Goal: Task Accomplishment & Management: Complete application form

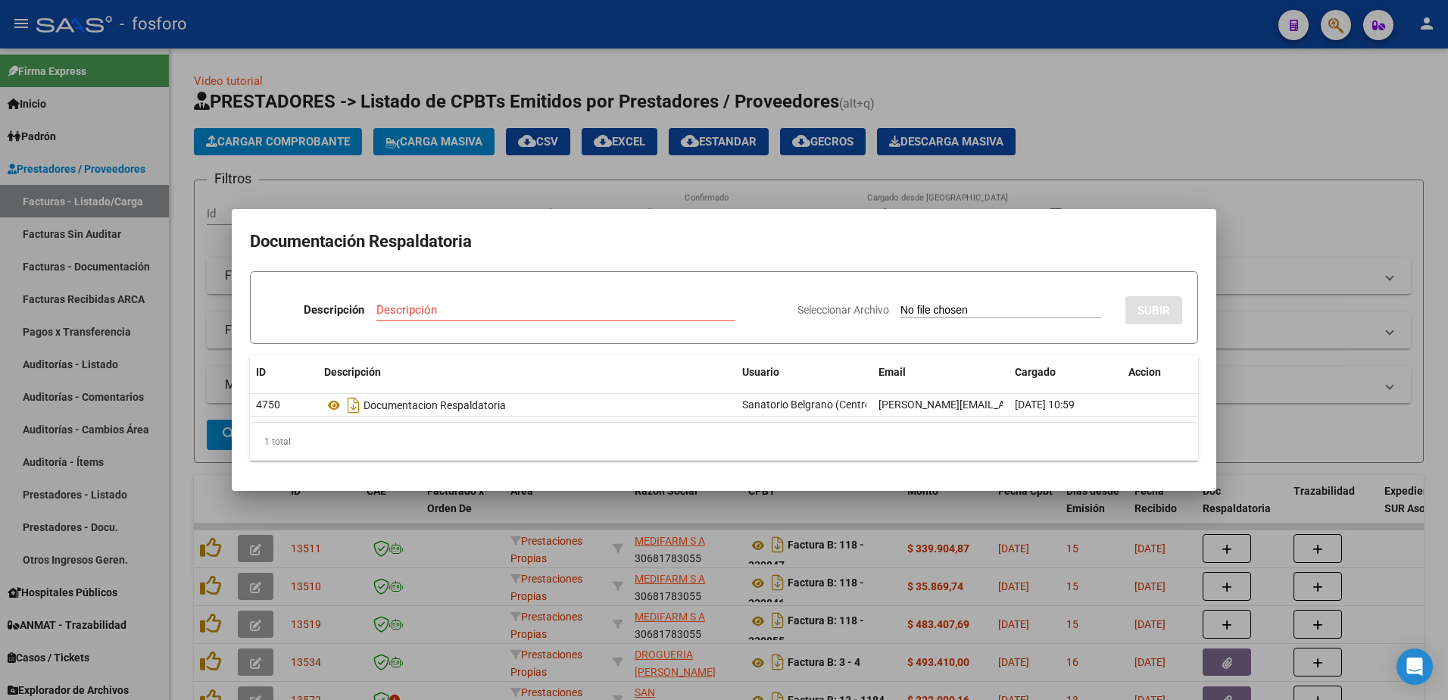
scroll to position [3, 0]
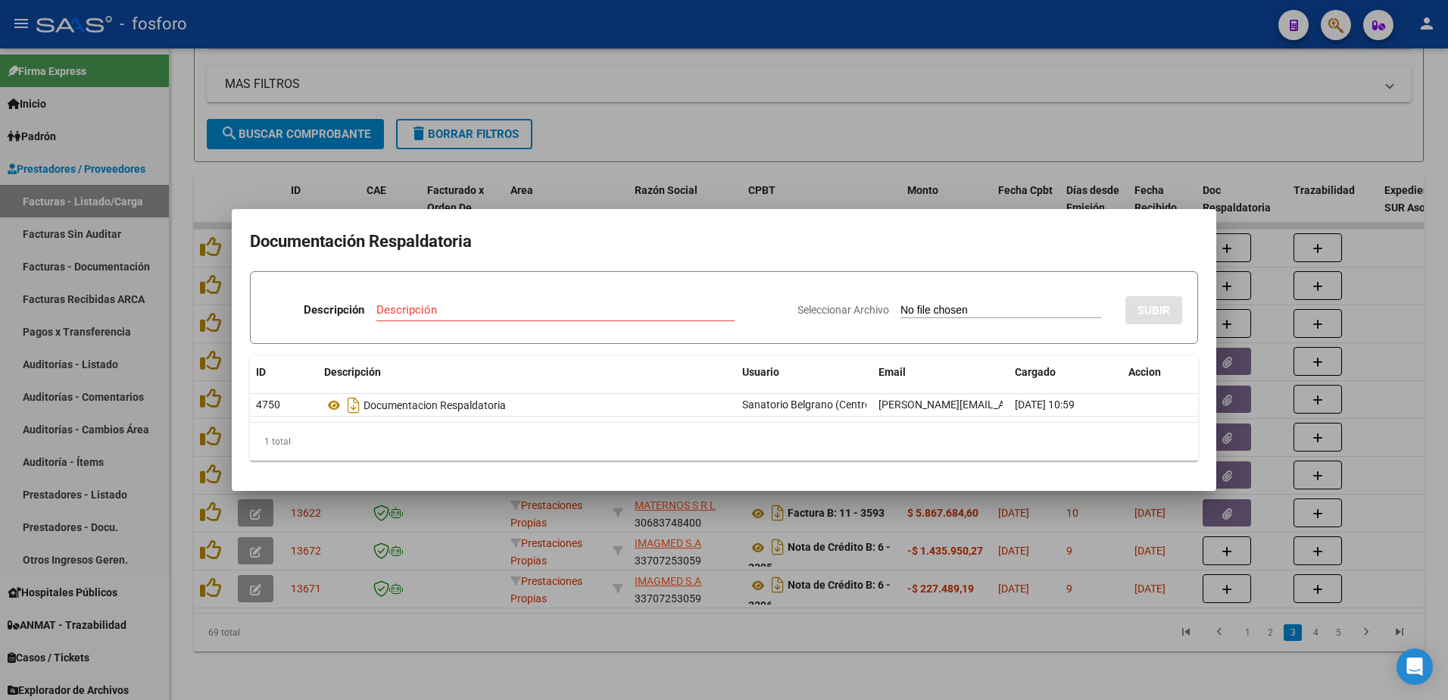
click at [834, 126] on div at bounding box center [724, 350] width 1448 height 700
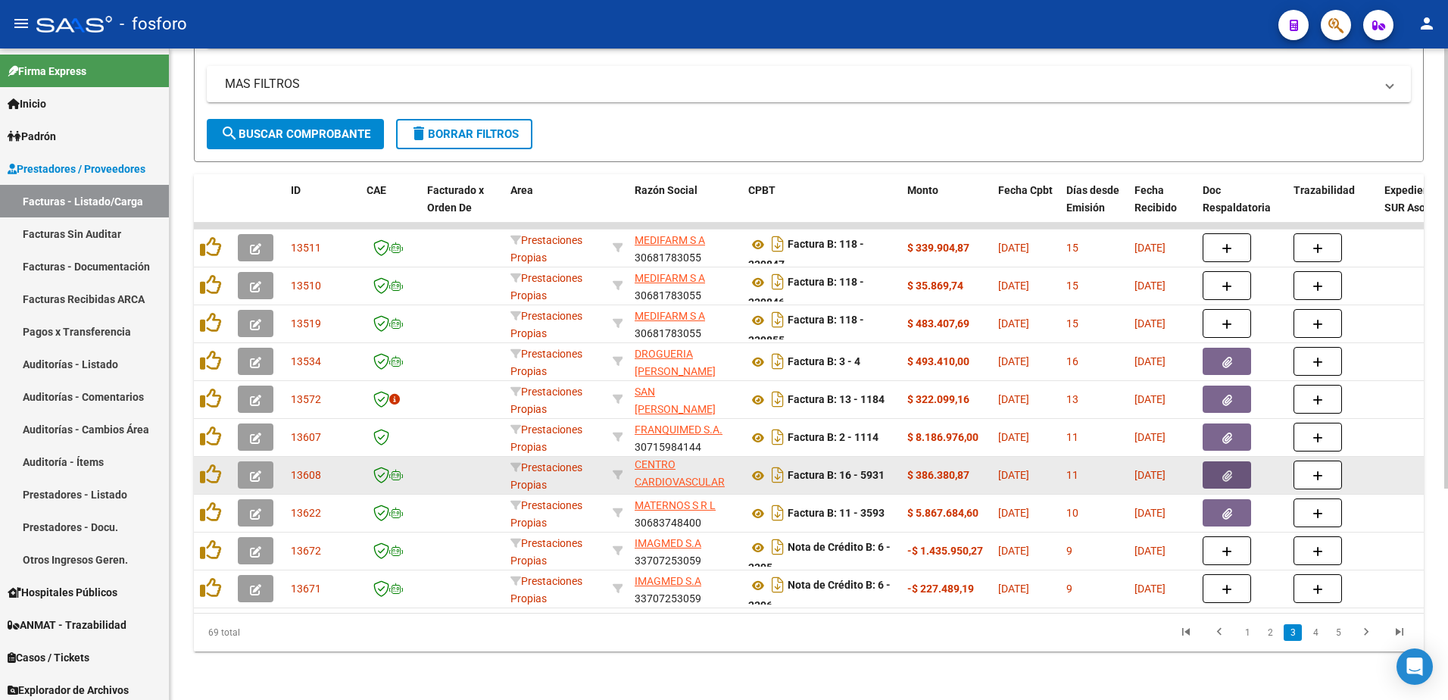
click at [1225, 470] on icon "button" at bounding box center [1227, 475] width 10 height 11
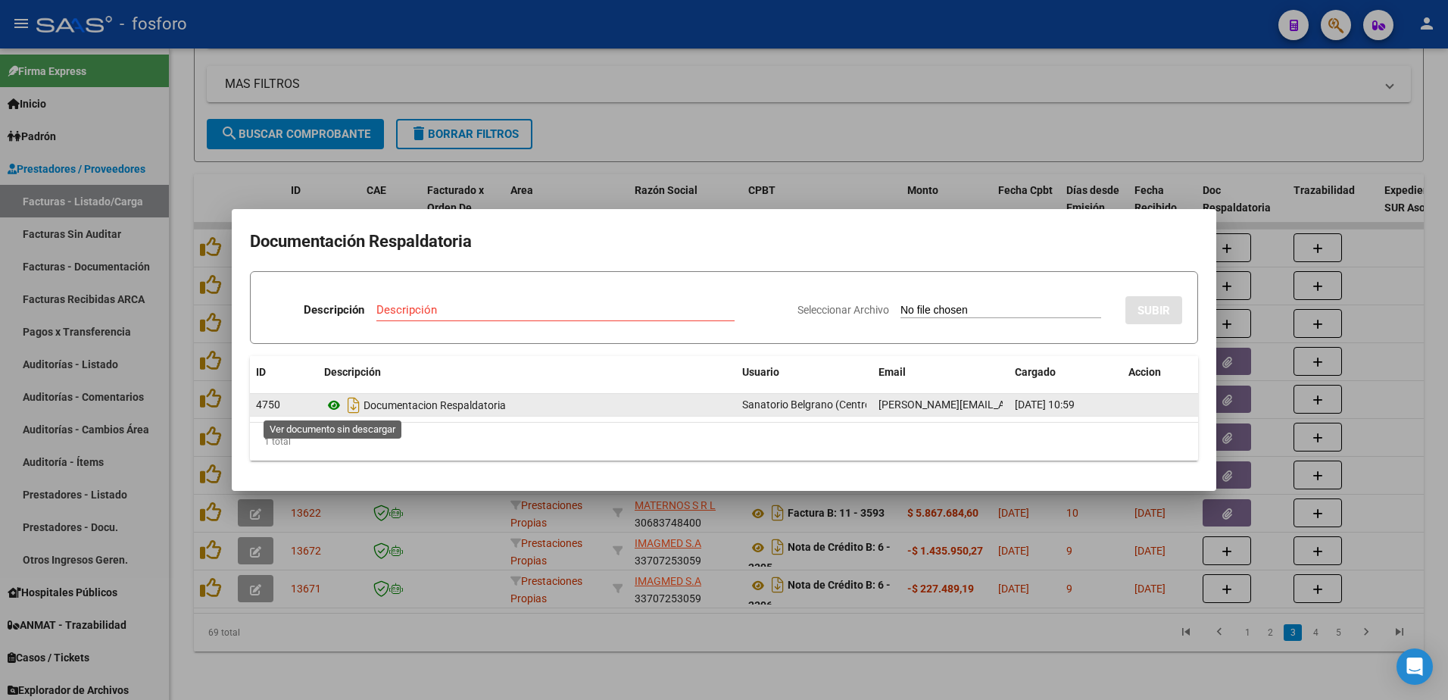
click at [335, 407] on icon at bounding box center [334, 405] width 20 height 18
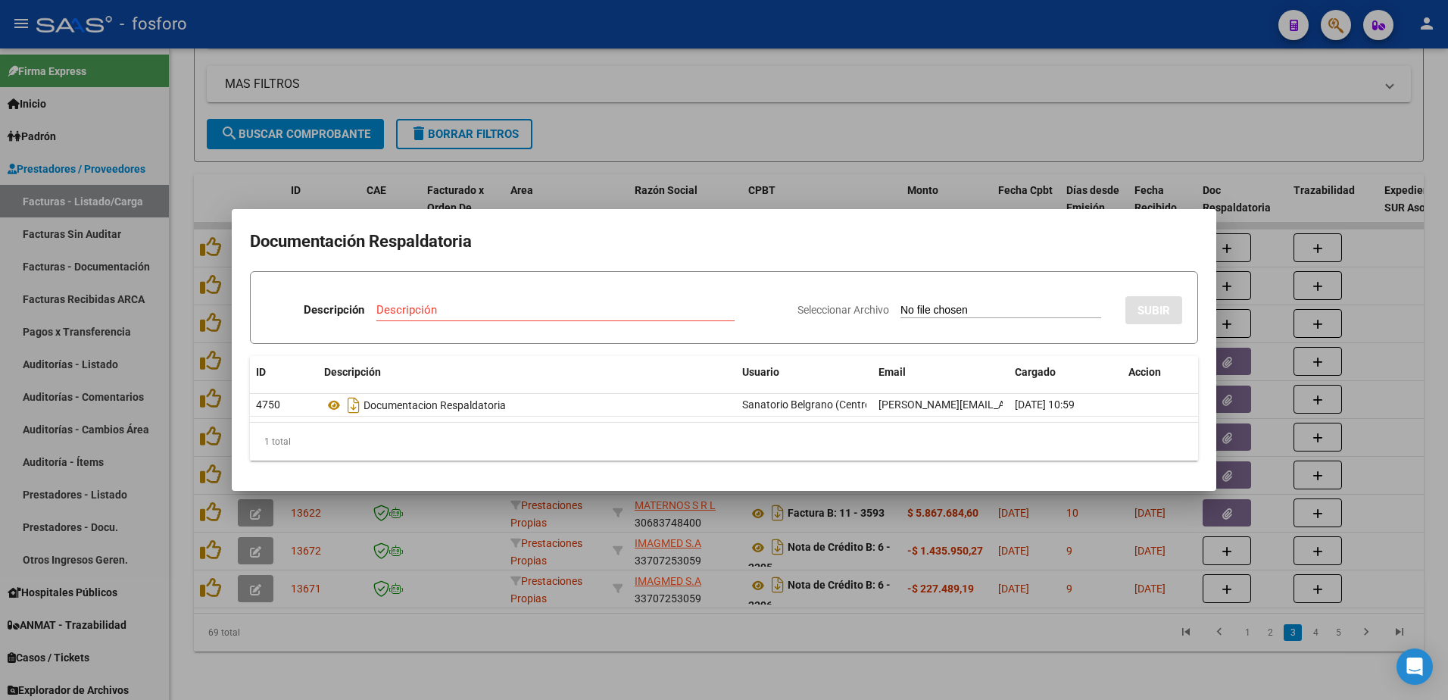
click at [538, 153] on div at bounding box center [724, 350] width 1448 height 700
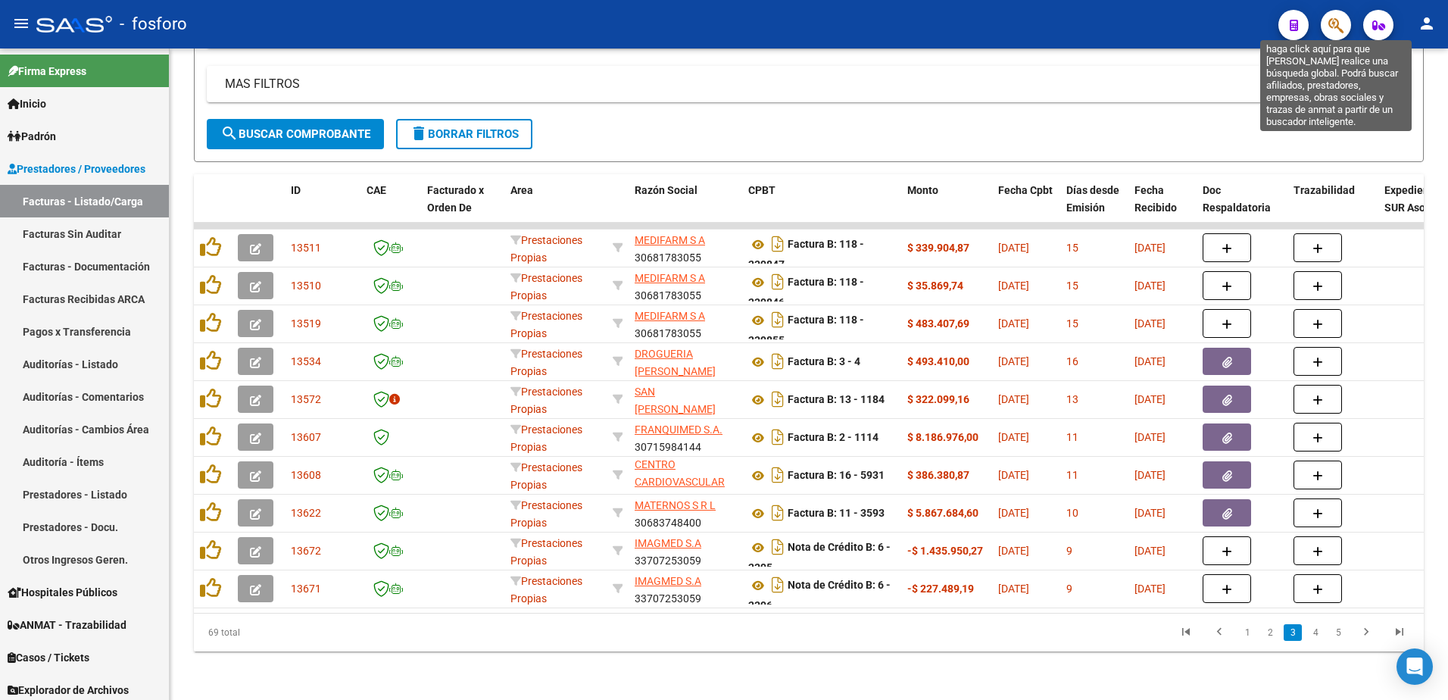
click at [1343, 17] on icon "button" at bounding box center [1335, 25] width 15 height 17
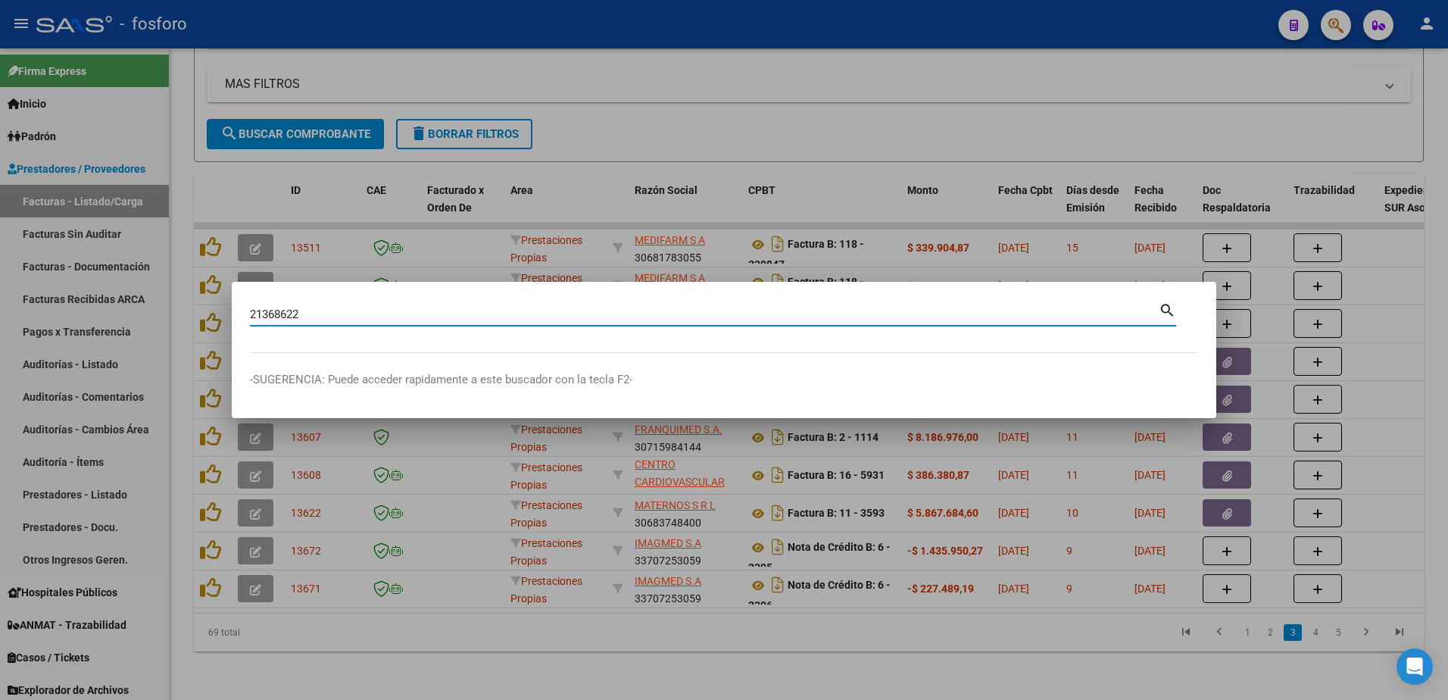
type input "21368622"
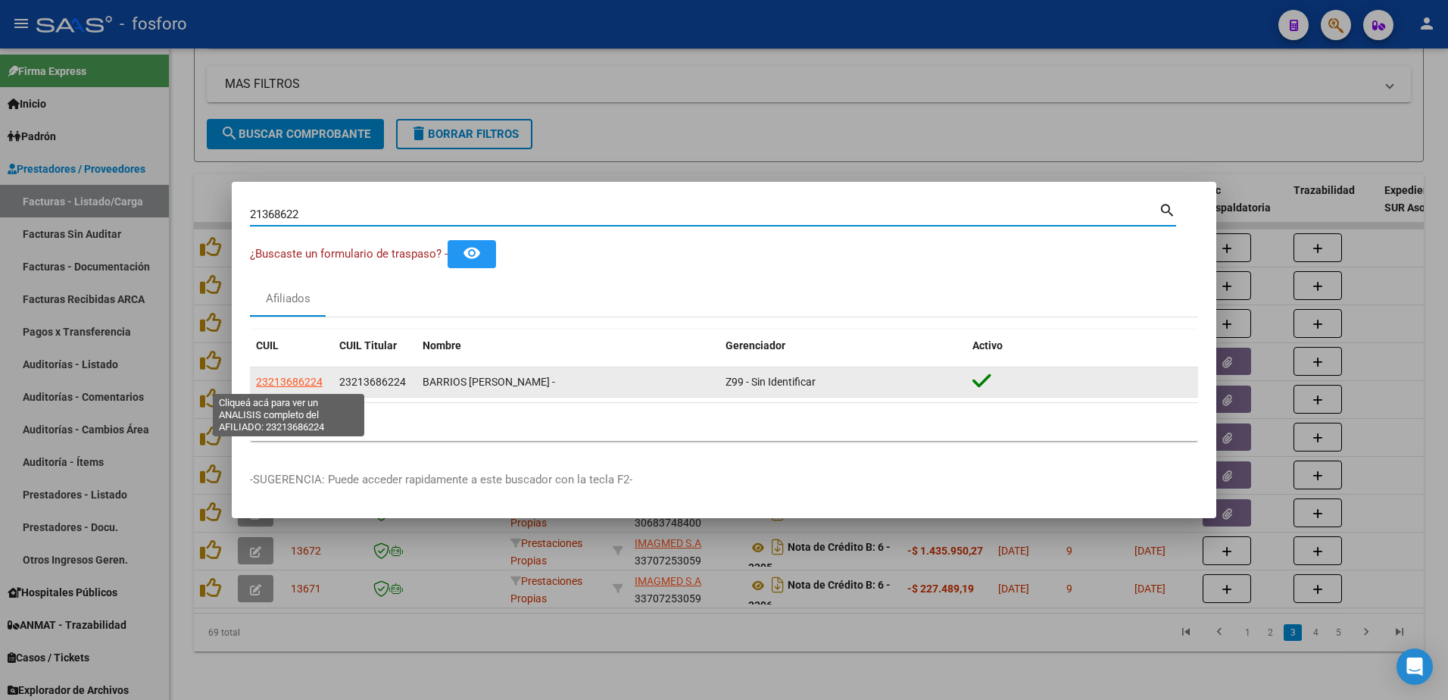
click at [300, 384] on span "23213686224" at bounding box center [289, 382] width 67 height 12
type textarea "23213686224"
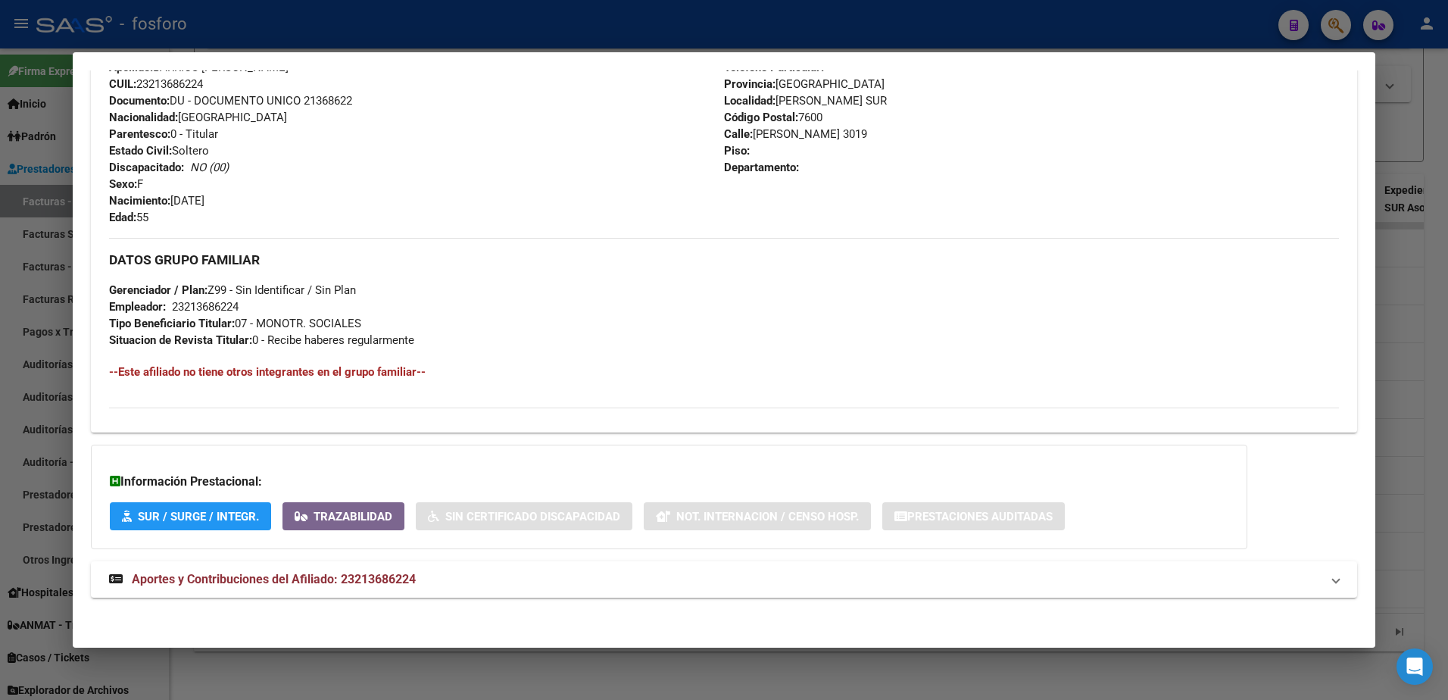
scroll to position [560, 0]
click at [30, 456] on div at bounding box center [724, 350] width 1448 height 700
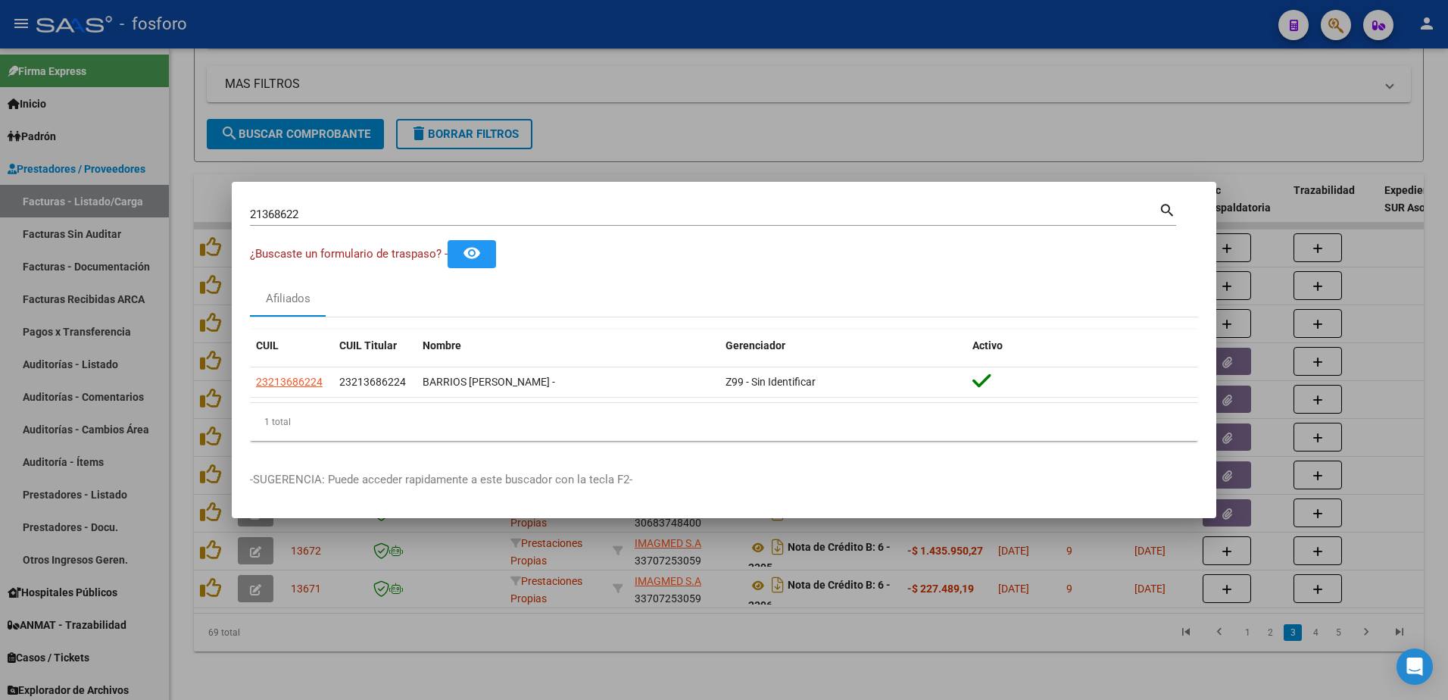
click at [382, 219] on input "21368622" at bounding box center [704, 214] width 909 height 14
type input "2"
type input "16779624"
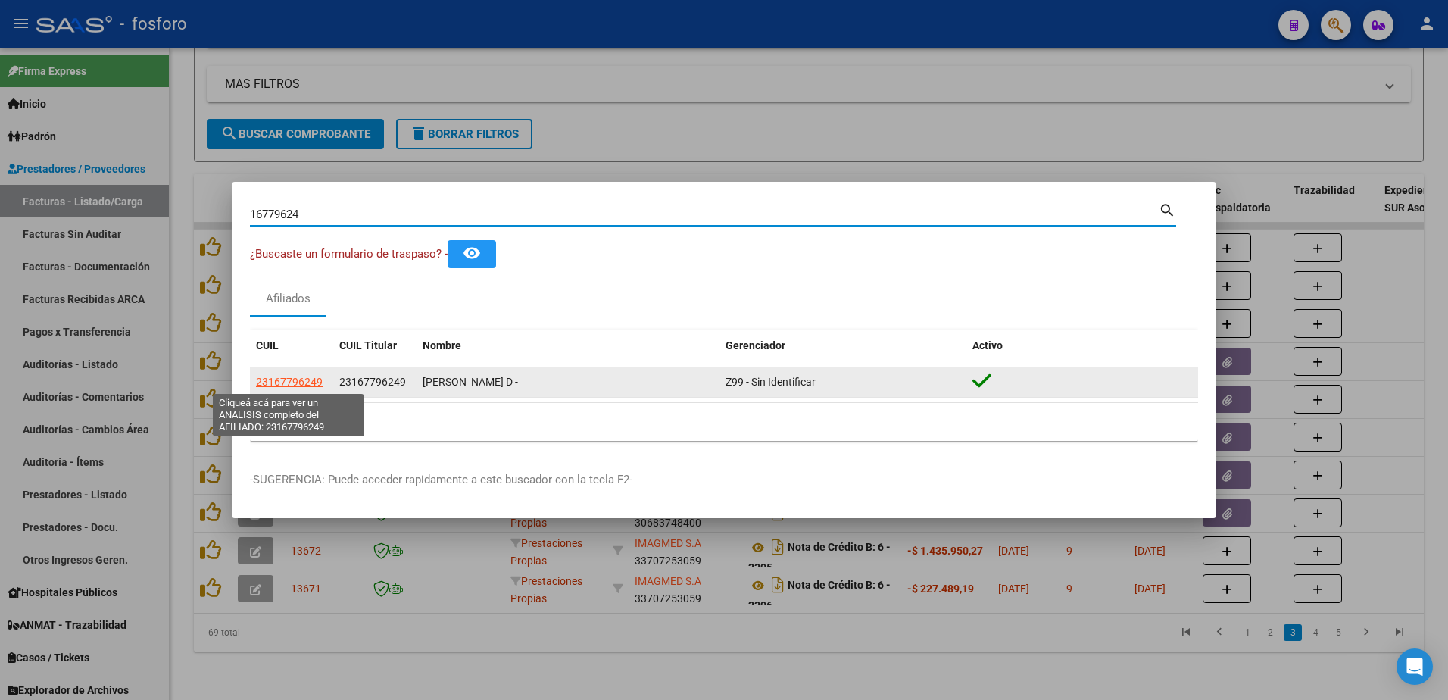
click at [301, 382] on span "23167796249" at bounding box center [289, 382] width 67 height 12
type textarea "23167796249"
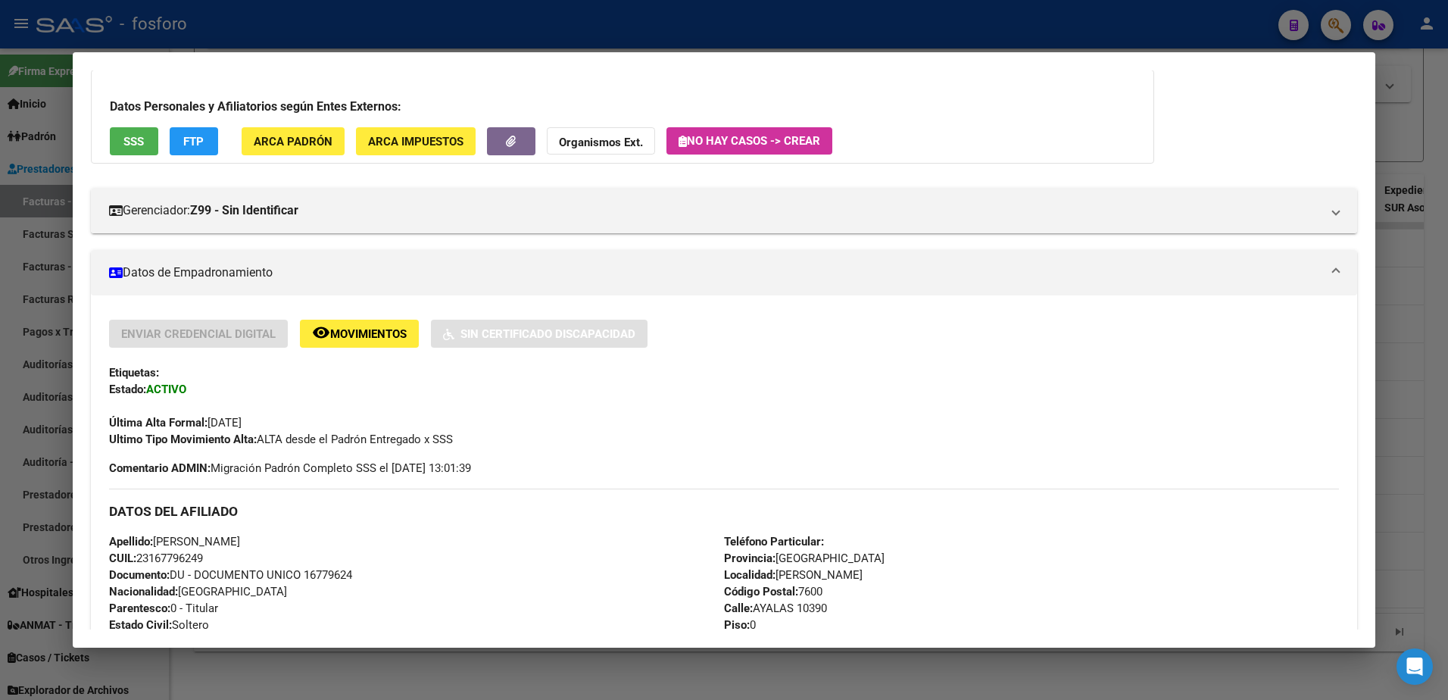
scroll to position [30, 0]
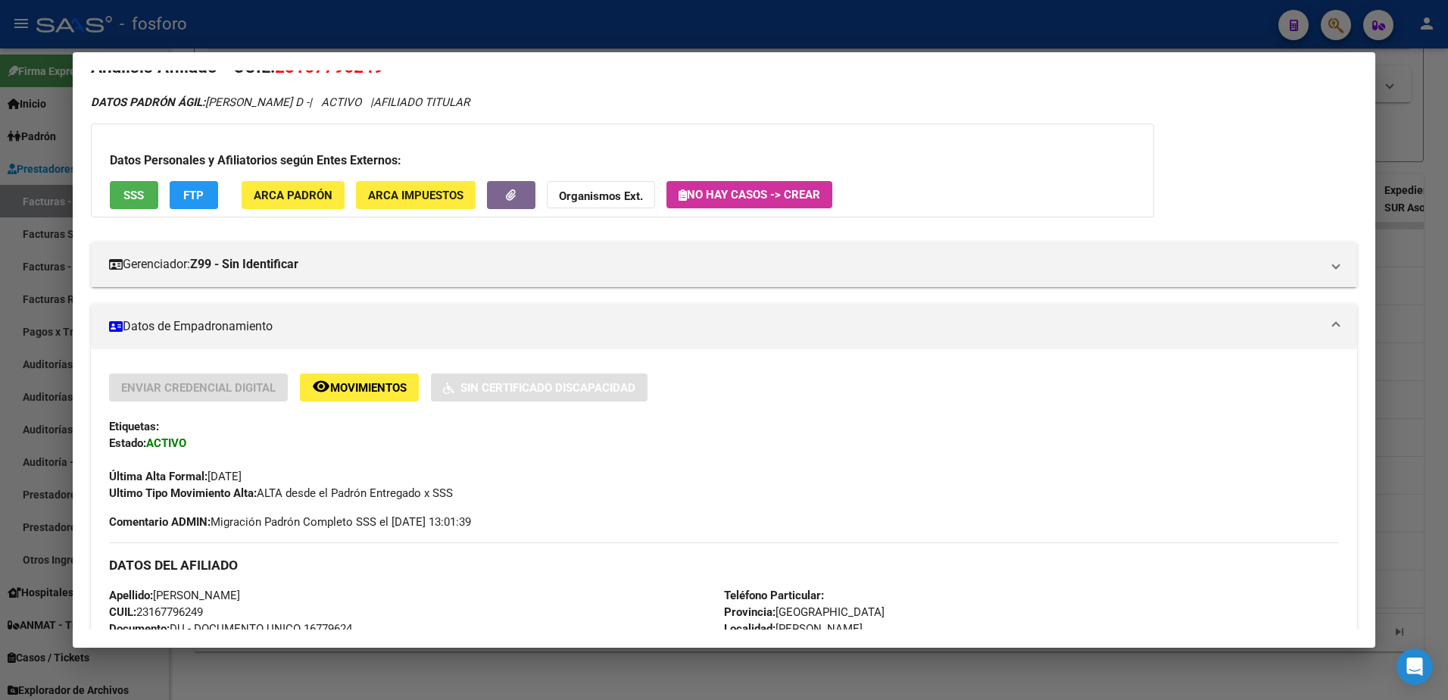
click at [55, 241] on div at bounding box center [724, 350] width 1448 height 700
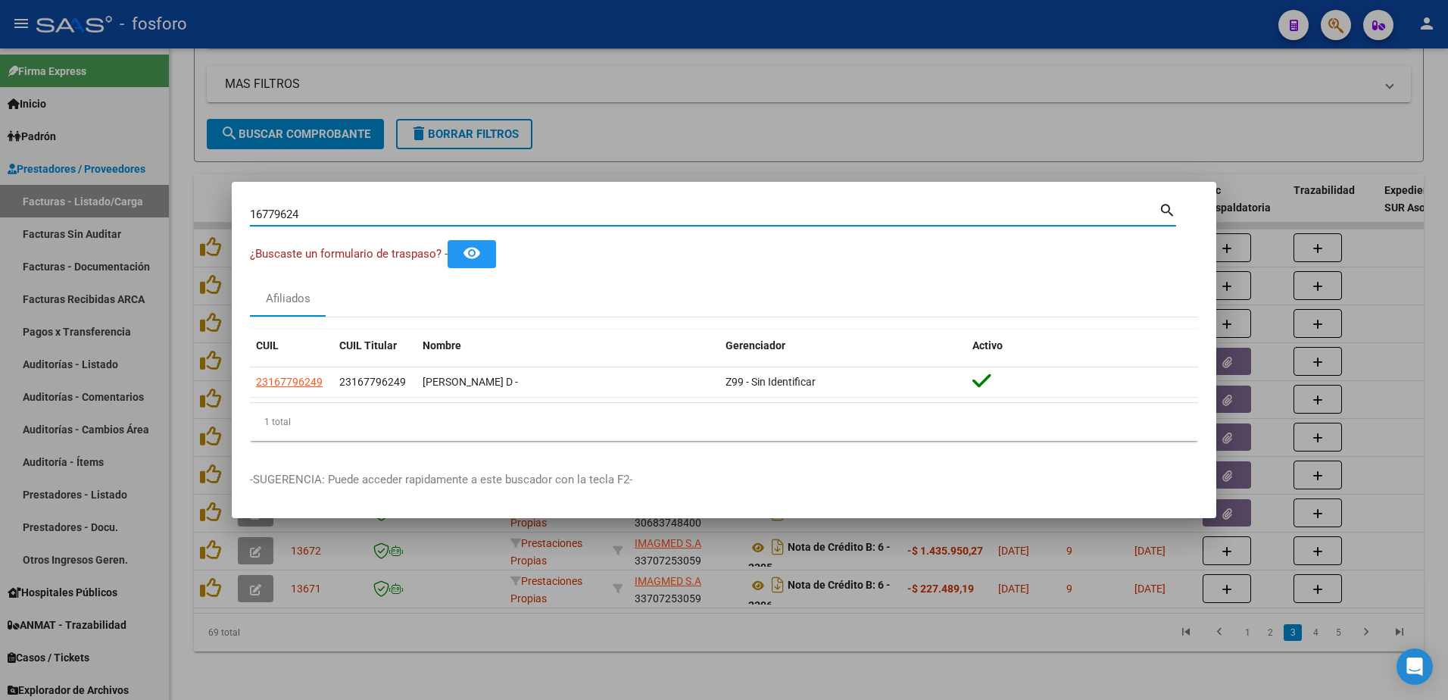
click at [343, 219] on input "16779624" at bounding box center [704, 214] width 909 height 14
type input "1"
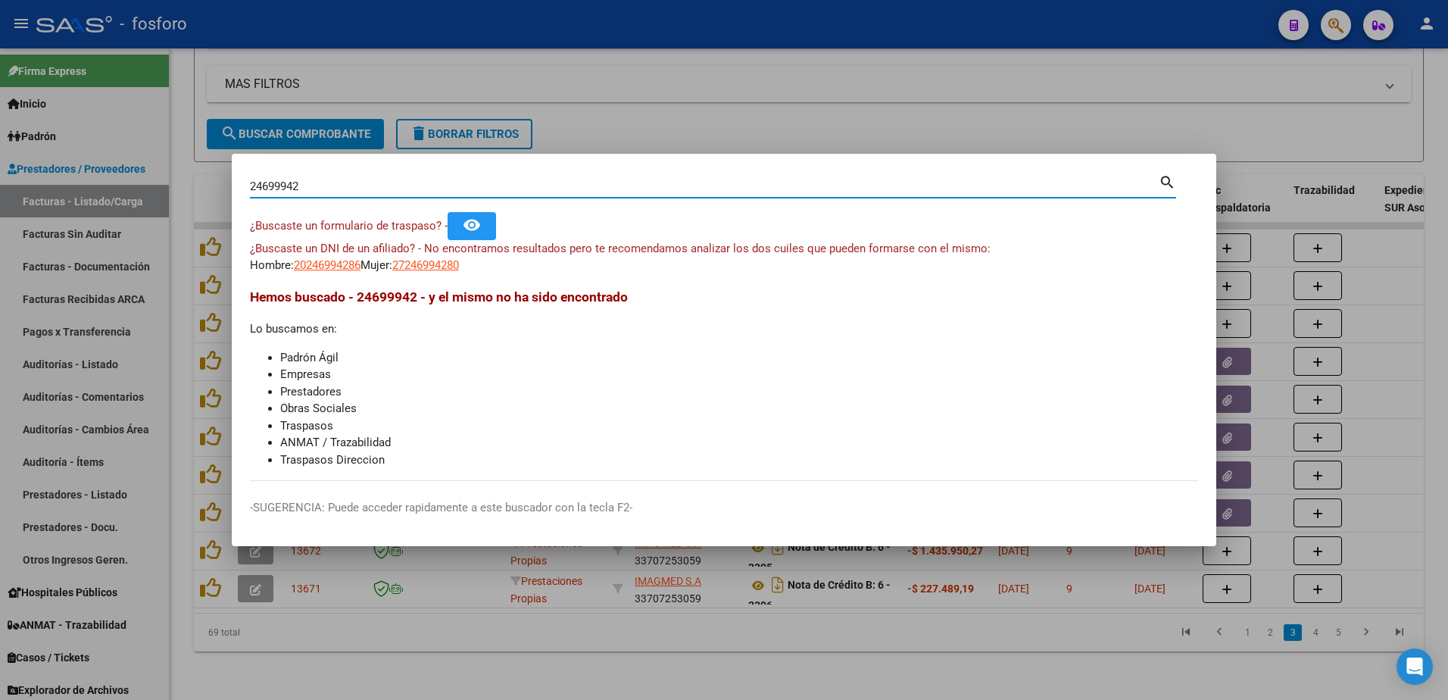
type input "24699942"
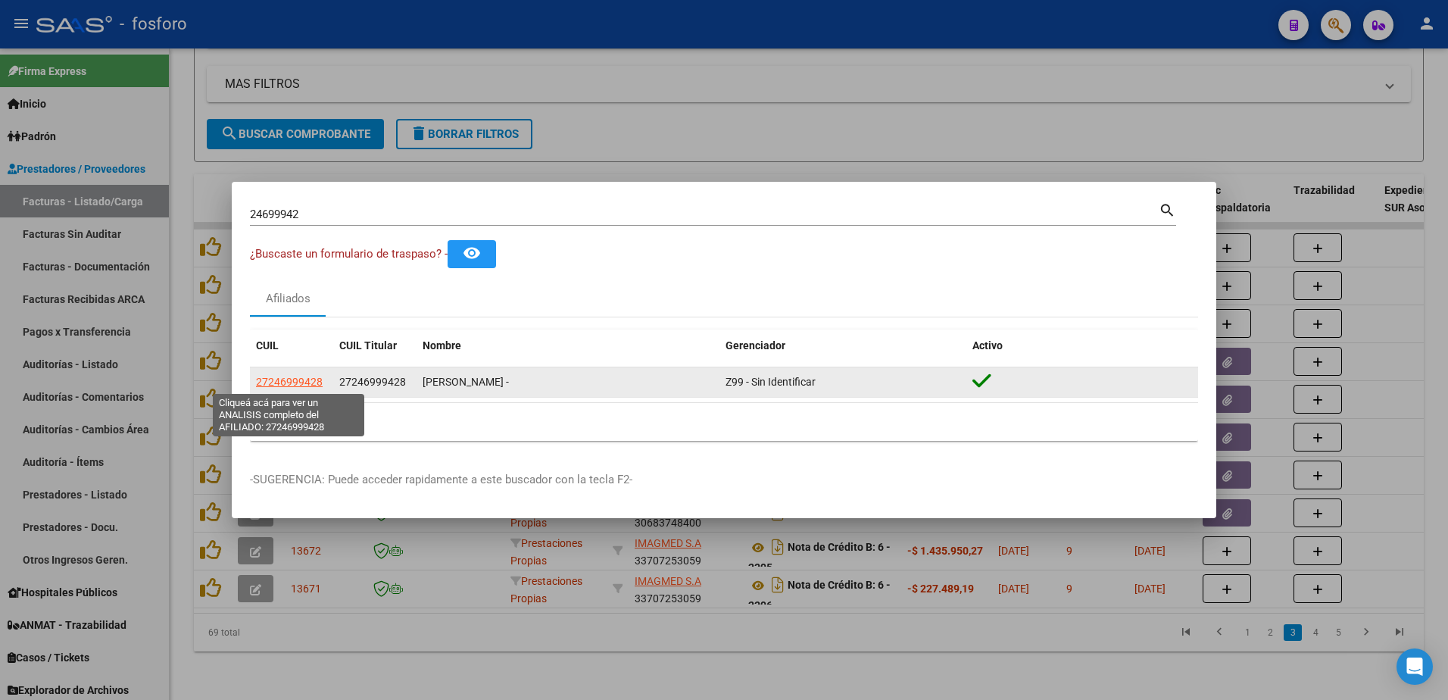
click at [291, 384] on span "27246999428" at bounding box center [289, 382] width 67 height 12
type textarea "27246999428"
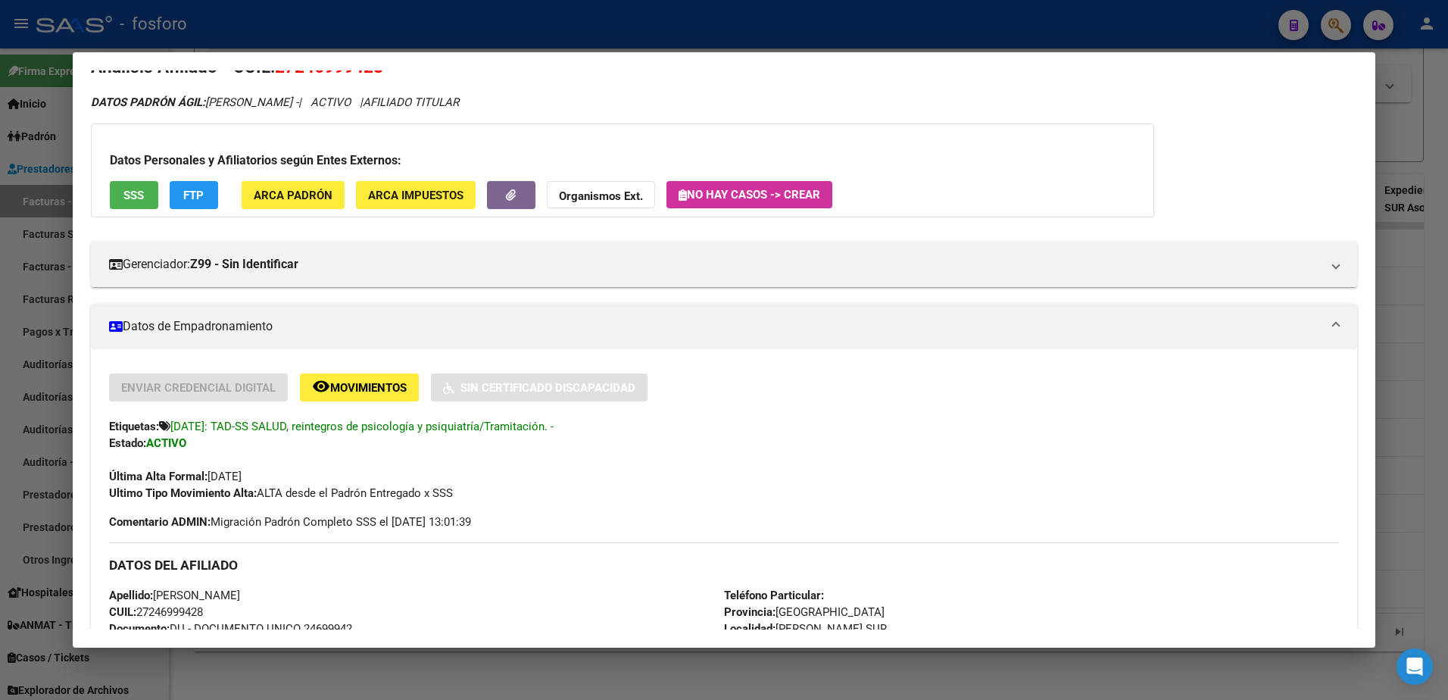
scroll to position [0, 0]
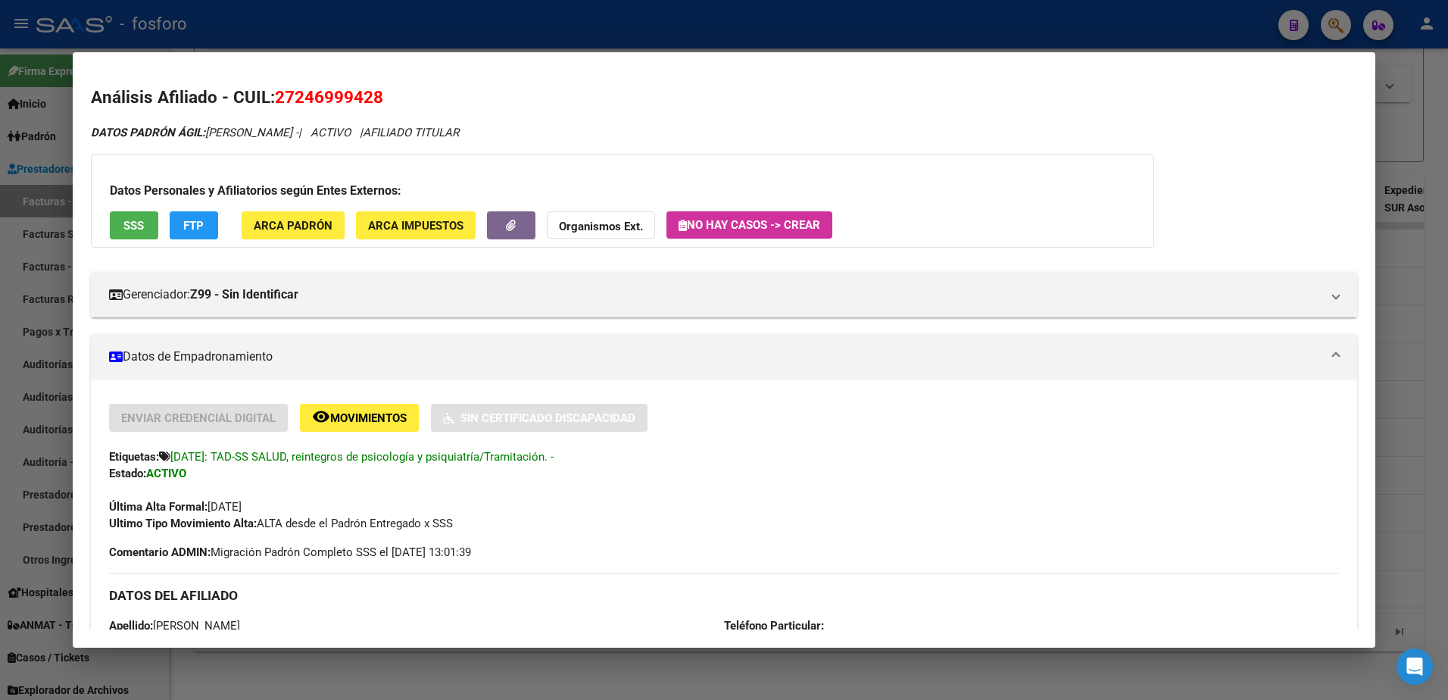
click at [33, 239] on div at bounding box center [724, 350] width 1448 height 700
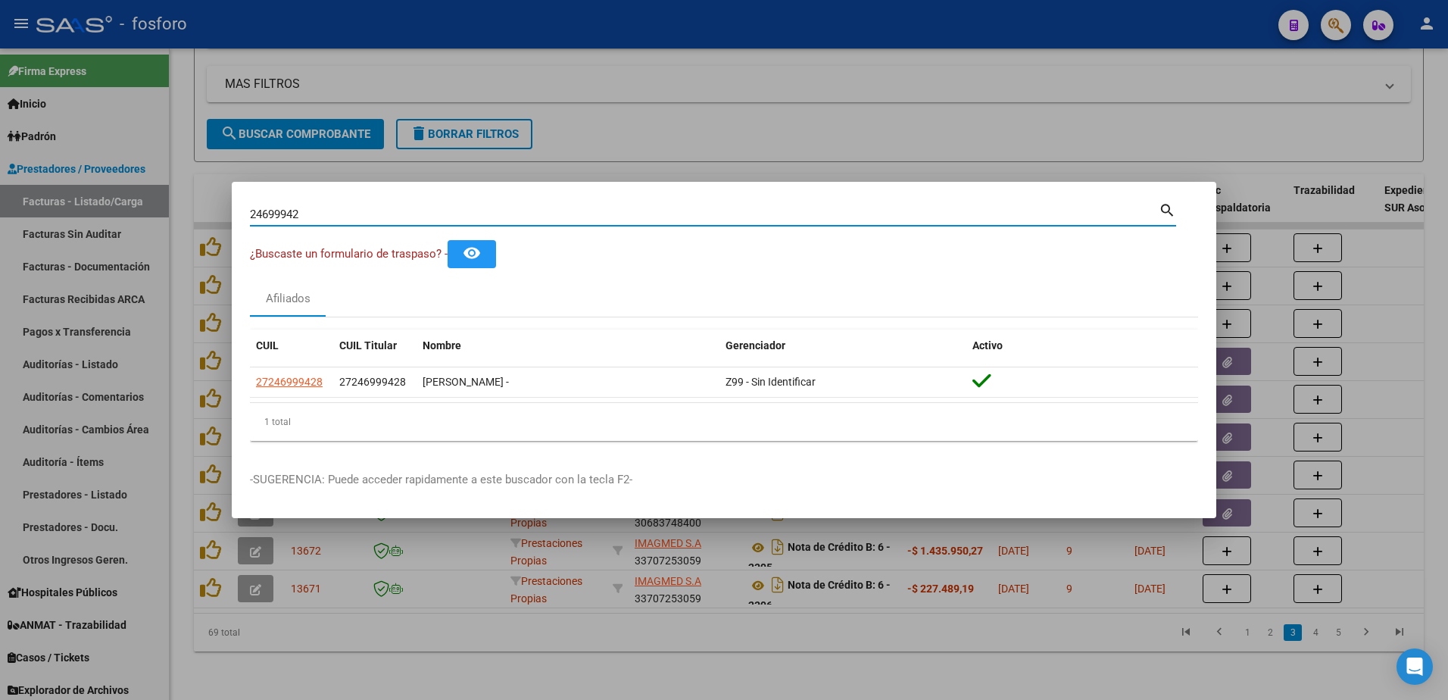
click at [322, 215] on input "24699942" at bounding box center [704, 214] width 909 height 14
type input "2"
type input "14425201"
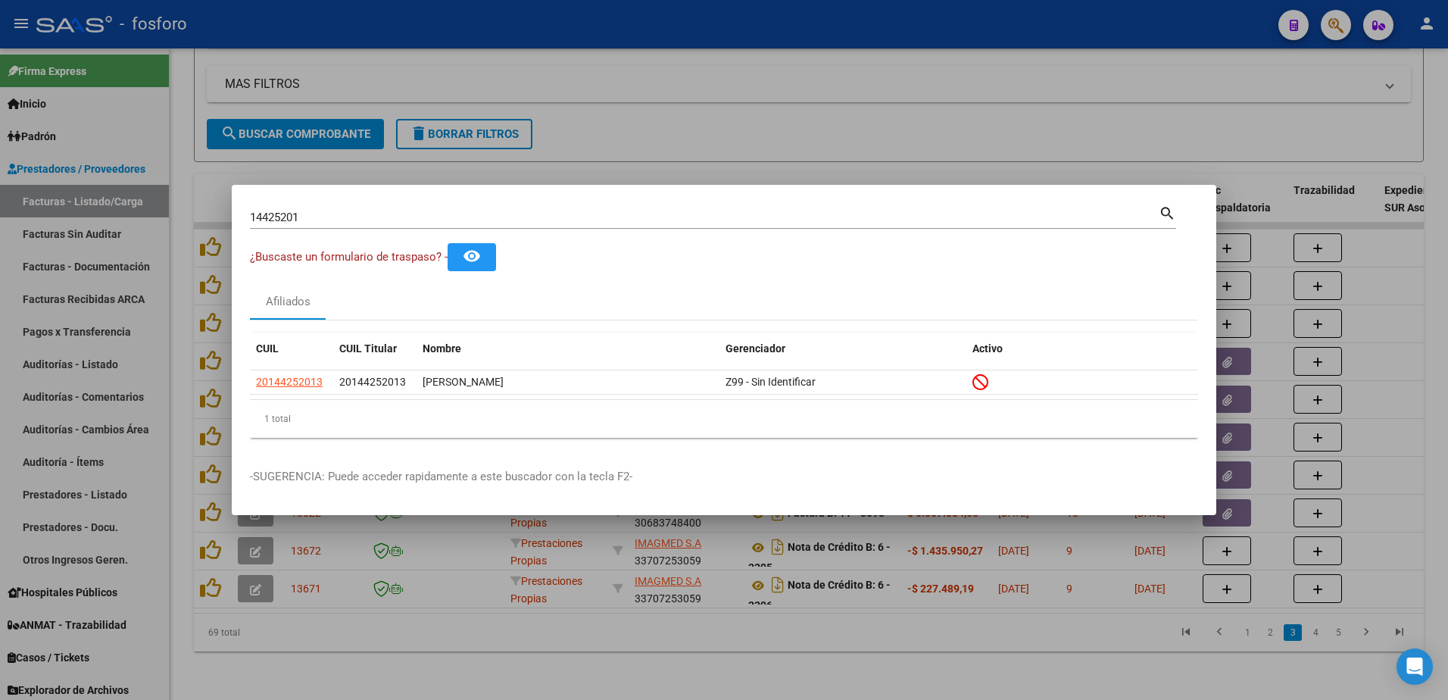
click at [690, 128] on div at bounding box center [724, 350] width 1448 height 700
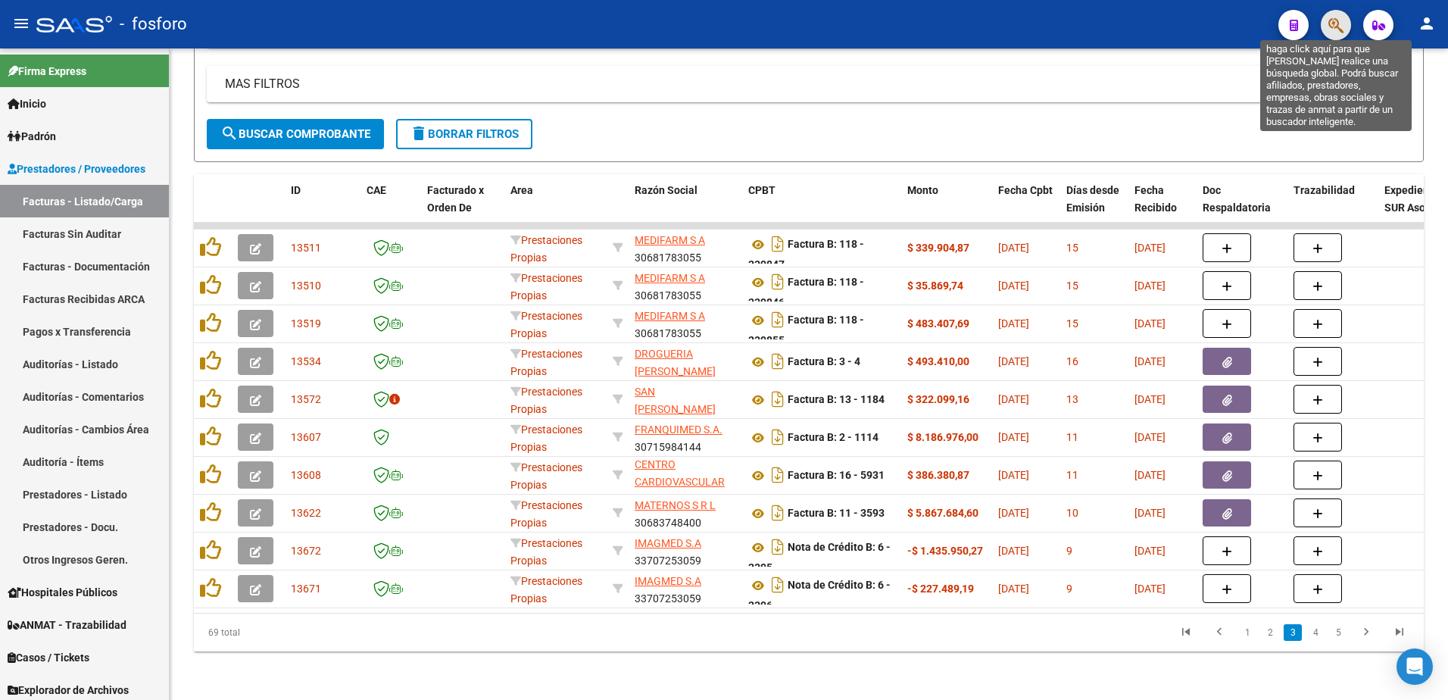
click at [1334, 30] on icon "button" at bounding box center [1335, 25] width 15 height 17
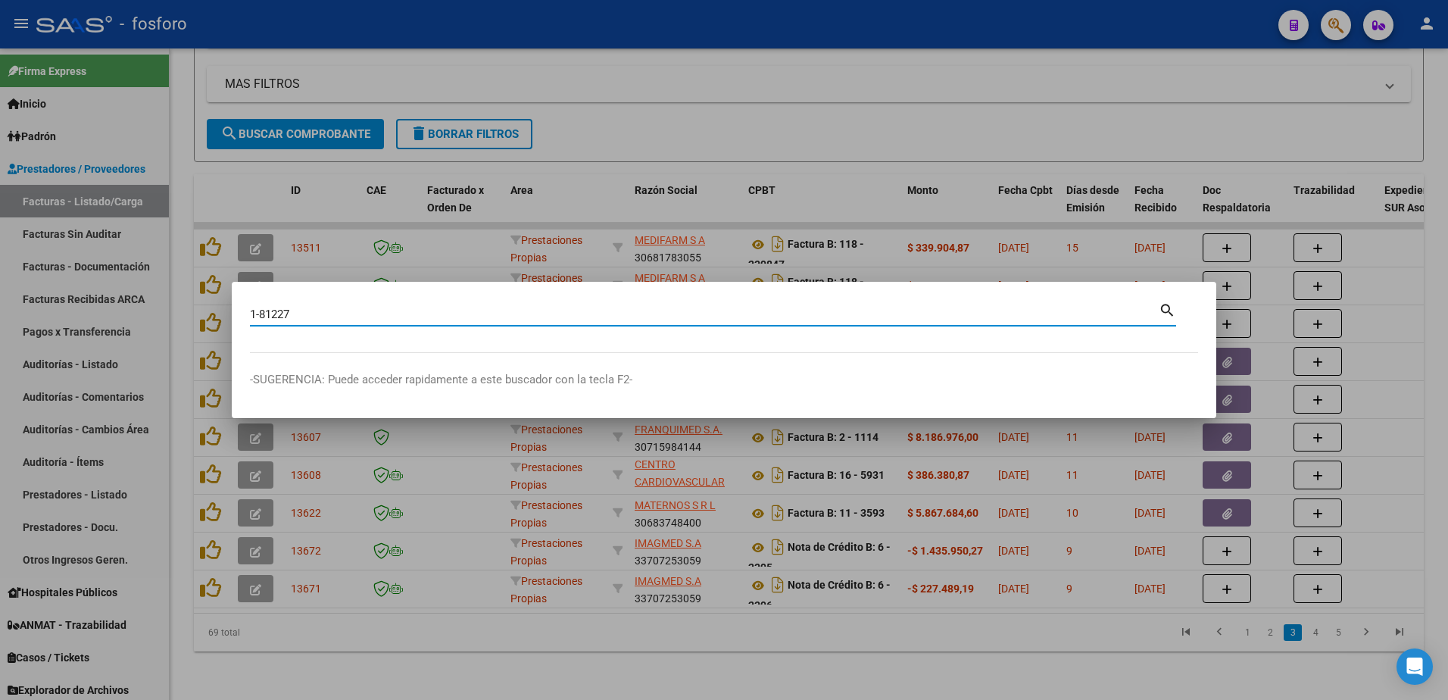
type input "1-81227"
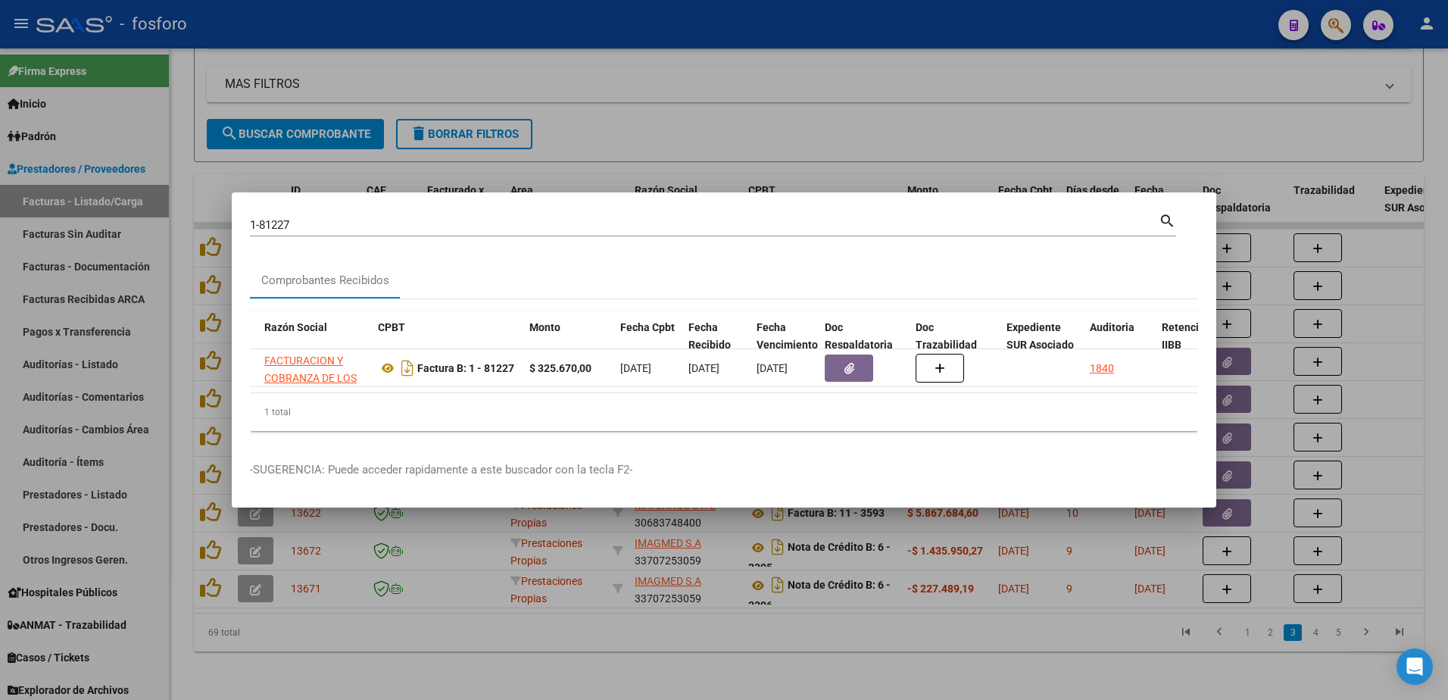
scroll to position [0, 445]
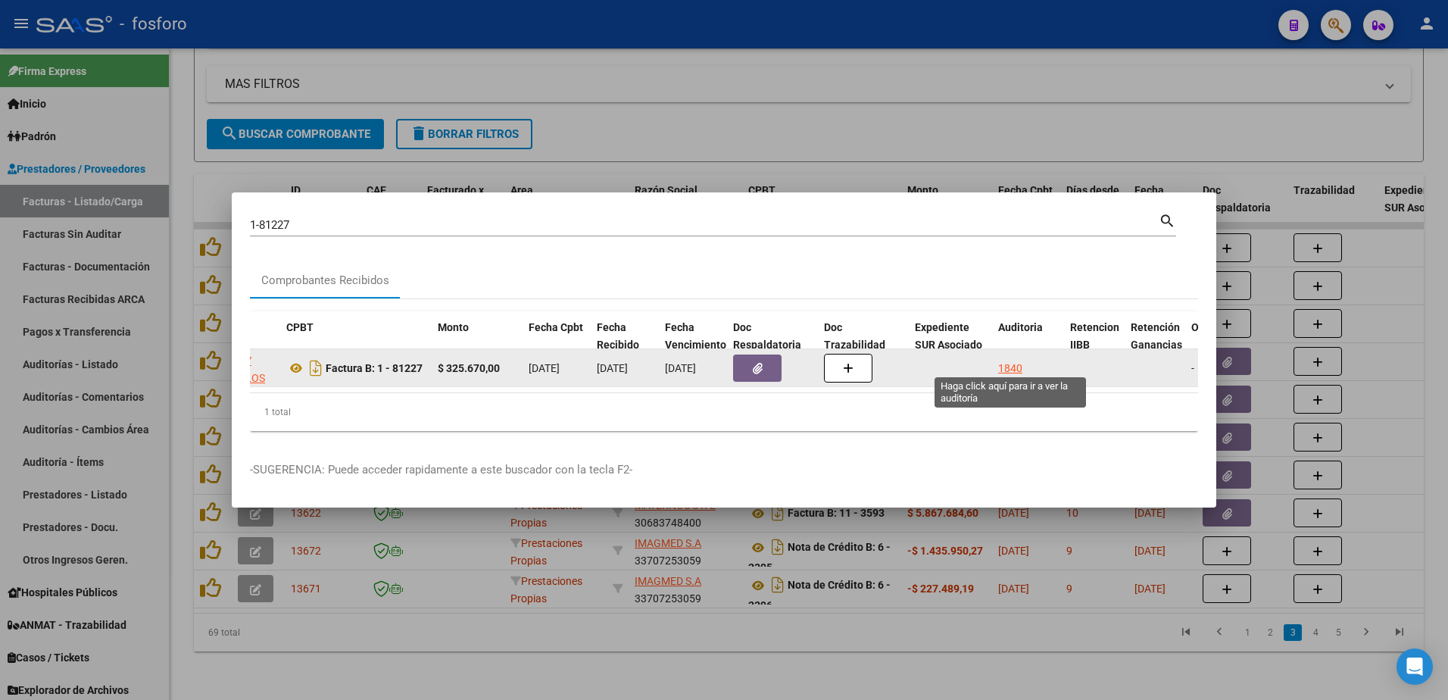
click at [1009, 361] on div "1840" at bounding box center [1010, 368] width 24 height 17
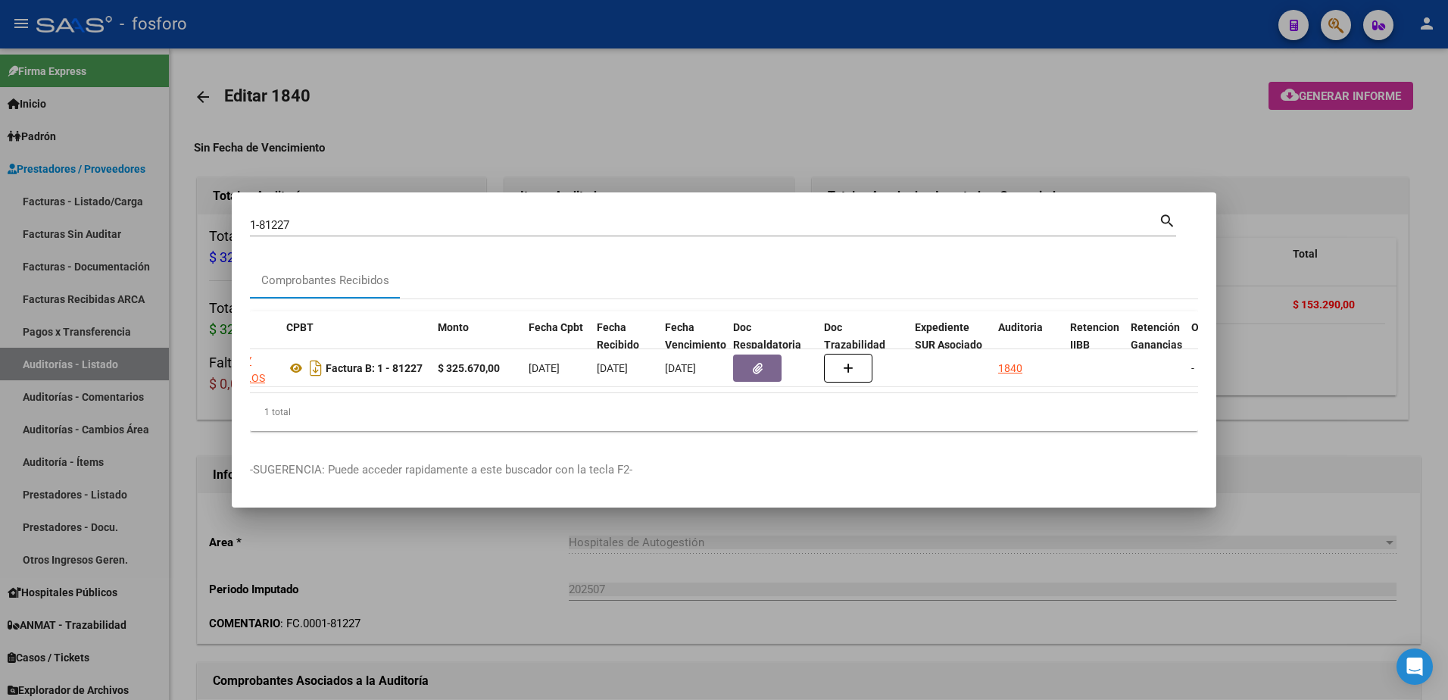
click at [906, 127] on div at bounding box center [724, 350] width 1448 height 700
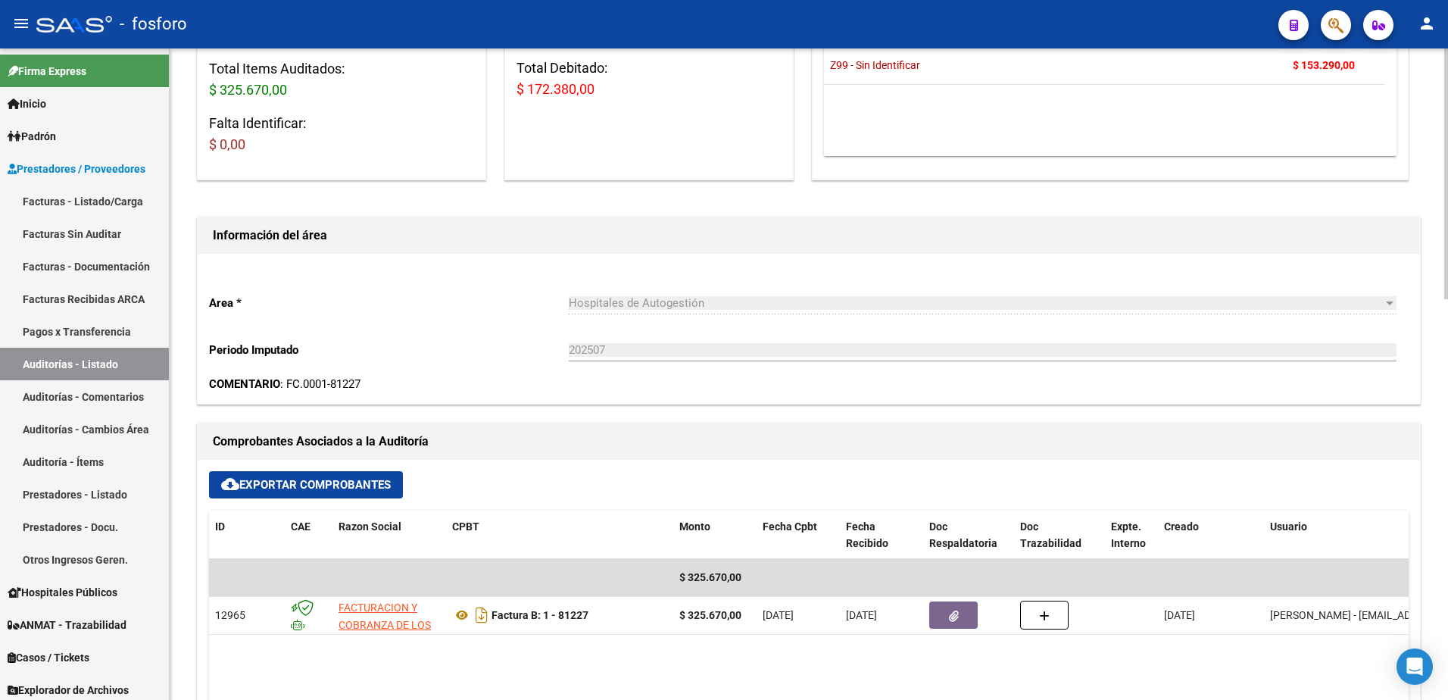
scroll to position [379, 0]
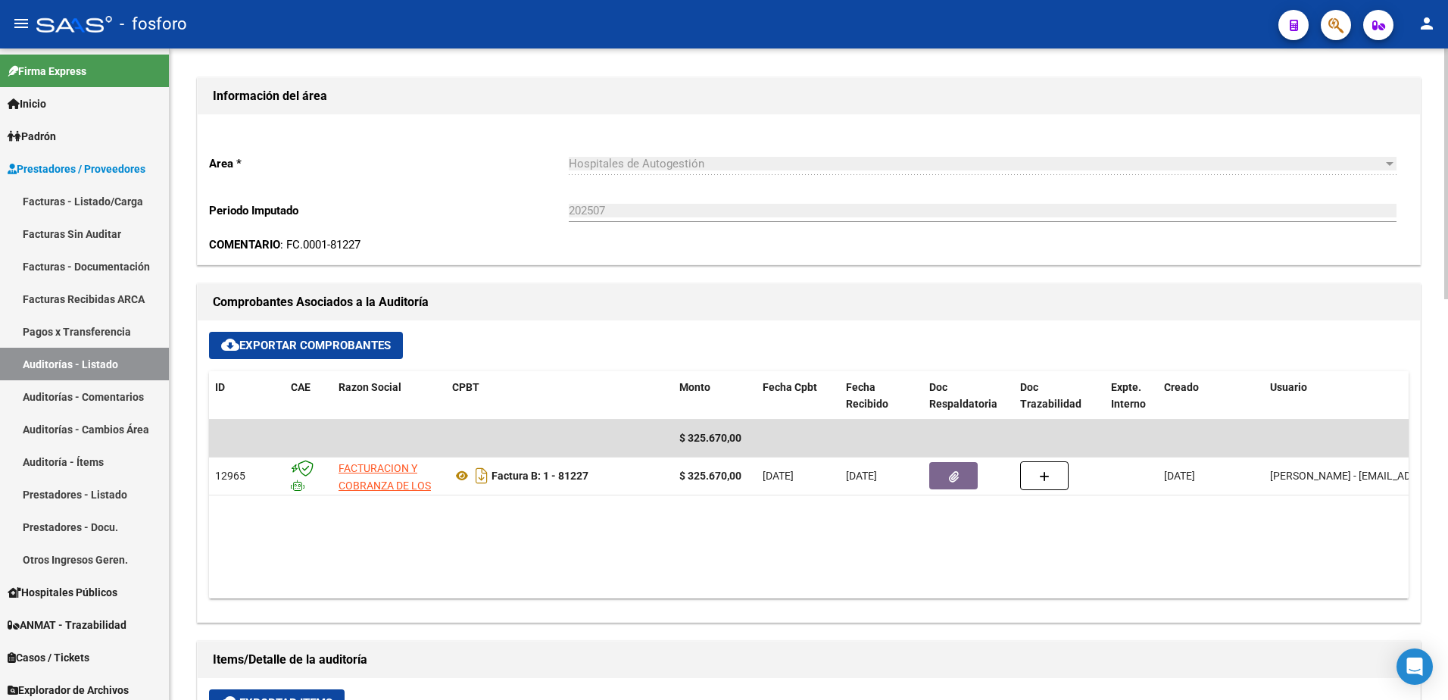
click at [875, 301] on h1 "Comprobantes Asociados a la Auditoría" at bounding box center [809, 302] width 1192 height 24
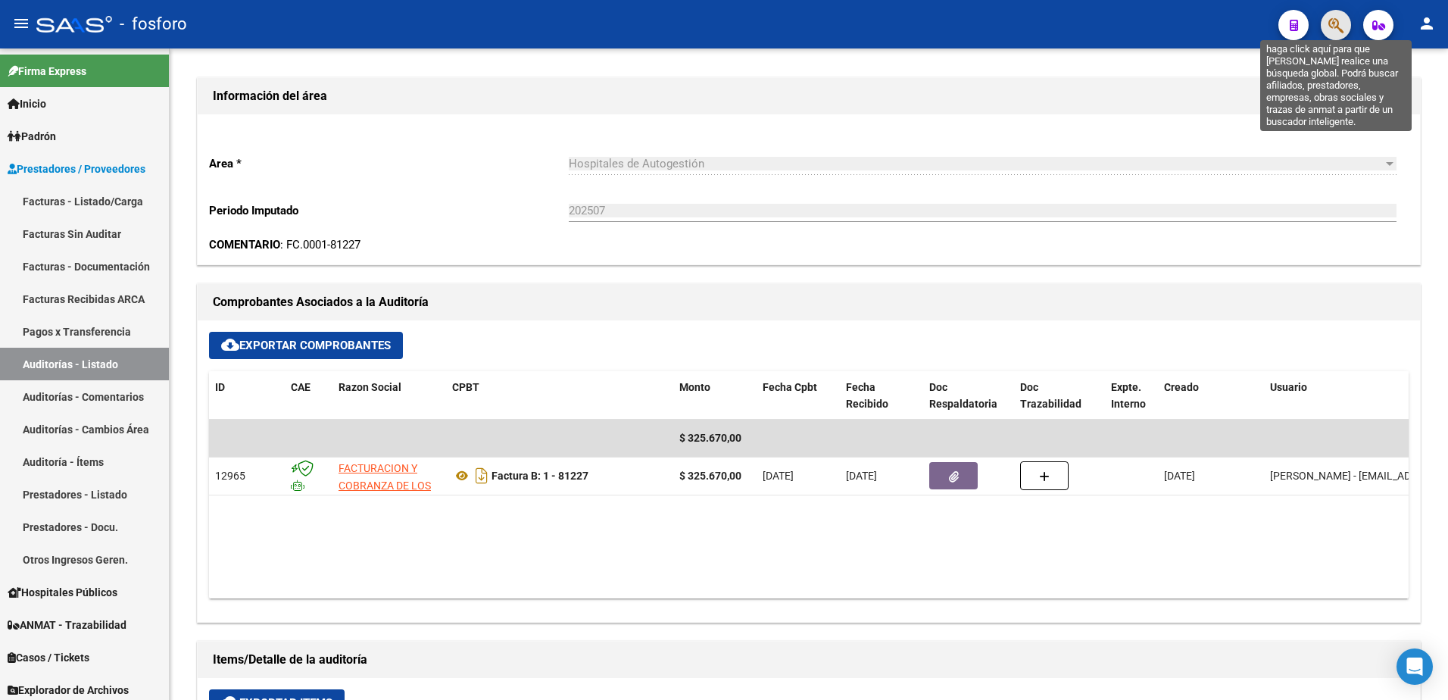
click at [1337, 25] on icon "button" at bounding box center [1335, 25] width 15 height 17
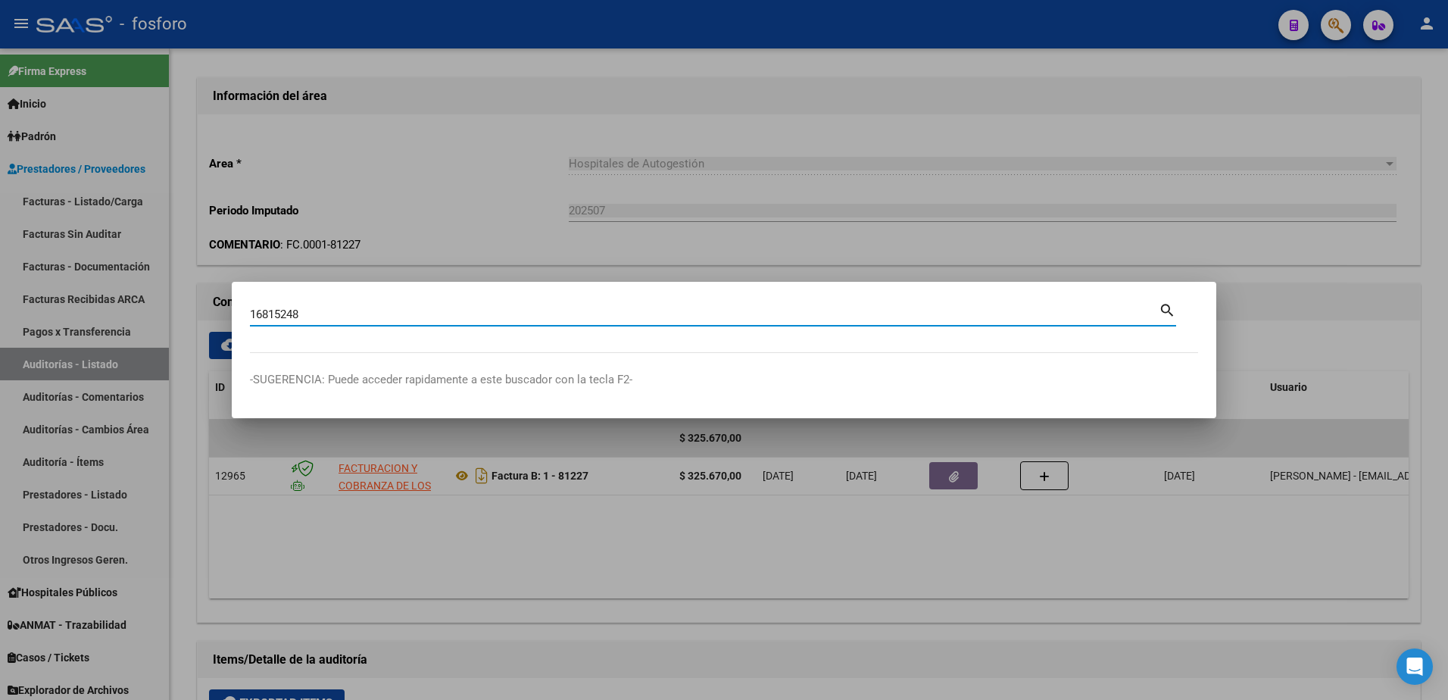
type input "16815248"
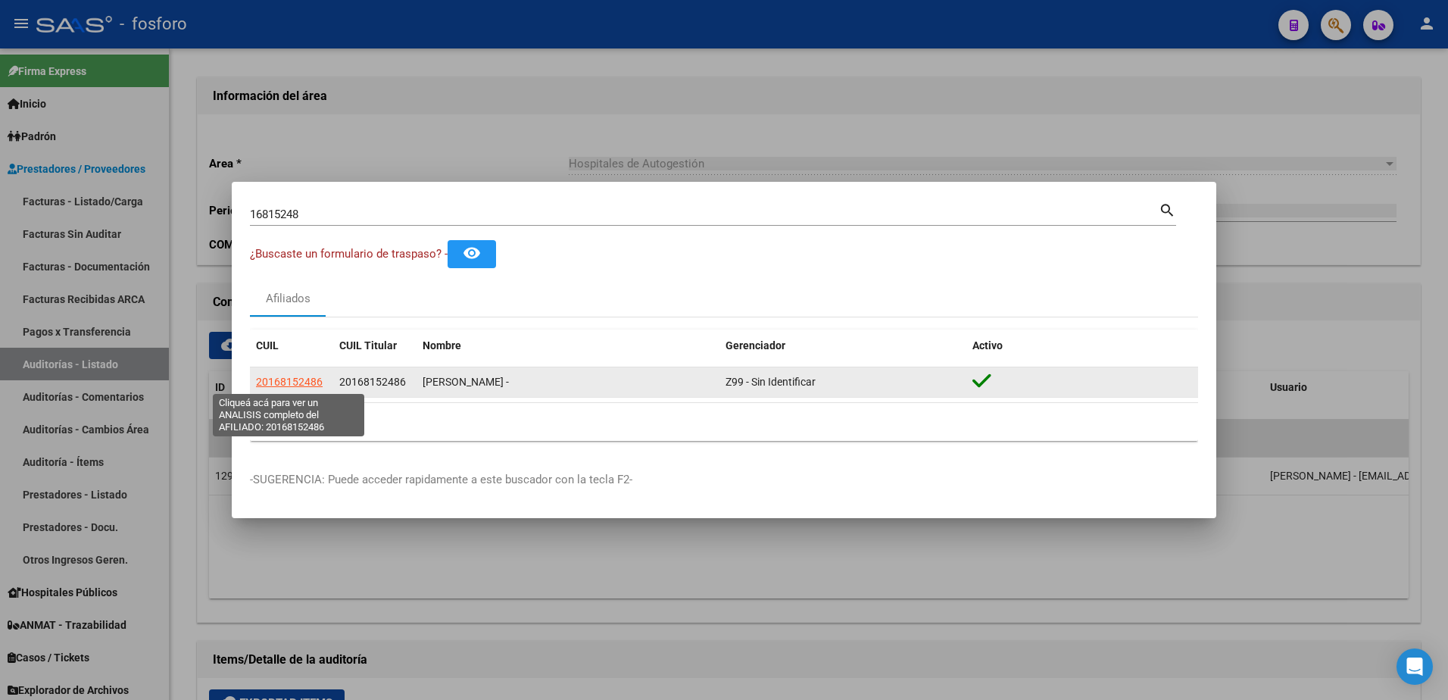
click at [292, 381] on span "20168152486" at bounding box center [289, 382] width 67 height 12
type textarea "20168152486"
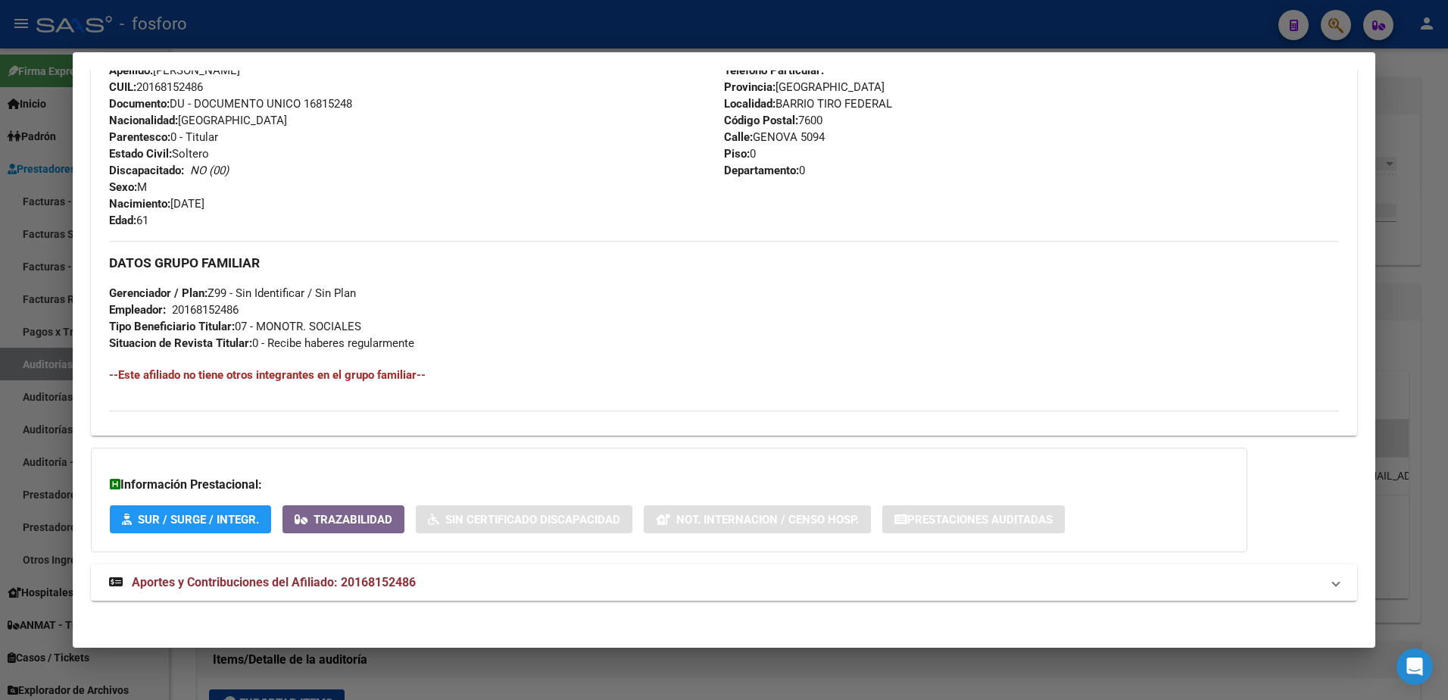
scroll to position [560, 0]
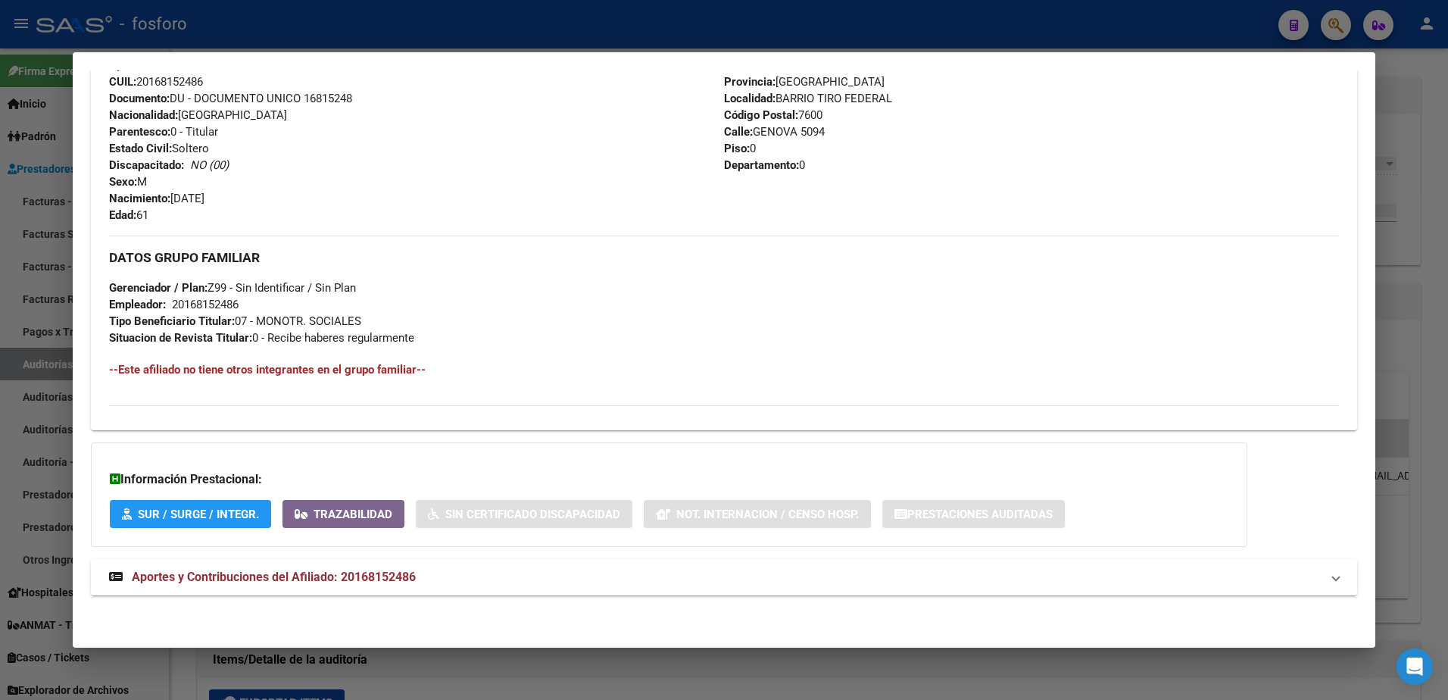
click at [42, 348] on div at bounding box center [724, 350] width 1448 height 700
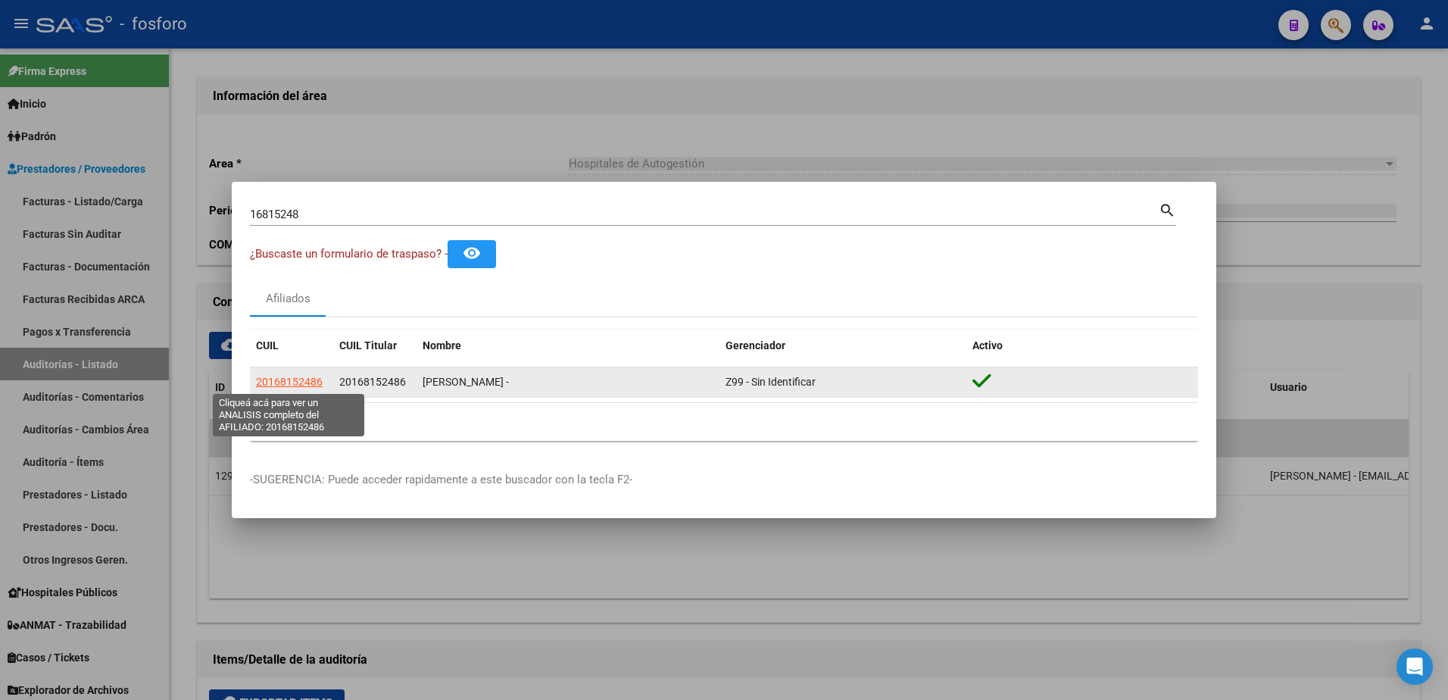
click at [278, 379] on span "20168152486" at bounding box center [289, 382] width 67 height 12
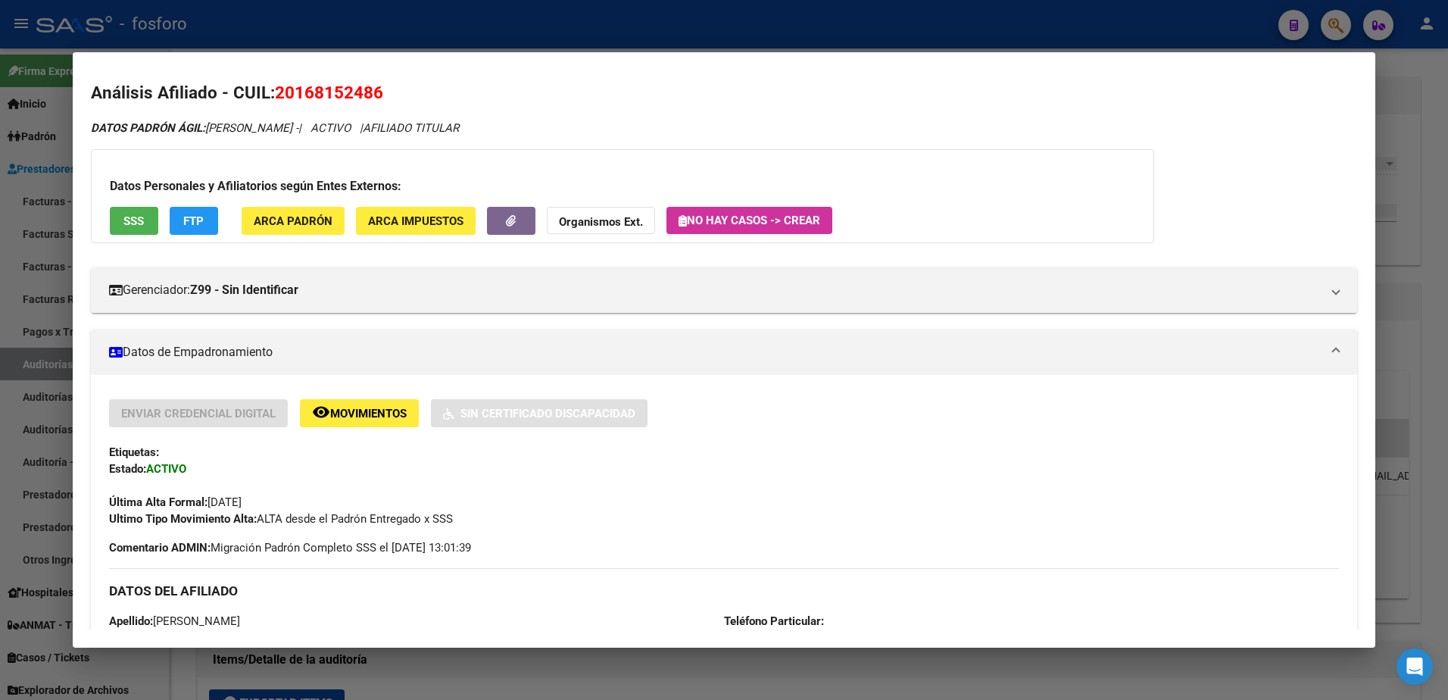
scroll to position [0, 0]
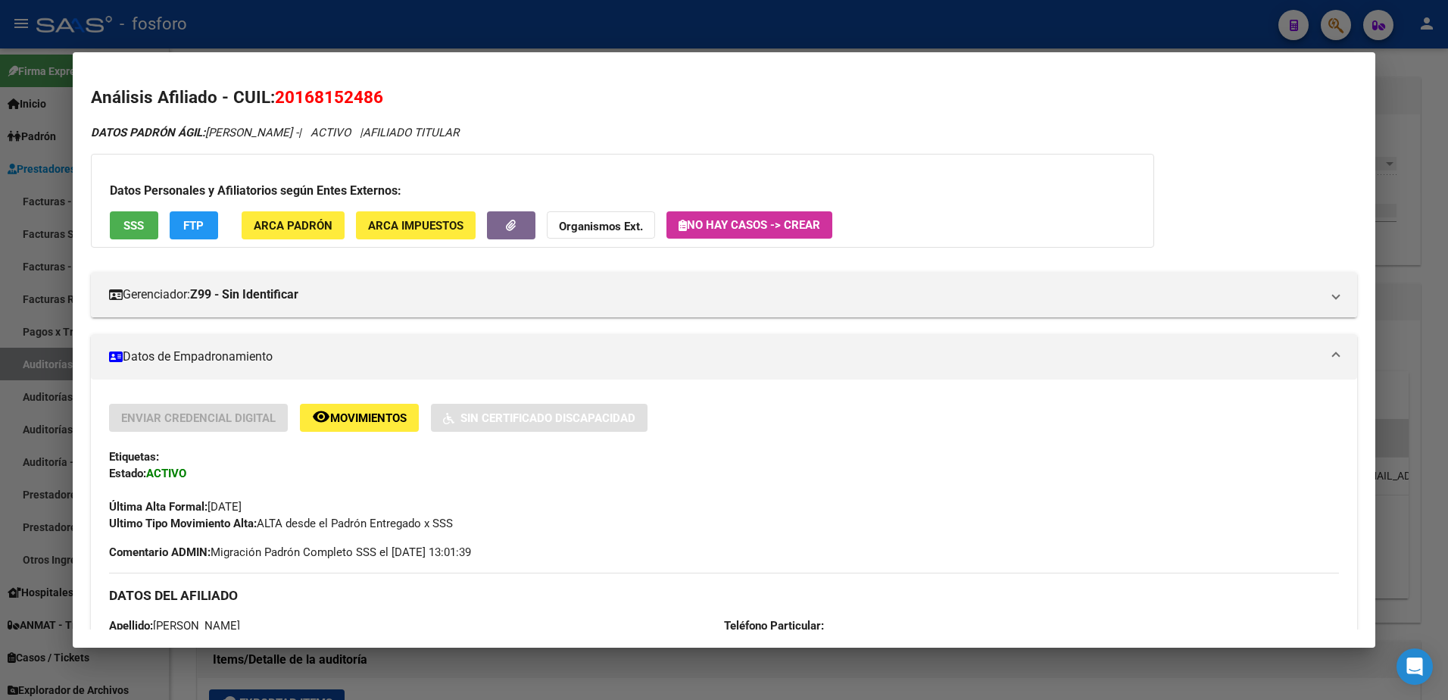
drag, startPoint x: 41, startPoint y: 364, endPoint x: 71, endPoint y: 302, distance: 69.1
click at [42, 364] on div at bounding box center [724, 350] width 1448 height 700
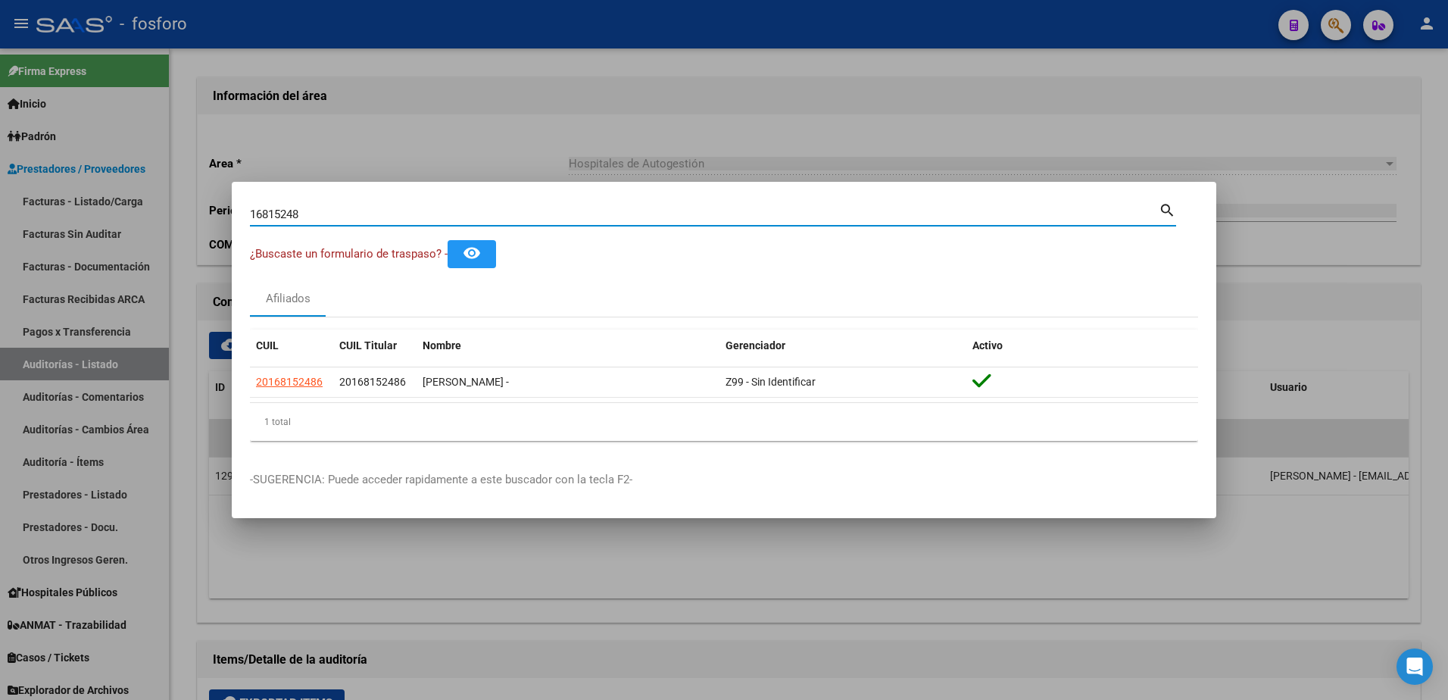
click at [320, 212] on input "16815248" at bounding box center [704, 214] width 909 height 14
type input "1"
type input "14425201"
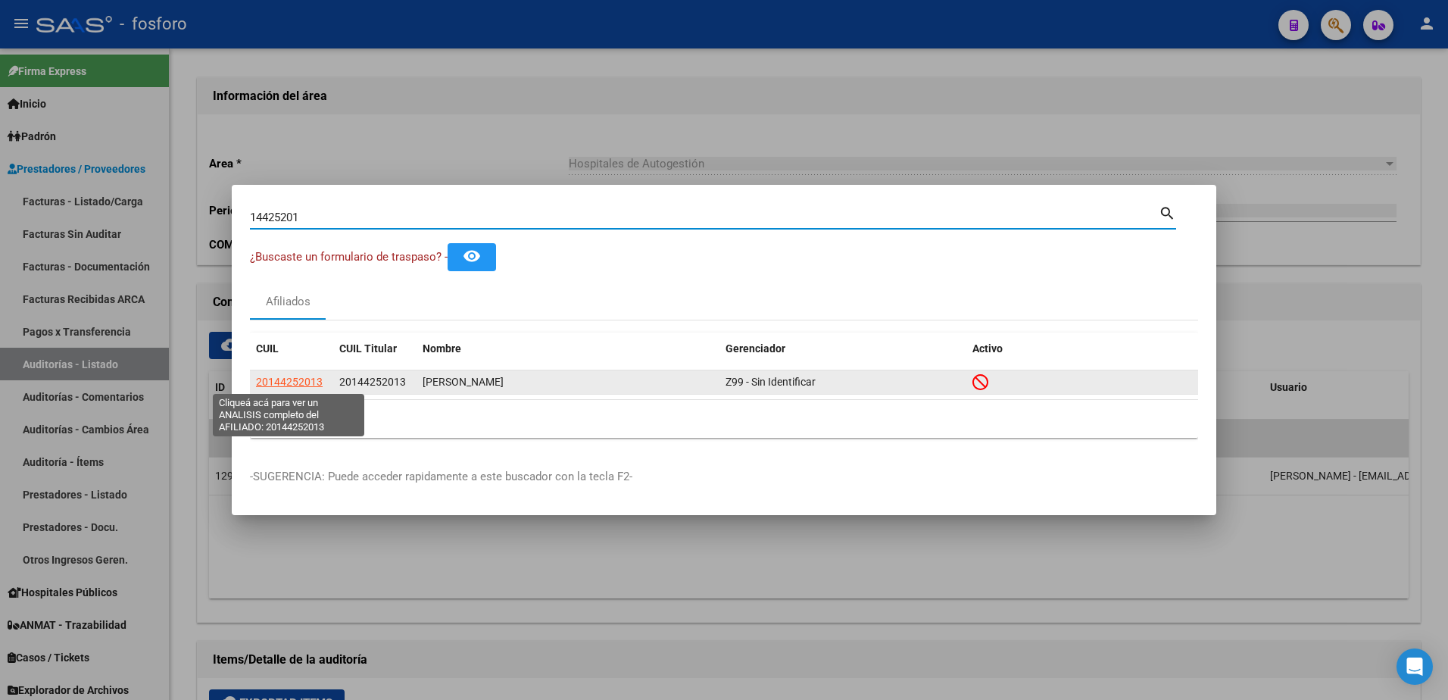
click at [304, 384] on span "20144252013" at bounding box center [289, 382] width 67 height 12
type textarea "20144252013"
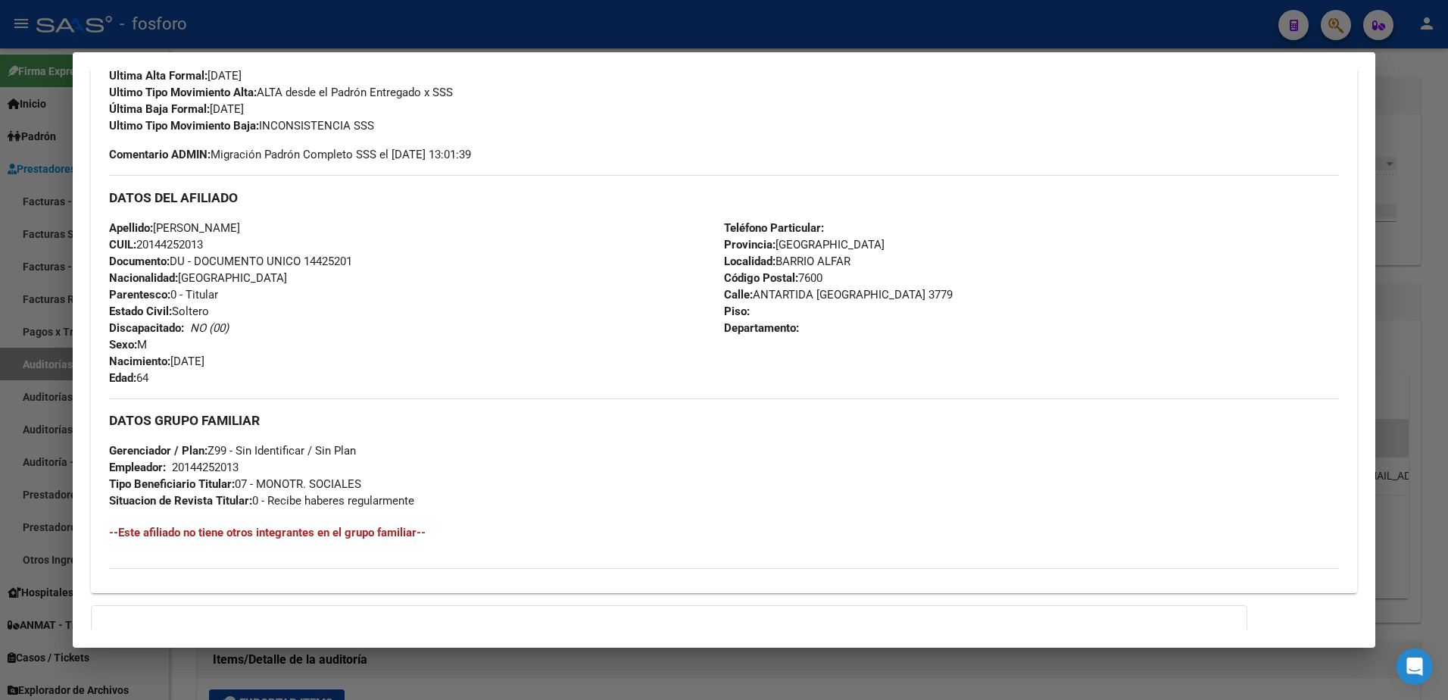
scroll to position [64, 0]
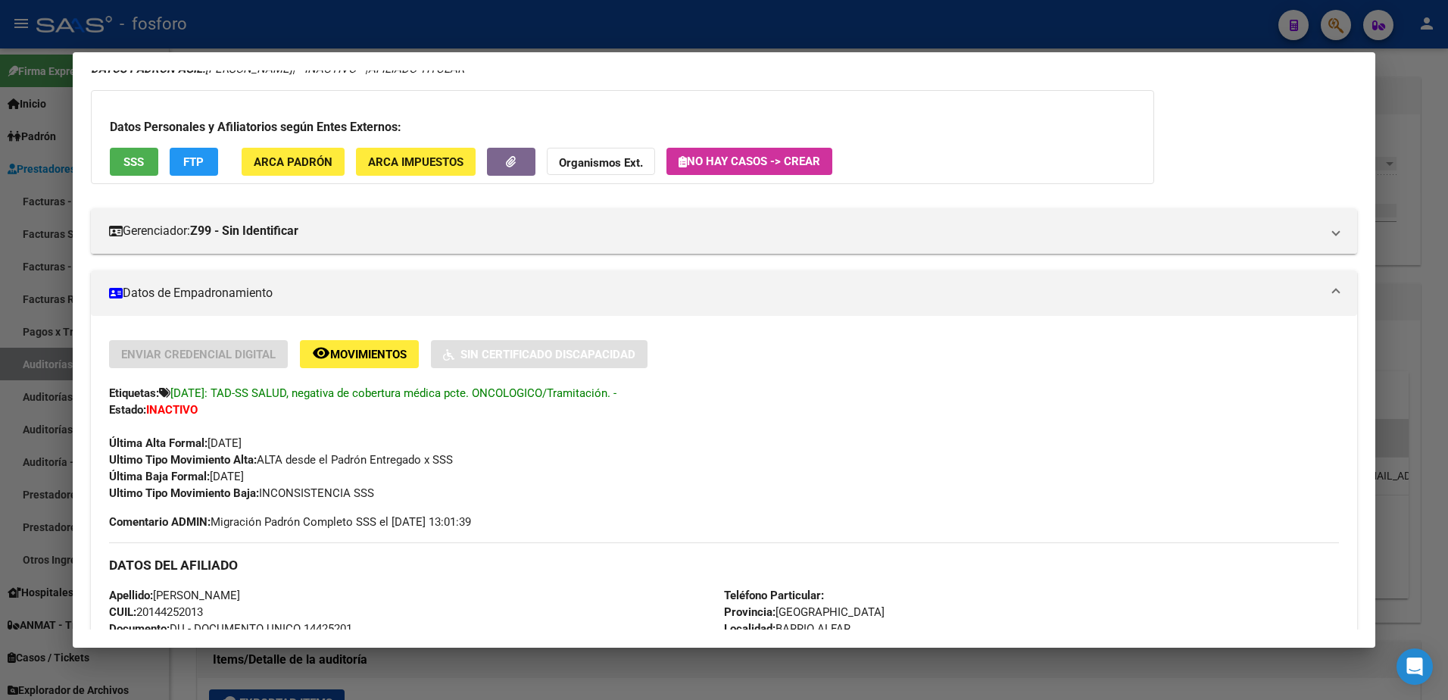
click at [45, 329] on div at bounding box center [724, 350] width 1448 height 700
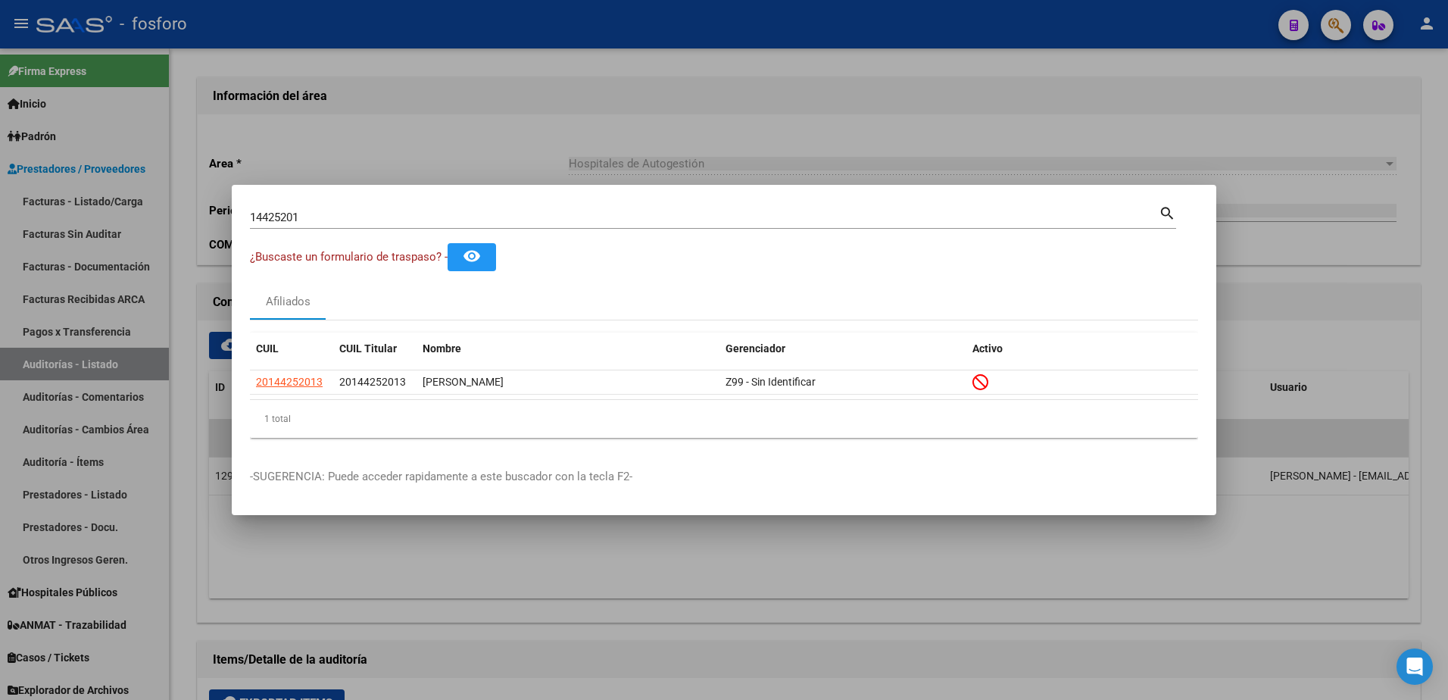
click at [652, 175] on div at bounding box center [724, 350] width 1448 height 700
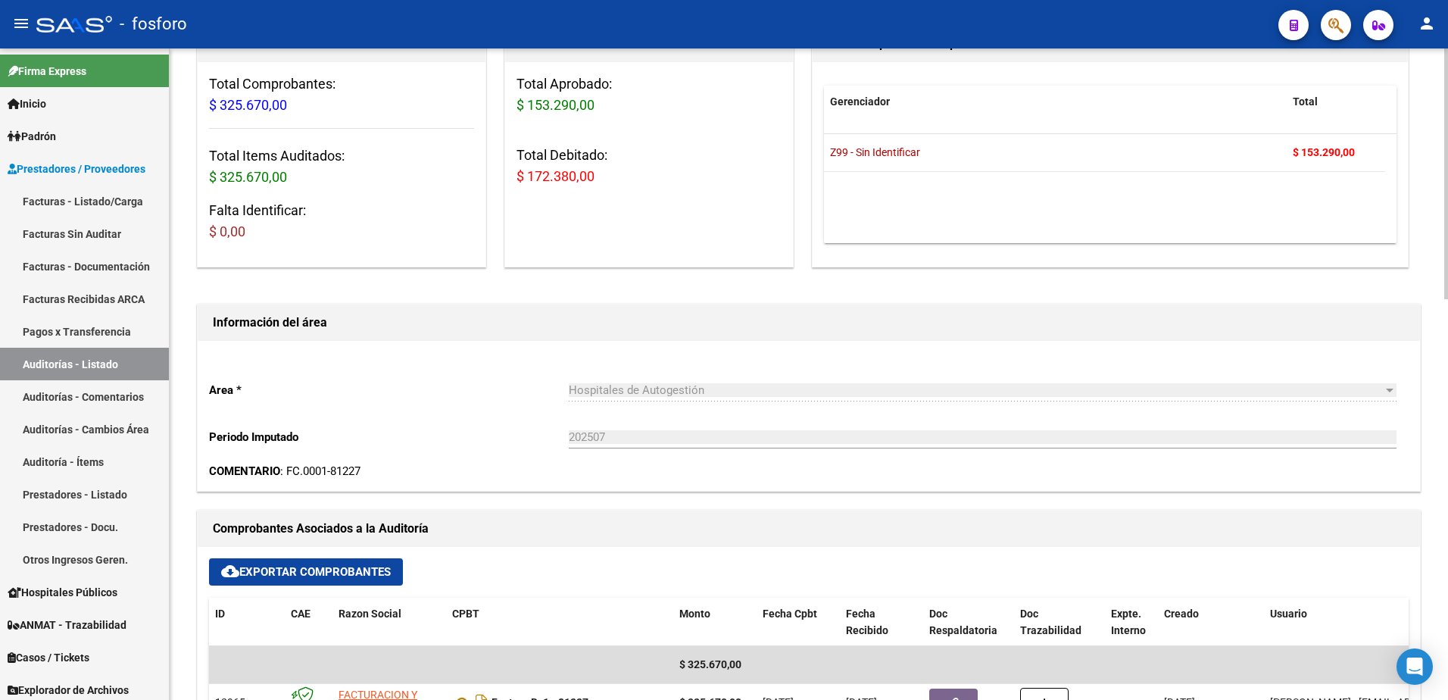
scroll to position [0, 0]
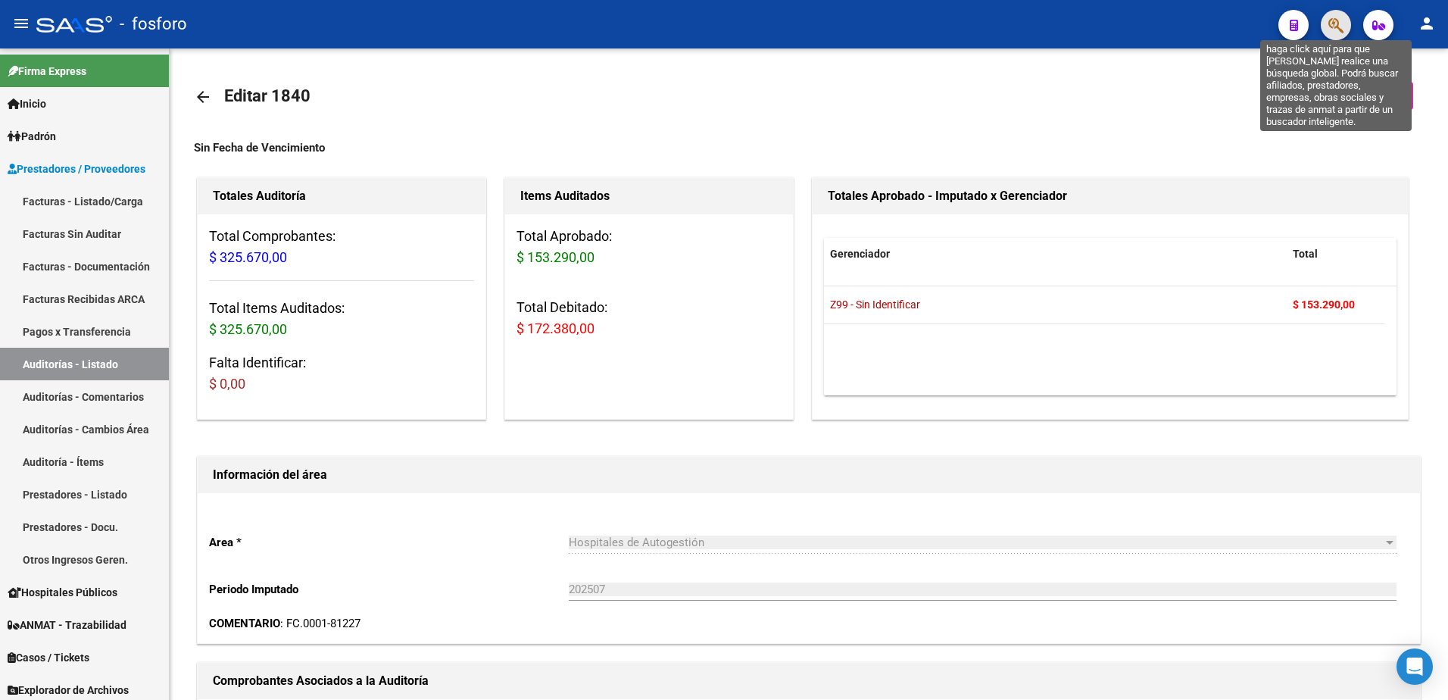
click at [1335, 30] on icon "button" at bounding box center [1335, 25] width 15 height 17
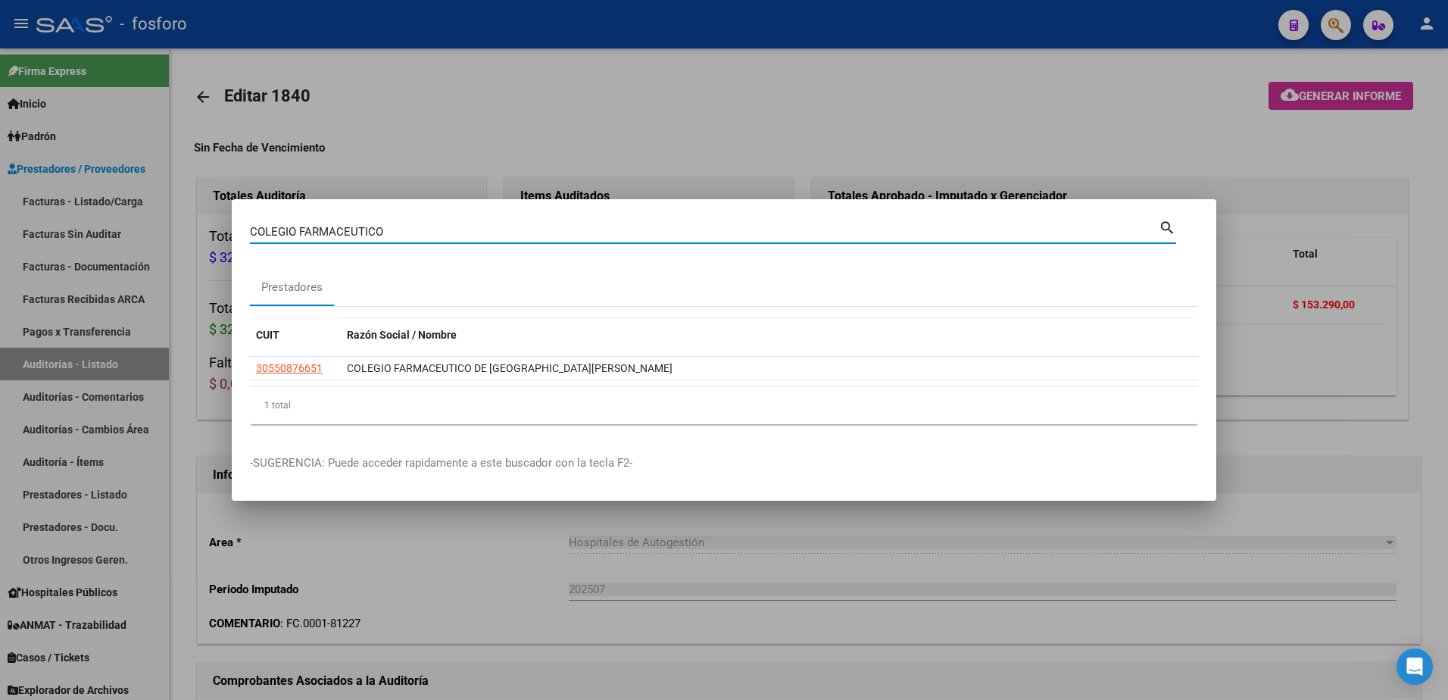
click at [391, 238] on input "COLEGIO FARMACEUTICO" at bounding box center [704, 232] width 909 height 14
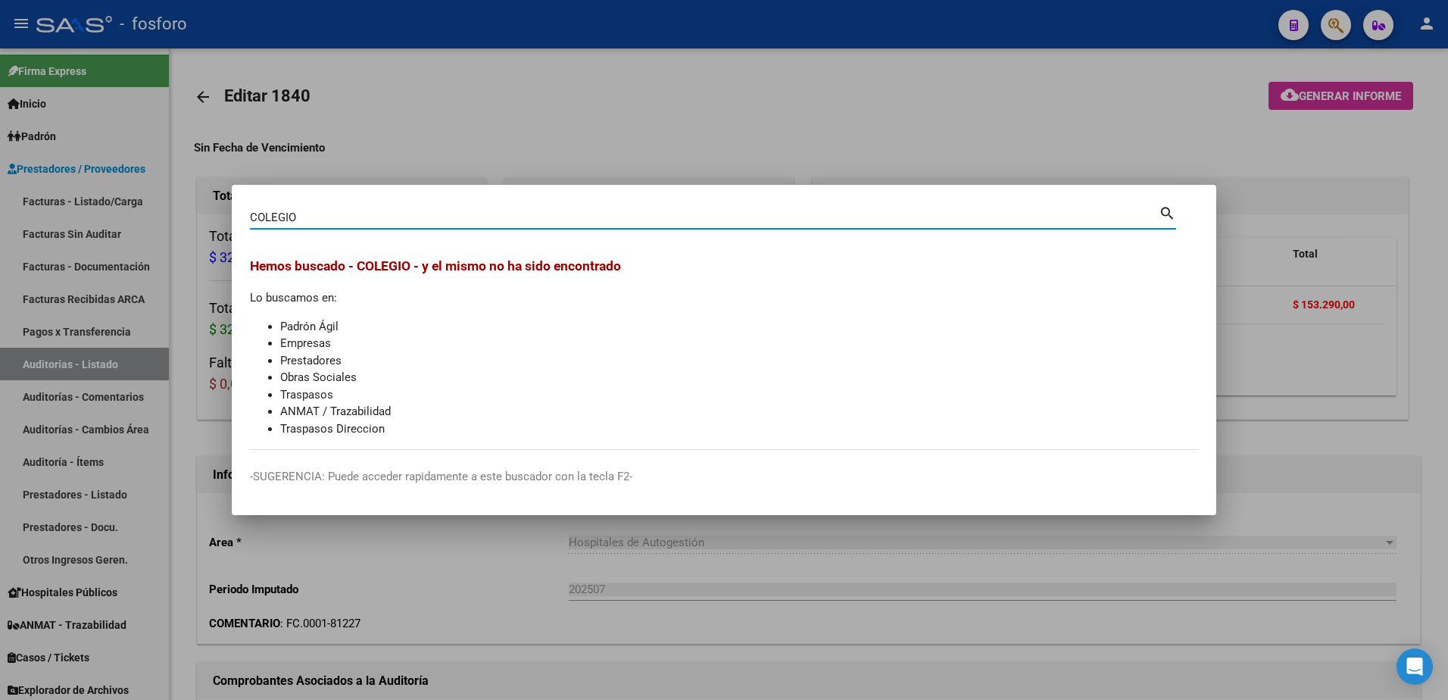
type input "COLEGIO"
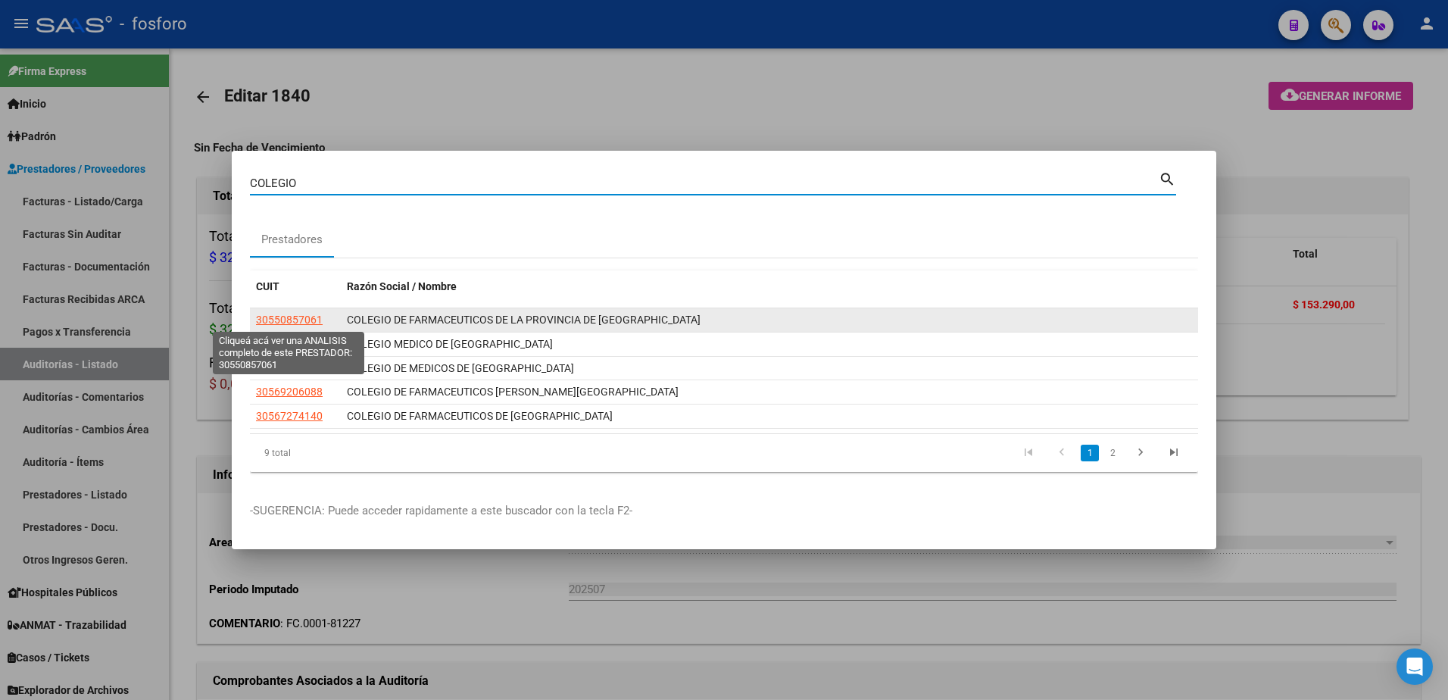
click at [276, 319] on span "30550857061" at bounding box center [289, 319] width 67 height 12
type textarea "30550857061"
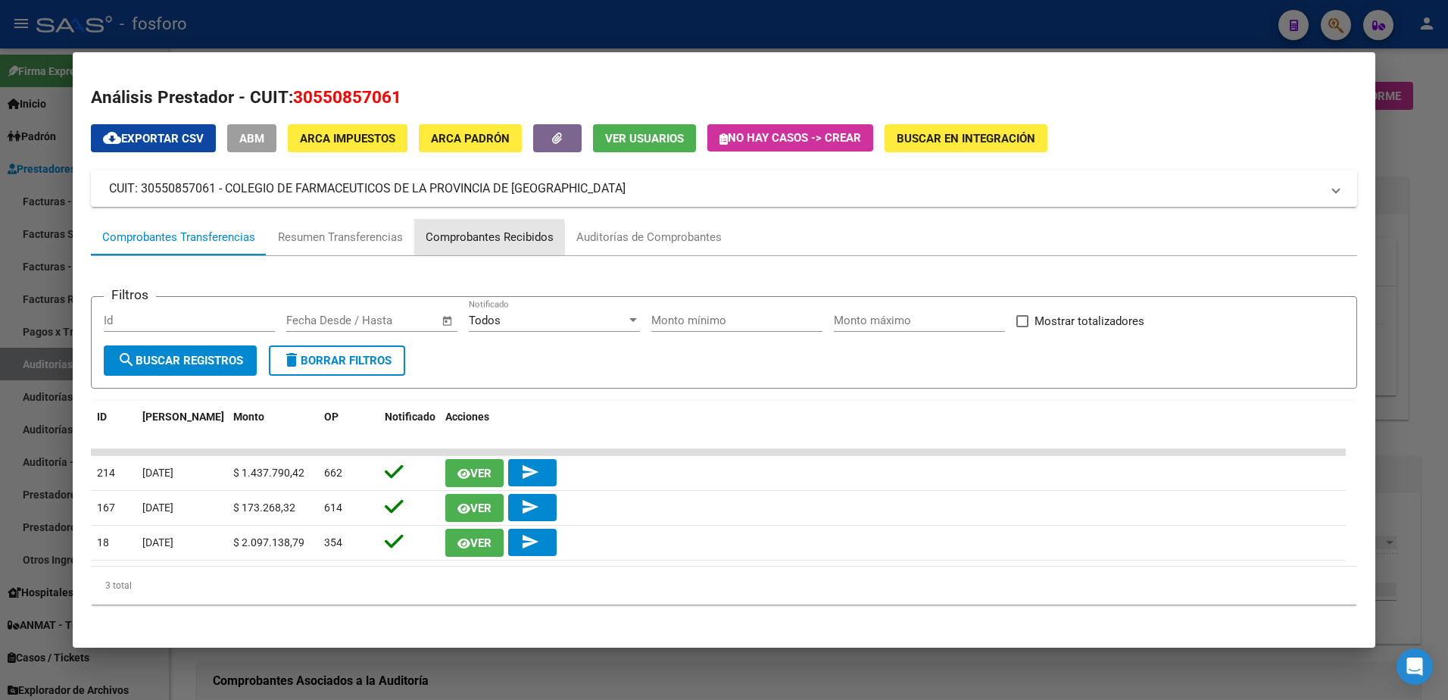
click at [465, 241] on div "Comprobantes Recibidos" at bounding box center [490, 237] width 128 height 17
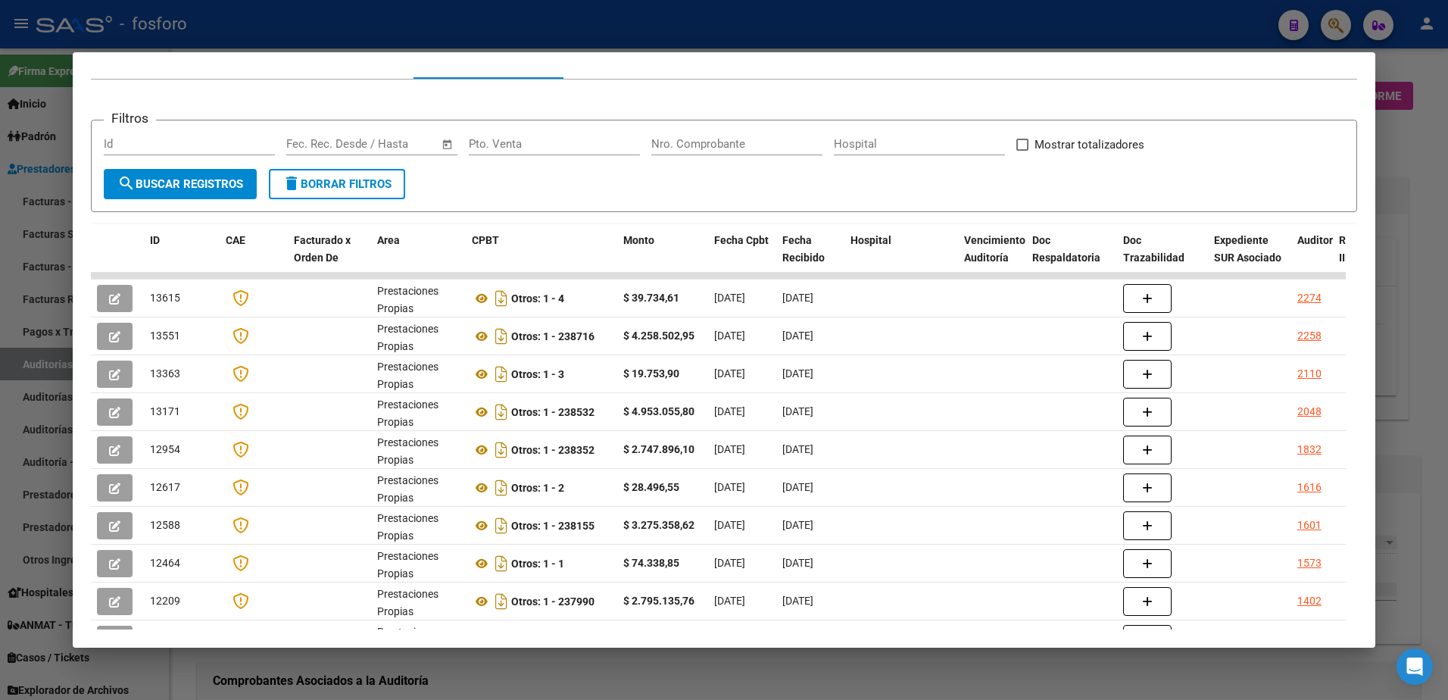
scroll to position [289, 0]
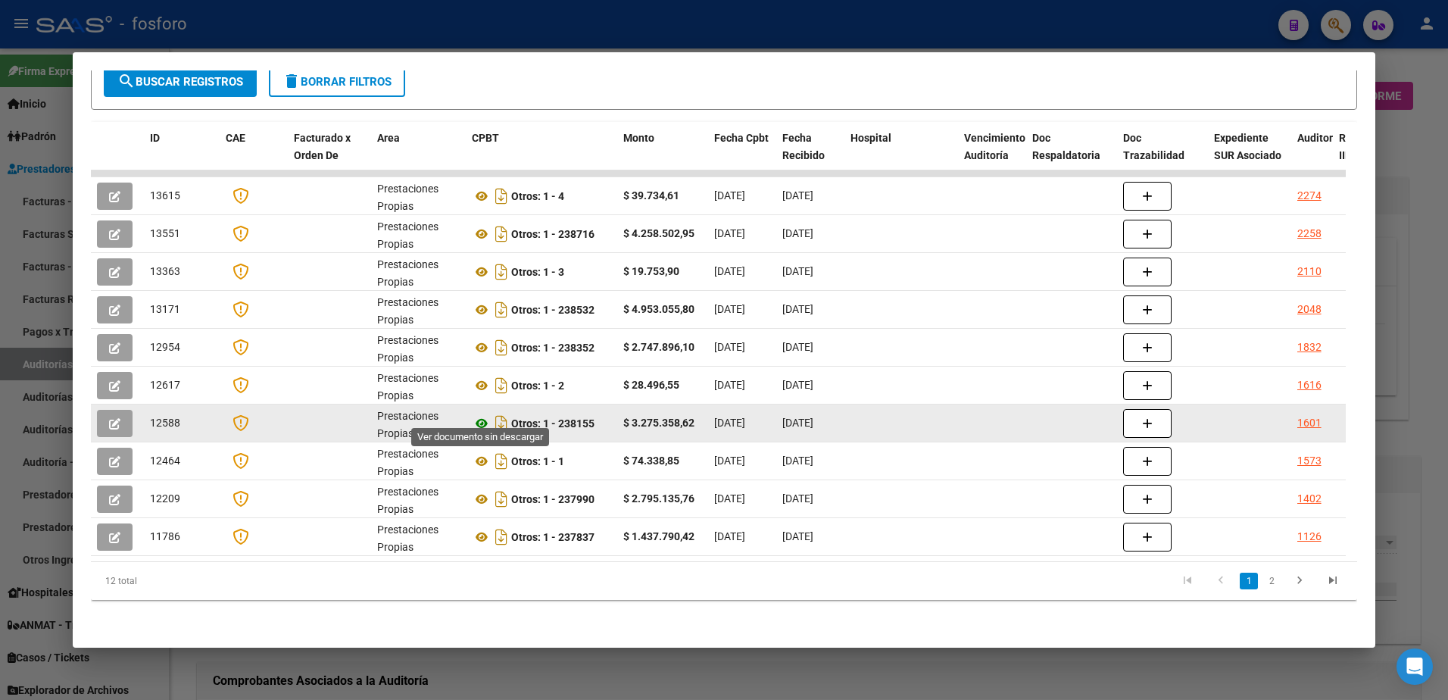
click at [482, 414] on icon at bounding box center [482, 423] width 20 height 18
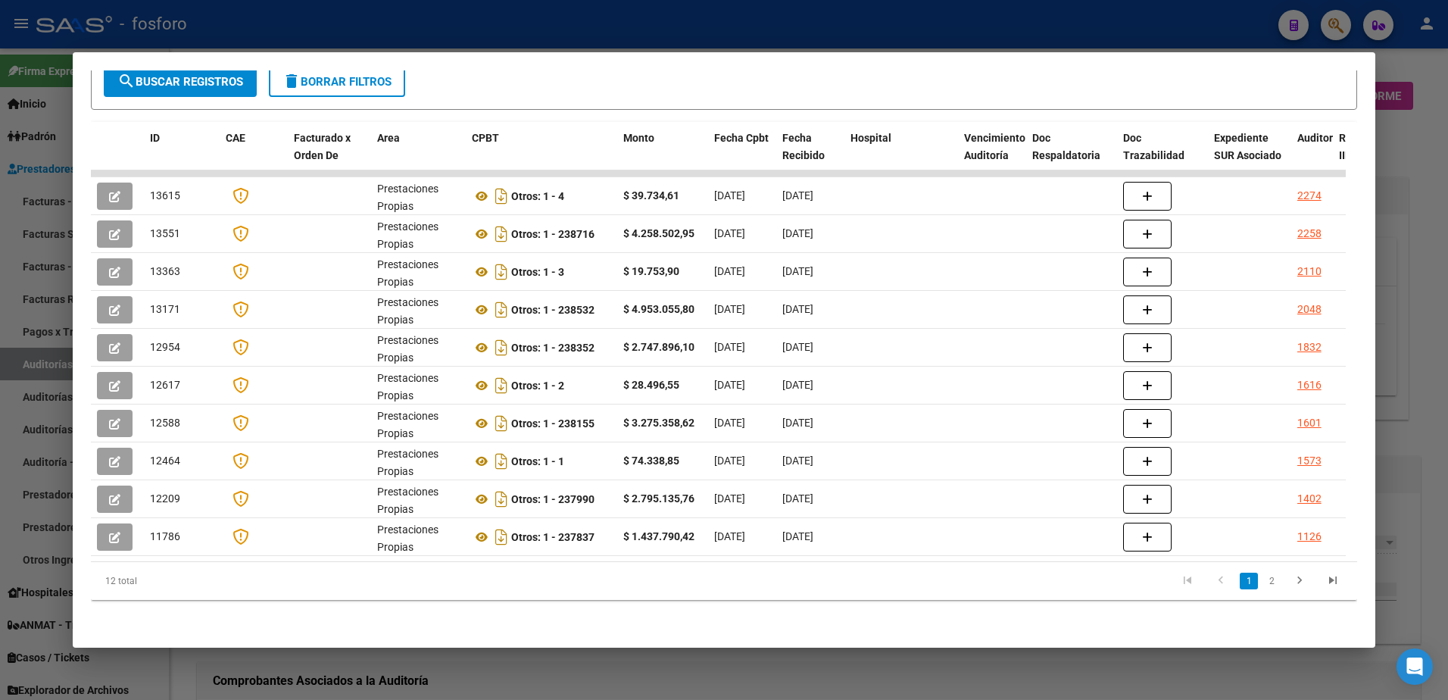
click at [23, 359] on div at bounding box center [724, 350] width 1448 height 700
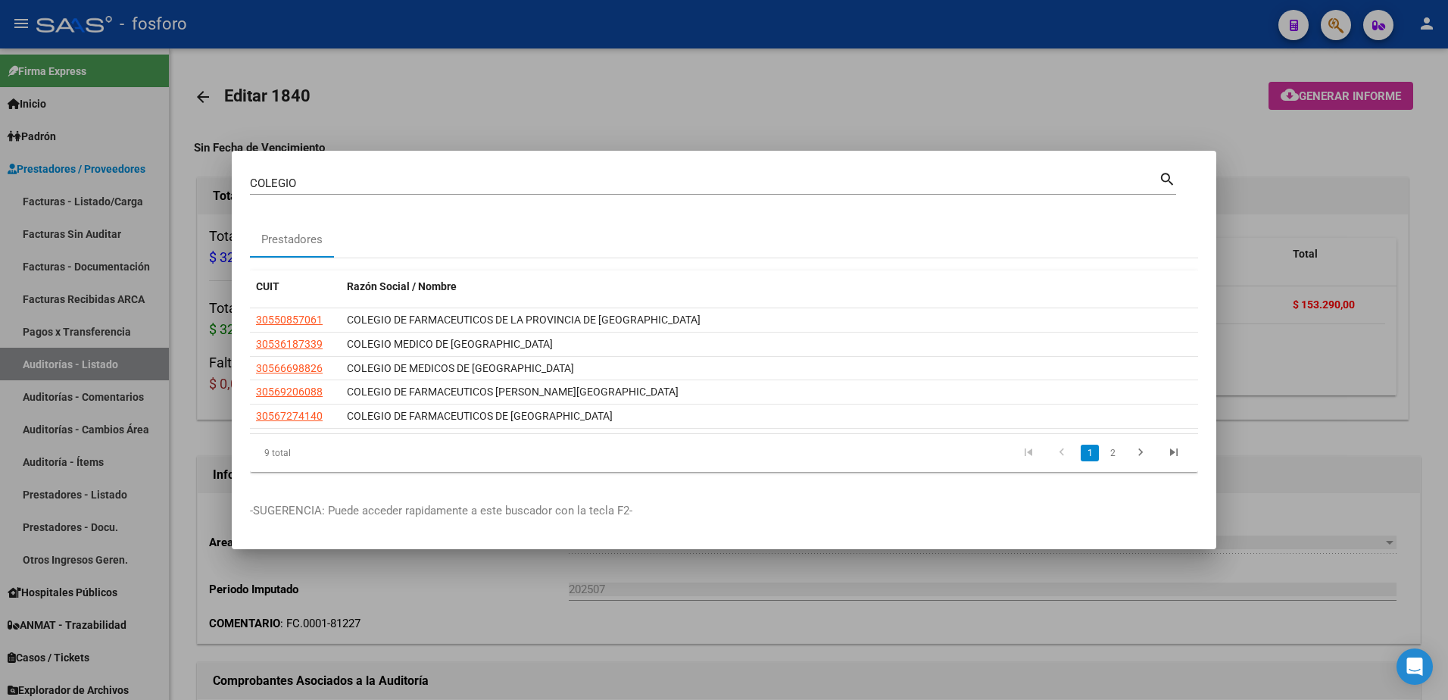
click at [80, 231] on div at bounding box center [724, 350] width 1448 height 700
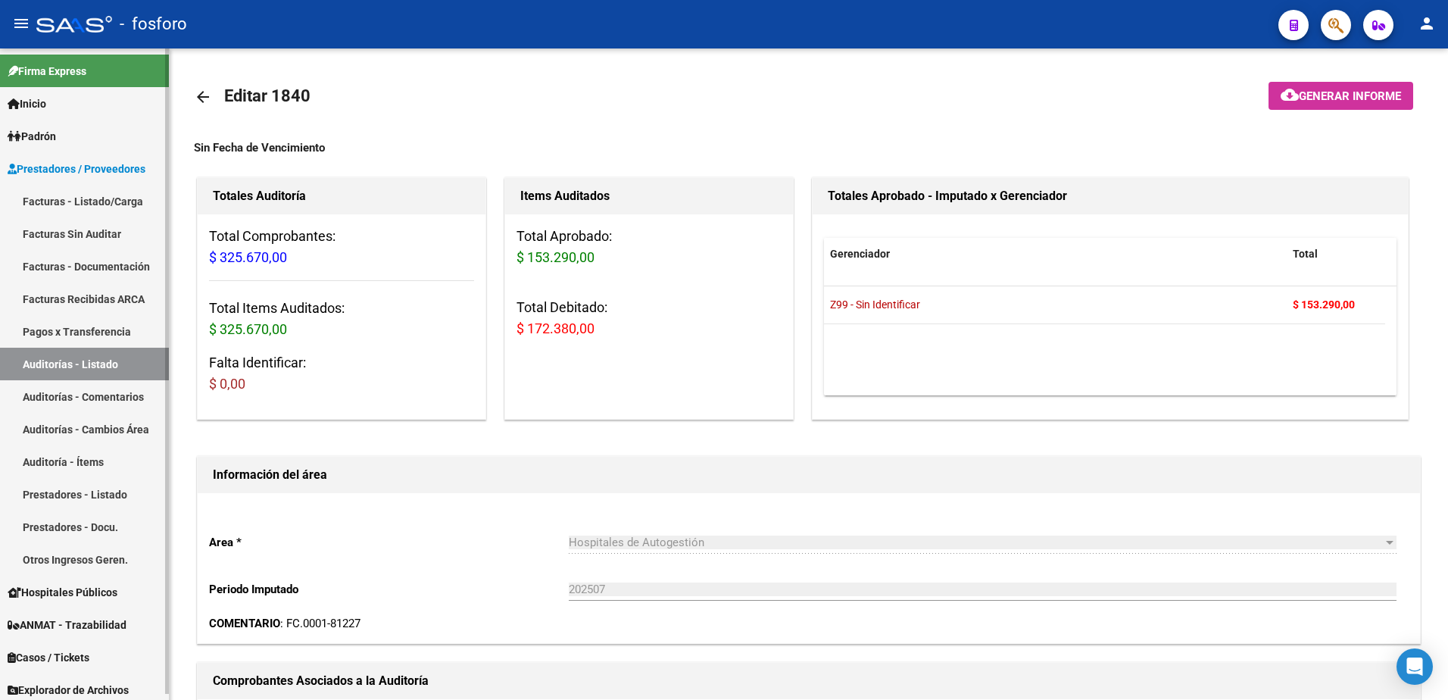
drag, startPoint x: 109, startPoint y: 208, endPoint x: 142, endPoint y: 206, distance: 32.6
click at [109, 208] on link "Facturas - Listado/Carga" at bounding box center [84, 201] width 169 height 33
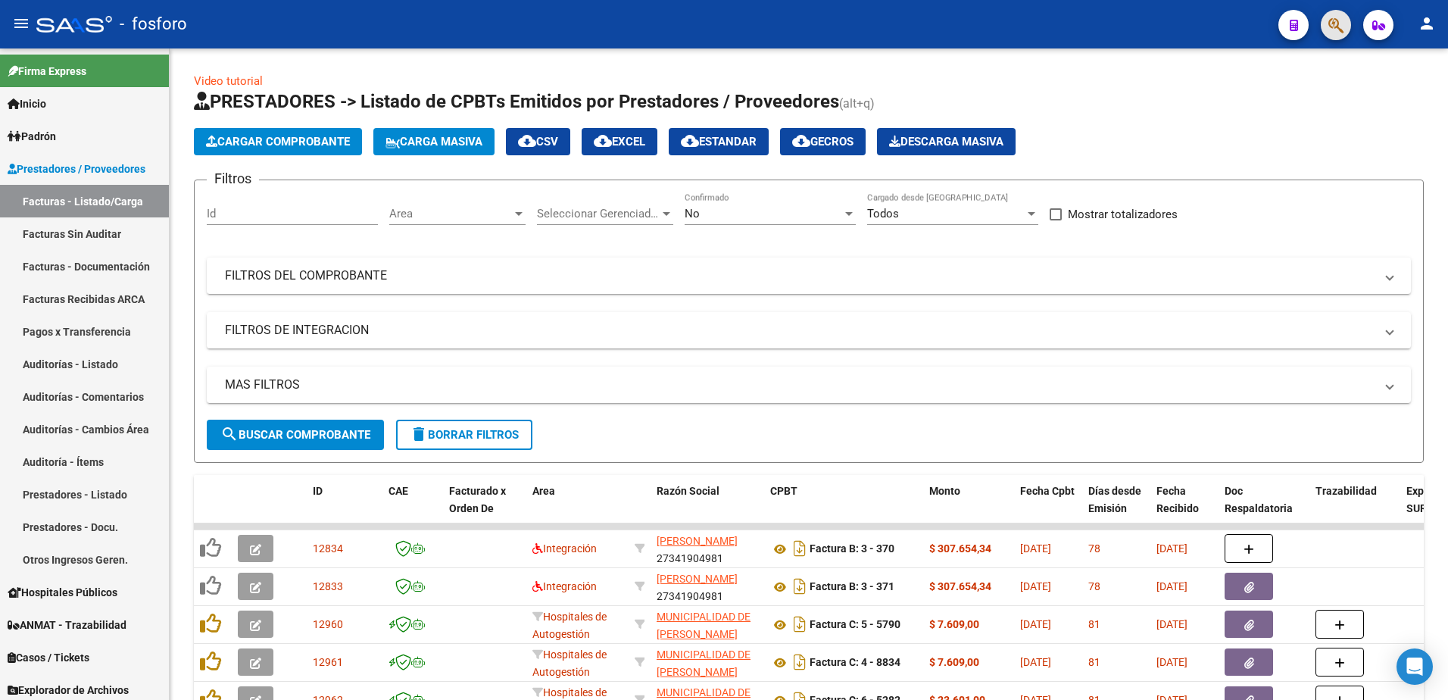
click at [1327, 22] on button "button" at bounding box center [1336, 25] width 30 height 30
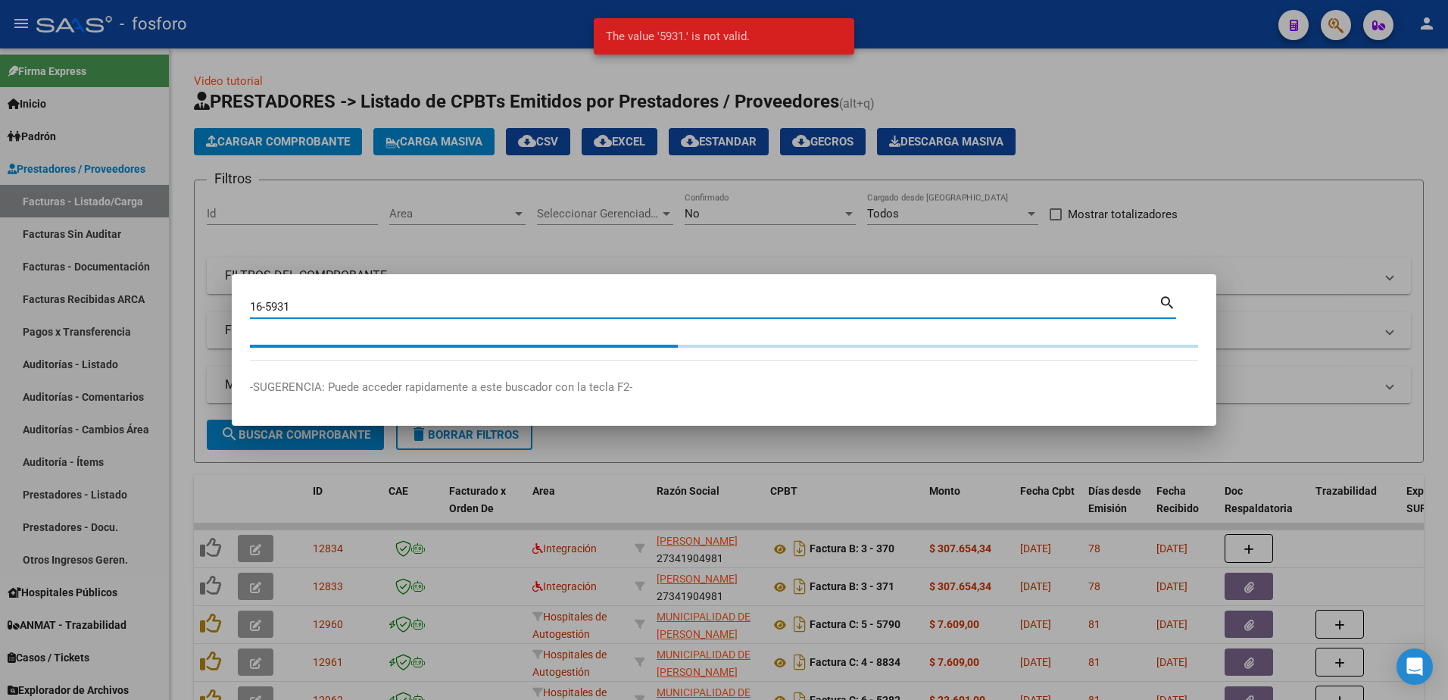
type input "16-5931"
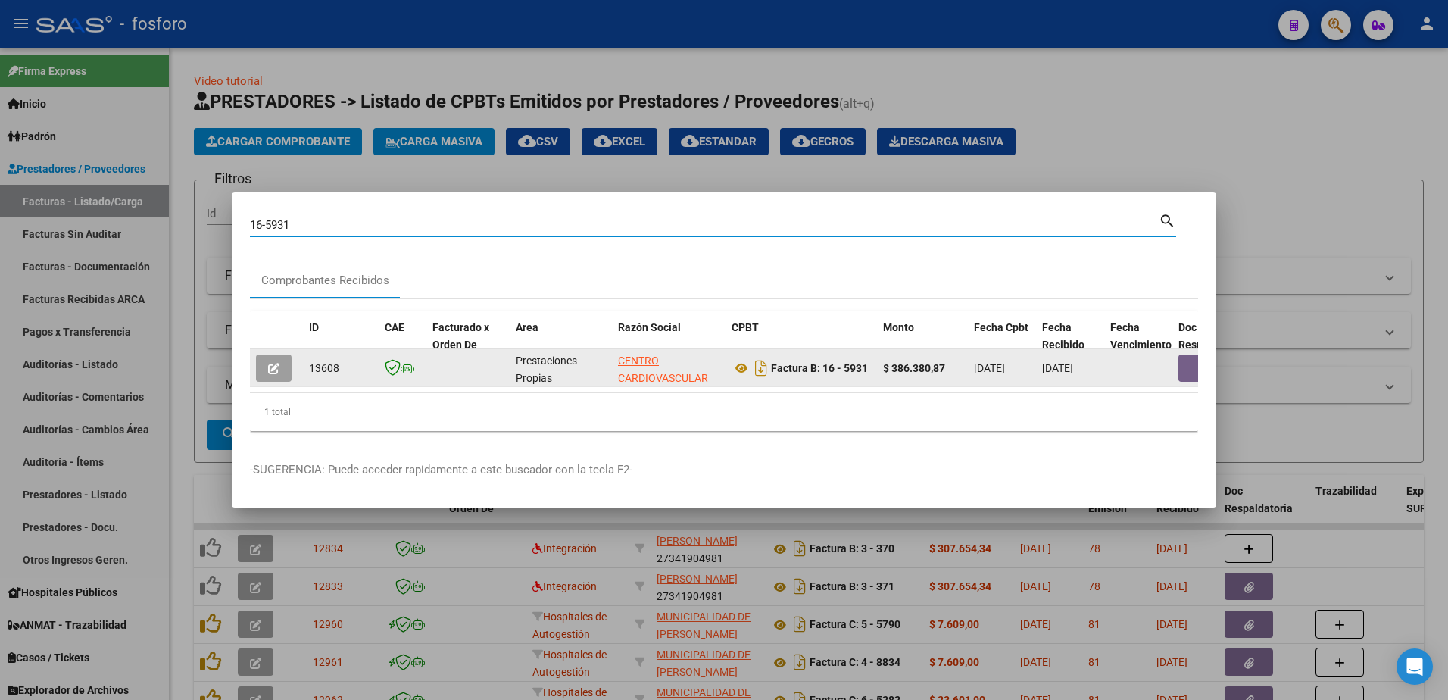
click at [273, 354] on button "button" at bounding box center [274, 367] width 36 height 27
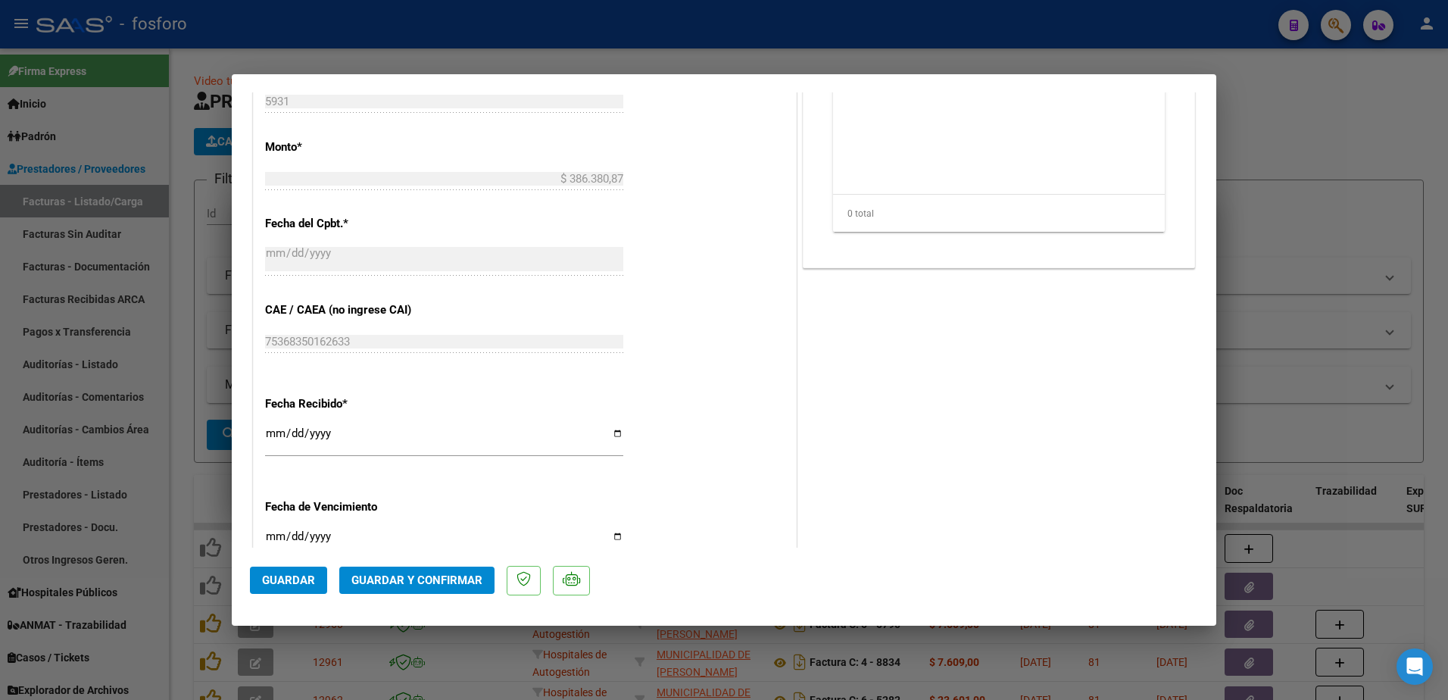
scroll to position [785, 0]
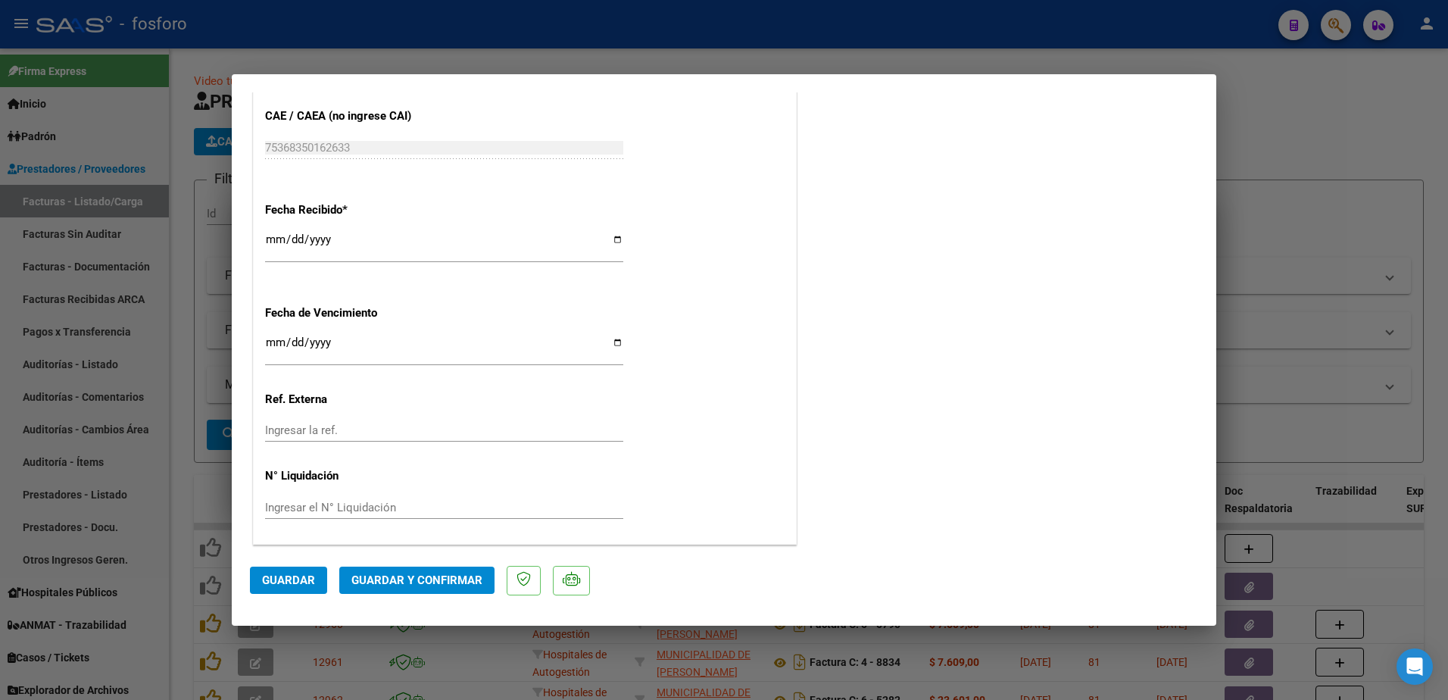
click at [273, 343] on input "Ingresar la fecha" at bounding box center [444, 348] width 358 height 24
type input "[DATE]"
click at [404, 579] on span "Guardar y Confirmar" at bounding box center [416, 580] width 131 height 14
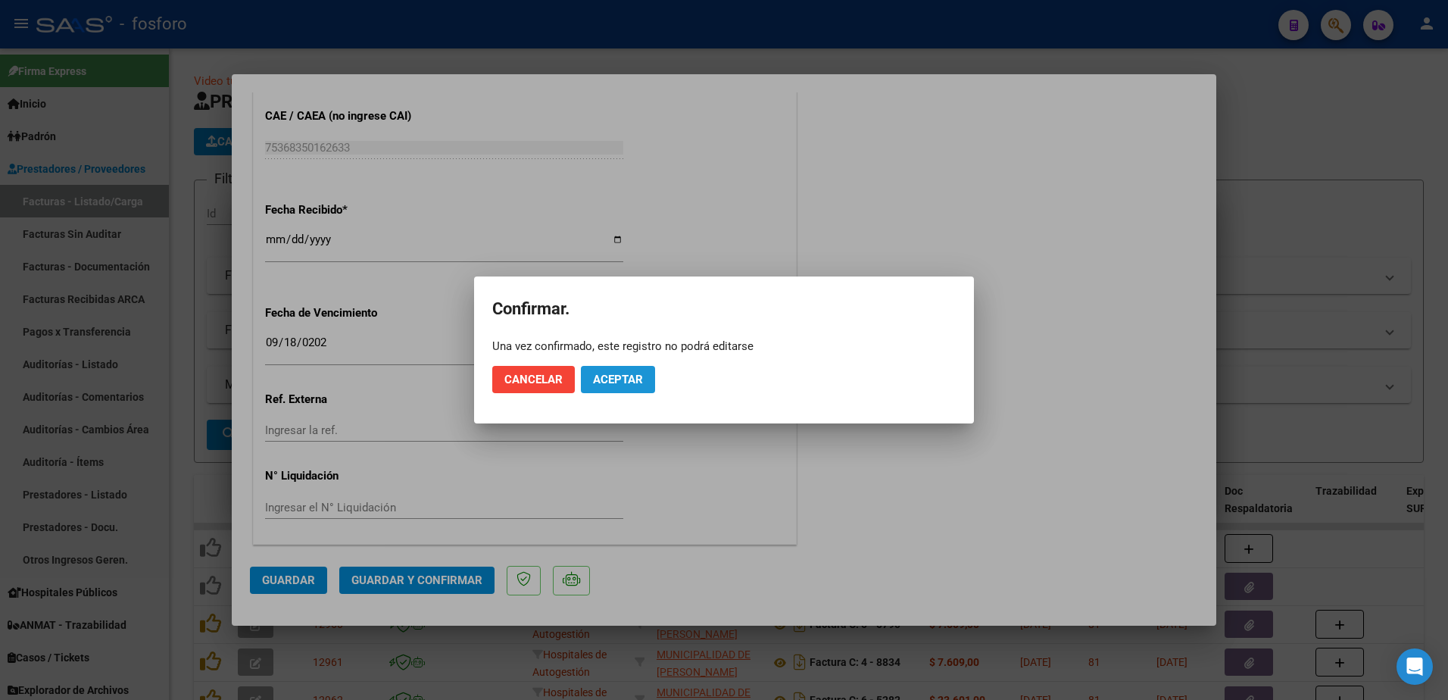
click at [602, 385] on span "Aceptar" at bounding box center [618, 380] width 50 height 14
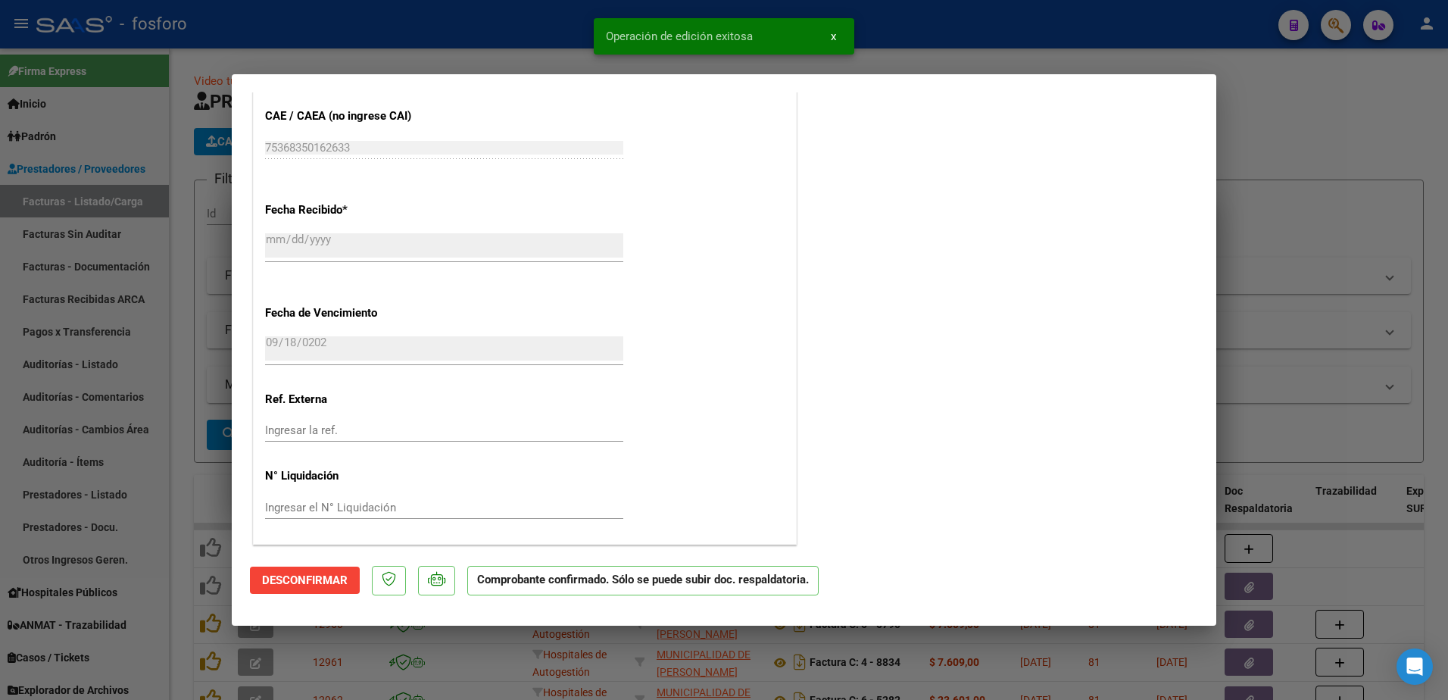
click at [106, 347] on div at bounding box center [724, 350] width 1448 height 700
type input "$ 0,00"
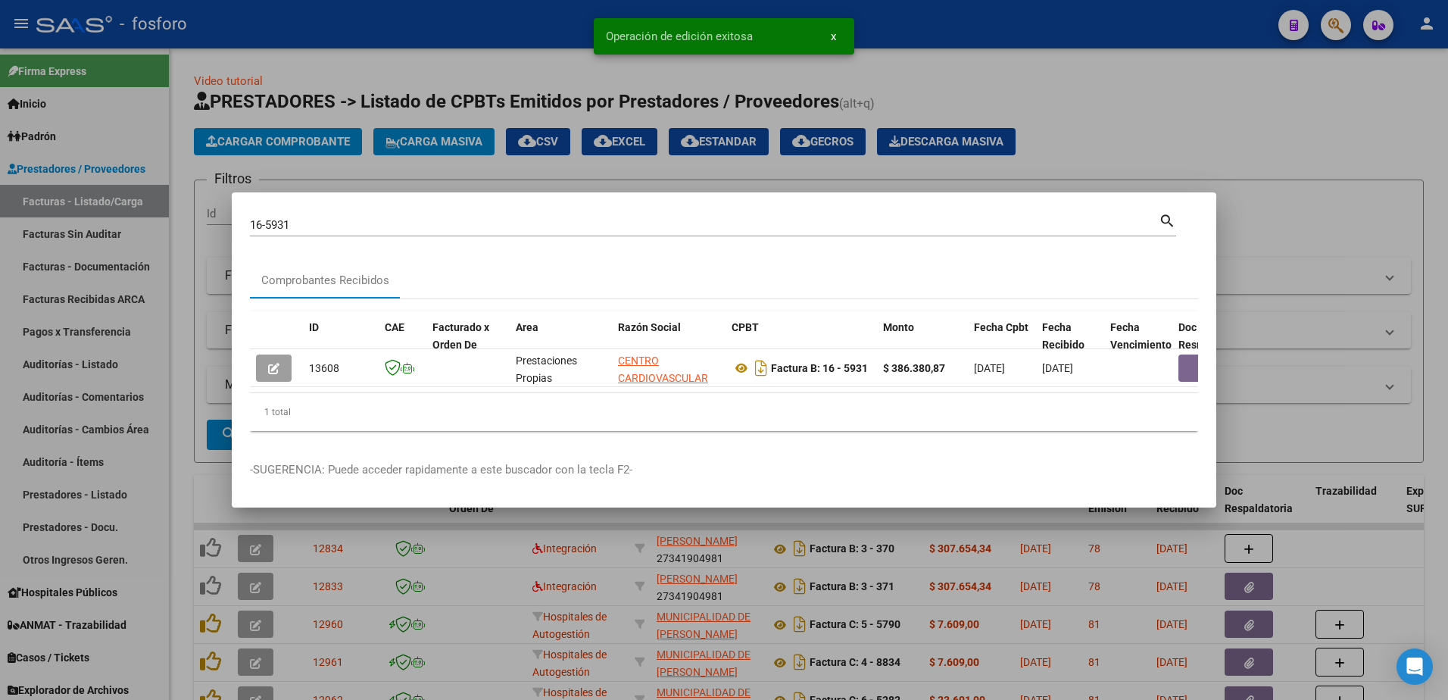
click at [102, 231] on div at bounding box center [724, 350] width 1448 height 700
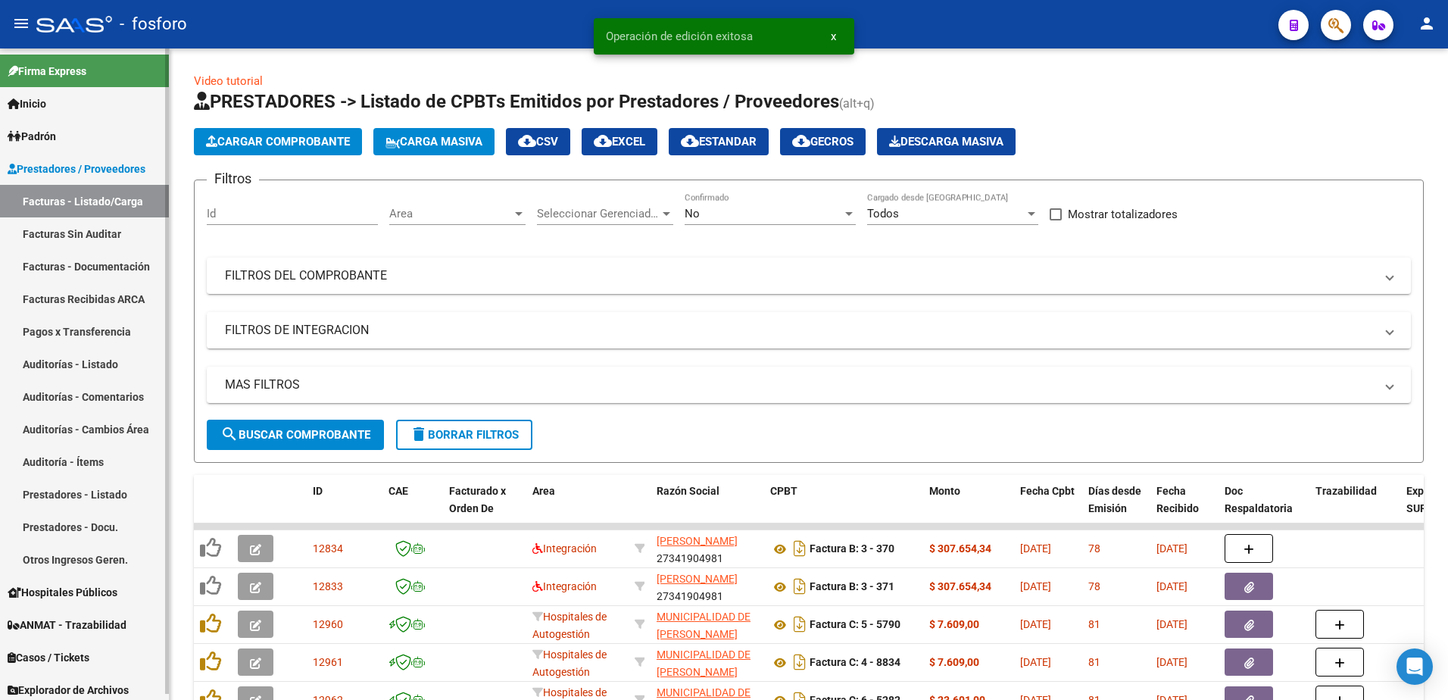
click at [102, 231] on link "Facturas Sin Auditar" at bounding box center [84, 233] width 169 height 33
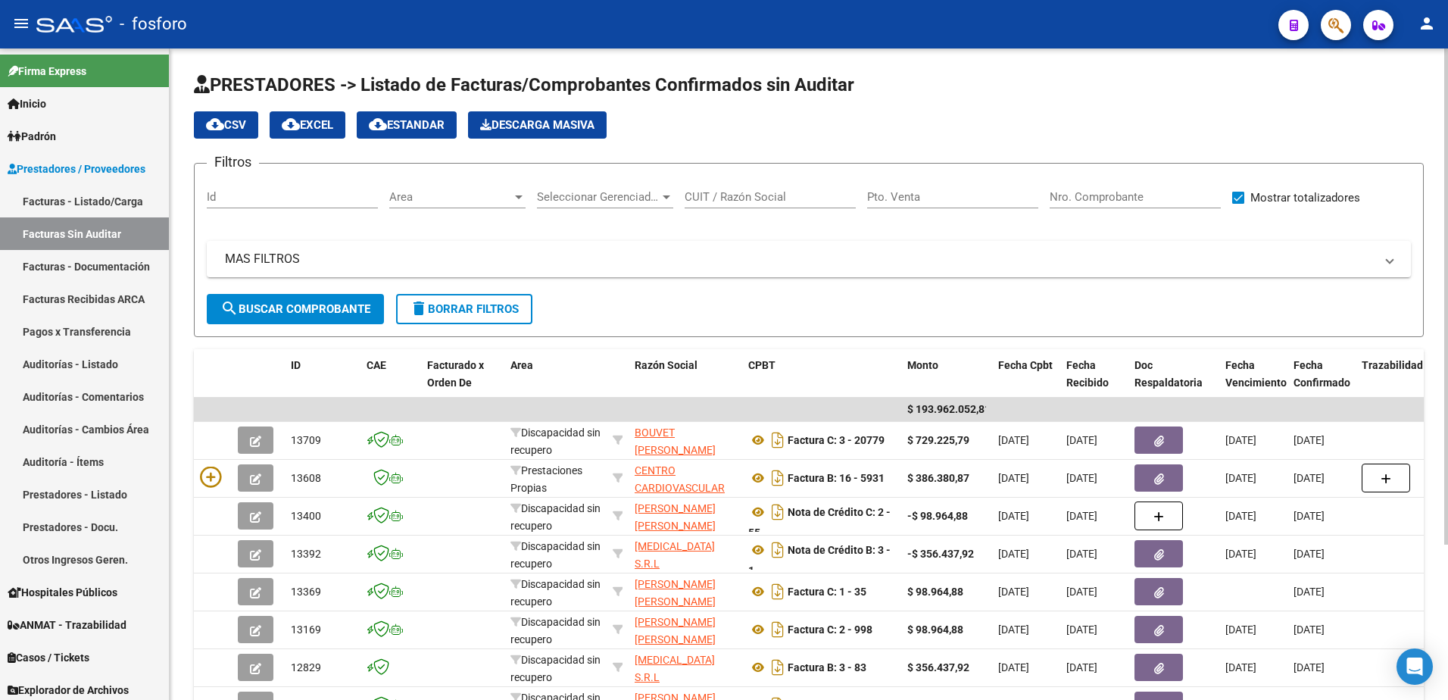
click at [518, 197] on div at bounding box center [519, 197] width 8 height 4
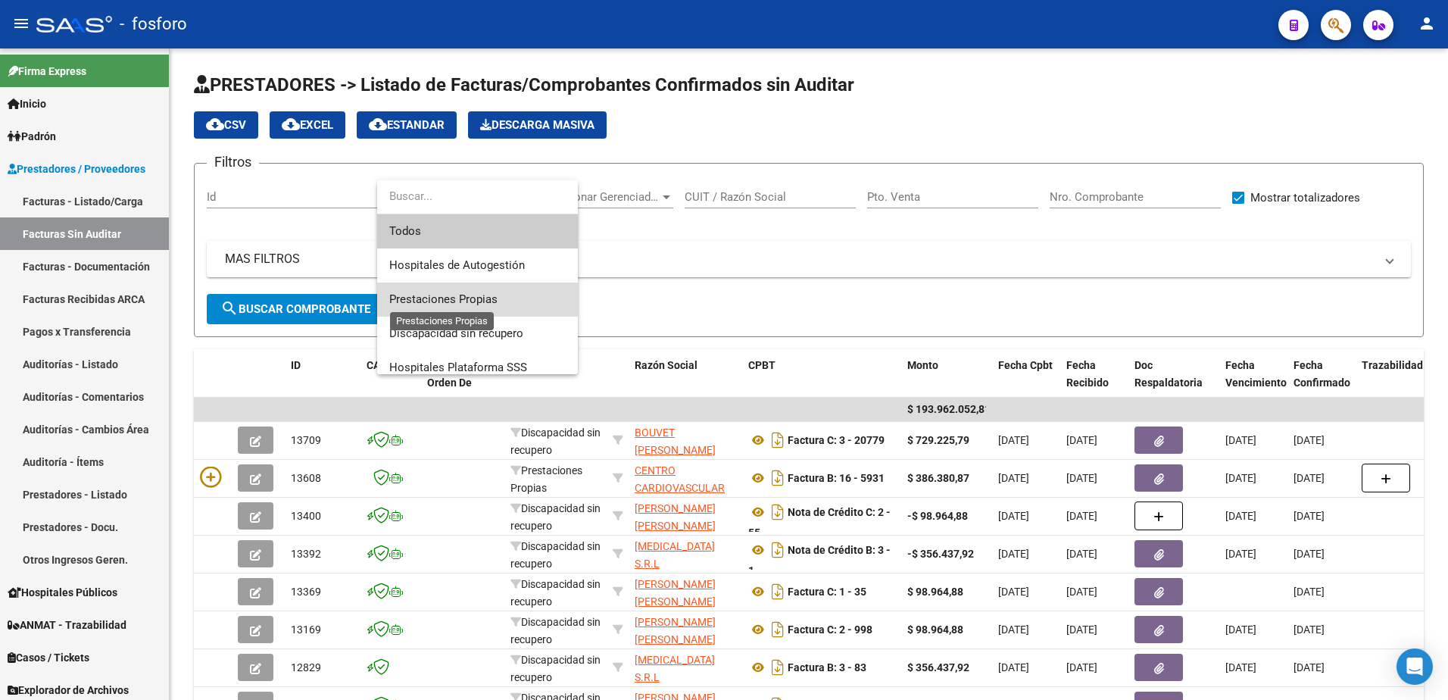
click at [480, 304] on span "Prestaciones Propias" at bounding box center [443, 299] width 108 height 14
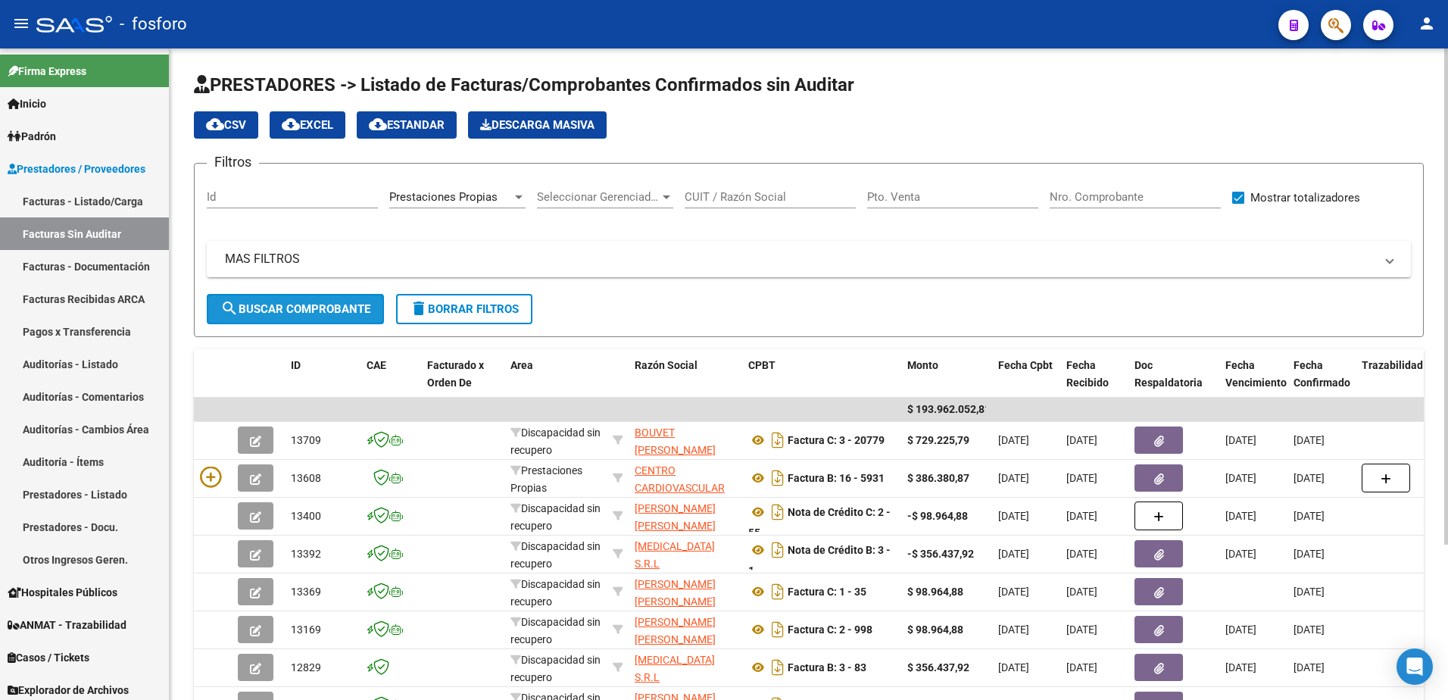
click at [320, 309] on span "search Buscar Comprobante" at bounding box center [295, 309] width 150 height 14
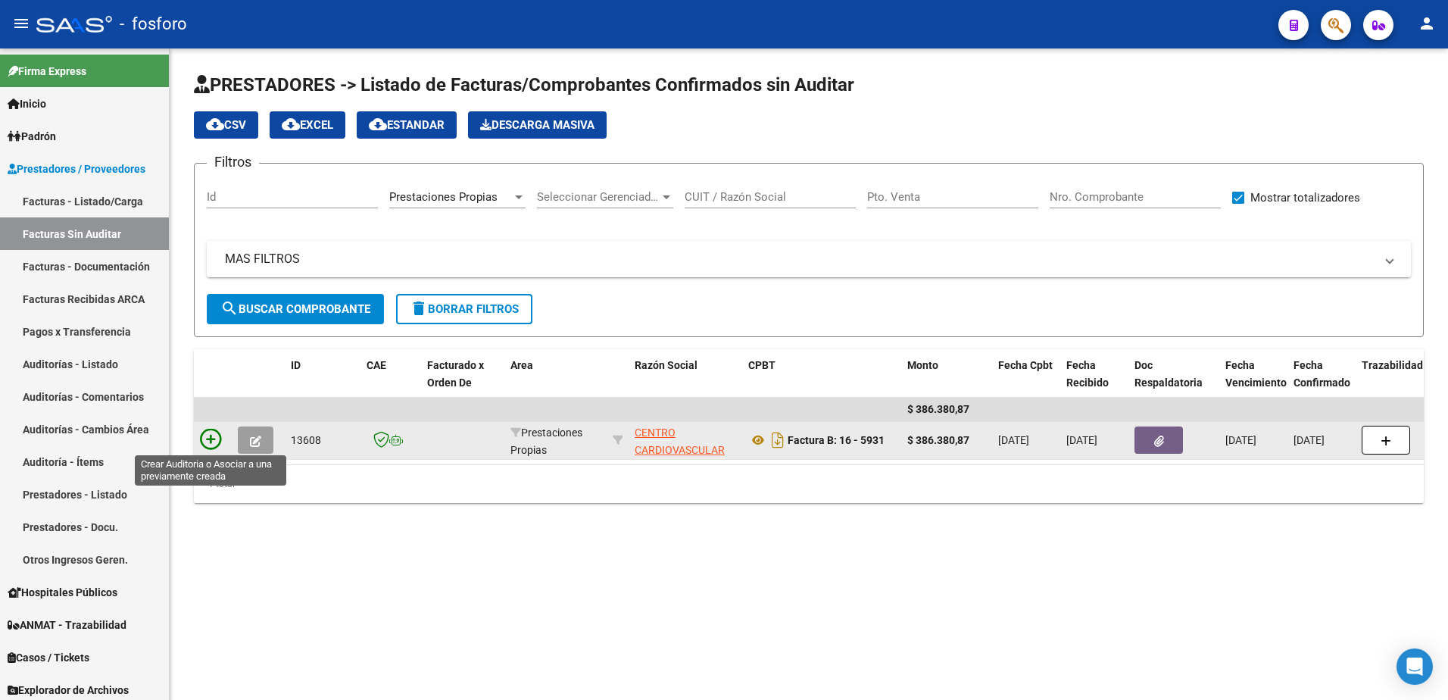
click at [212, 442] on icon at bounding box center [210, 439] width 21 height 21
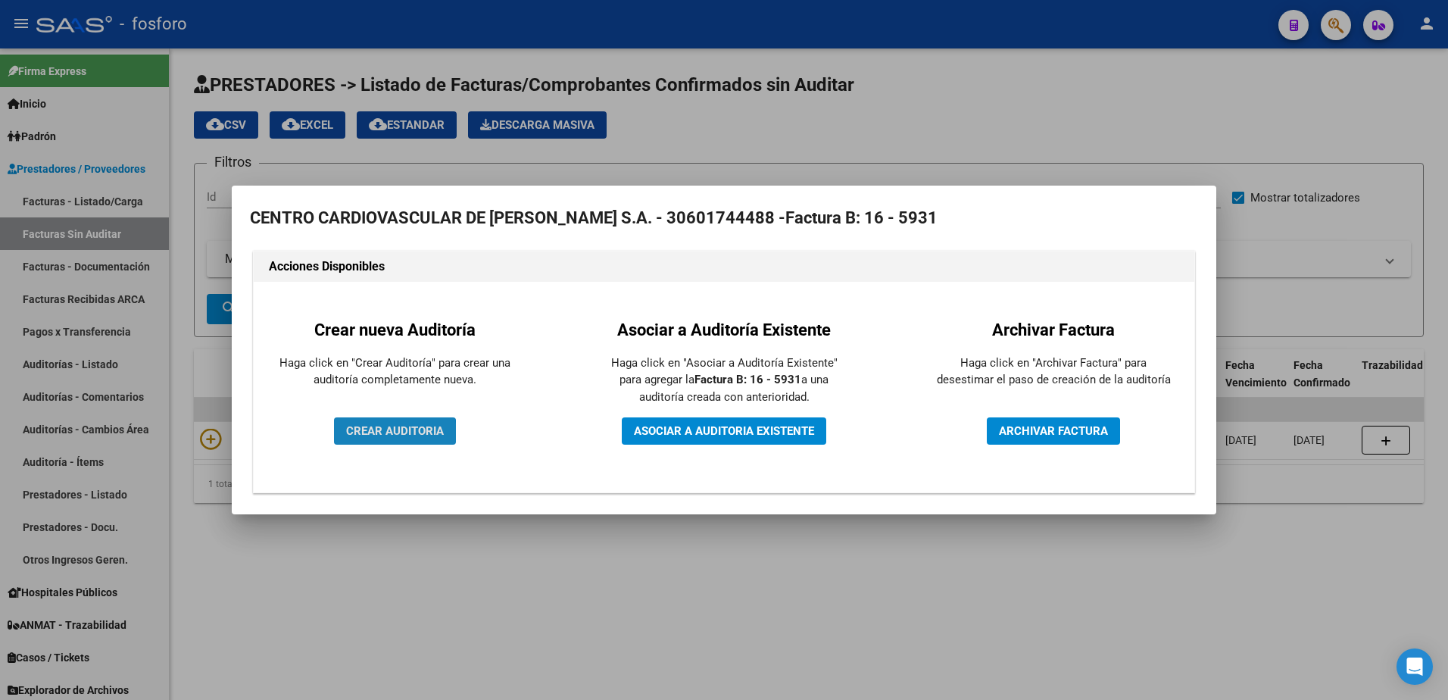
click at [371, 435] on span "CREAR AUDITORIA" at bounding box center [395, 431] width 98 height 14
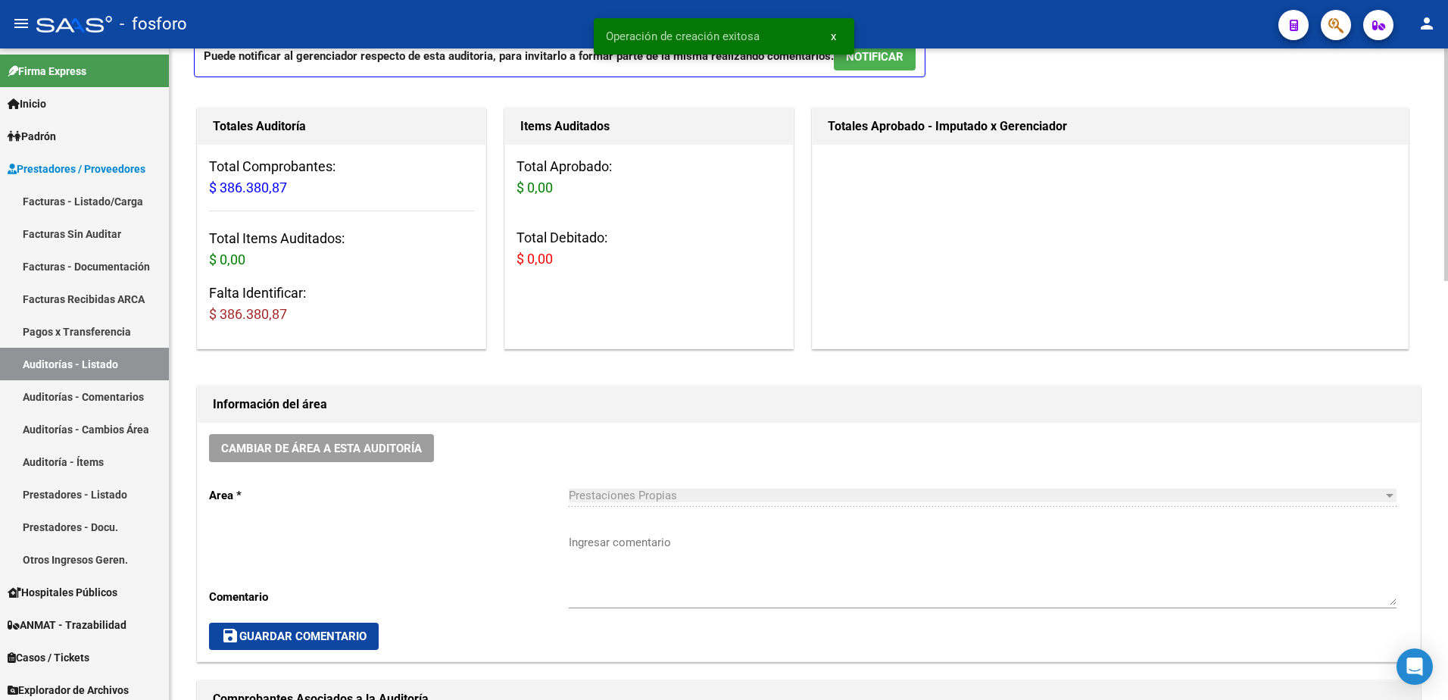
scroll to position [227, 0]
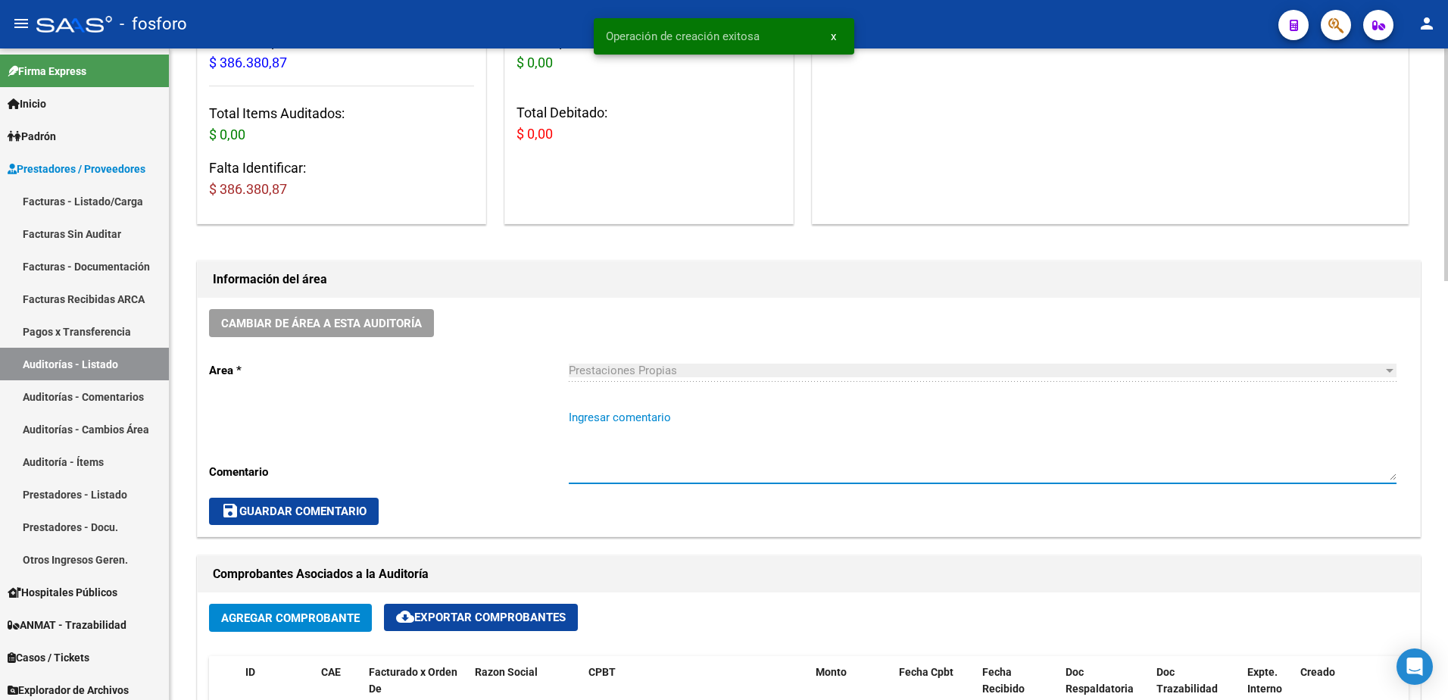
click at [619, 429] on textarea "Ingresar comentario" at bounding box center [983, 444] width 828 height 71
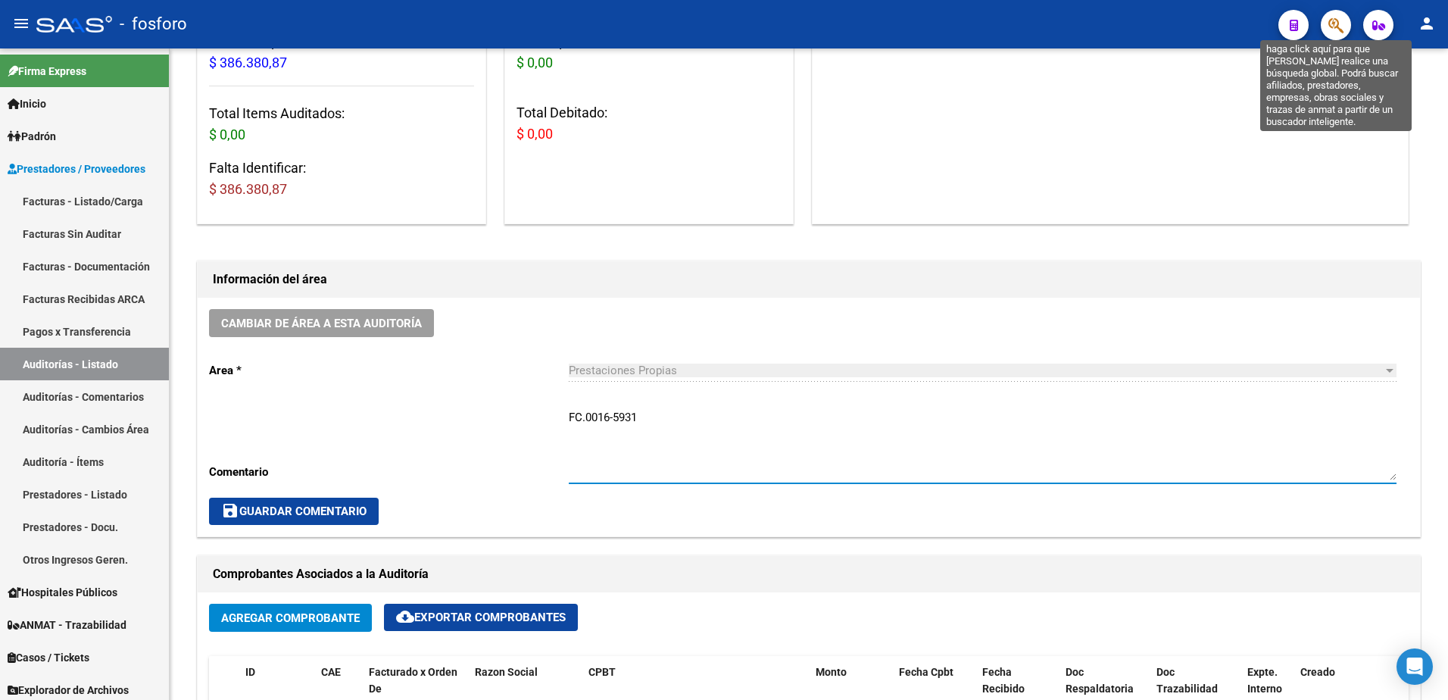
type textarea "FC.0016-5931"
click at [1335, 22] on icon "button" at bounding box center [1335, 25] width 15 height 17
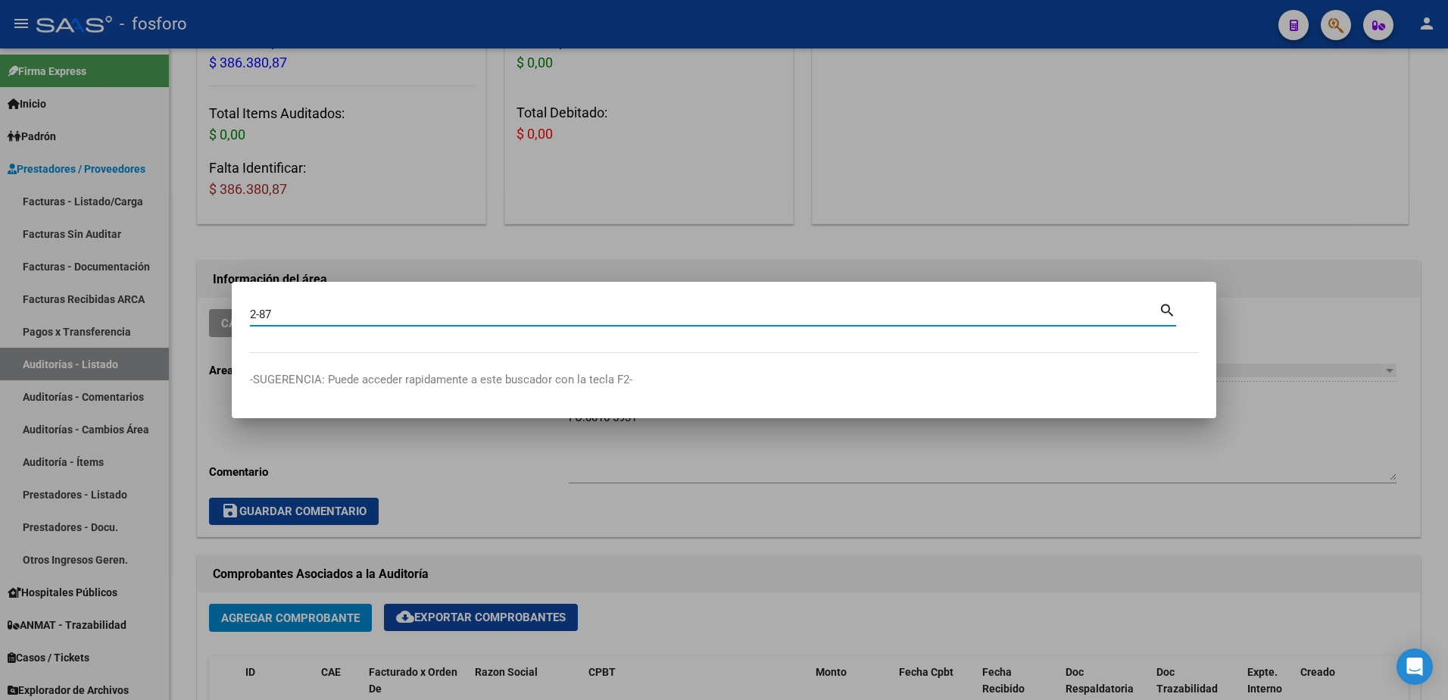
type input "2-87"
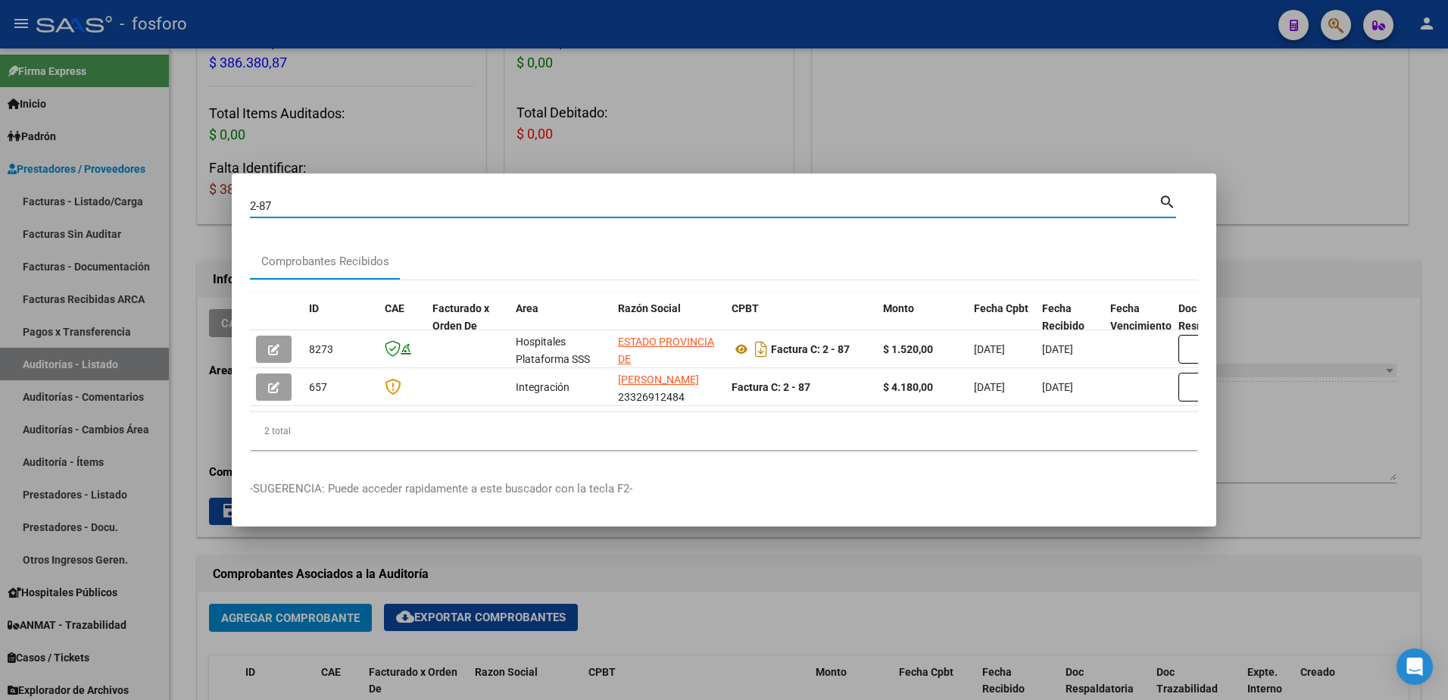
click at [975, 147] on div at bounding box center [724, 350] width 1448 height 700
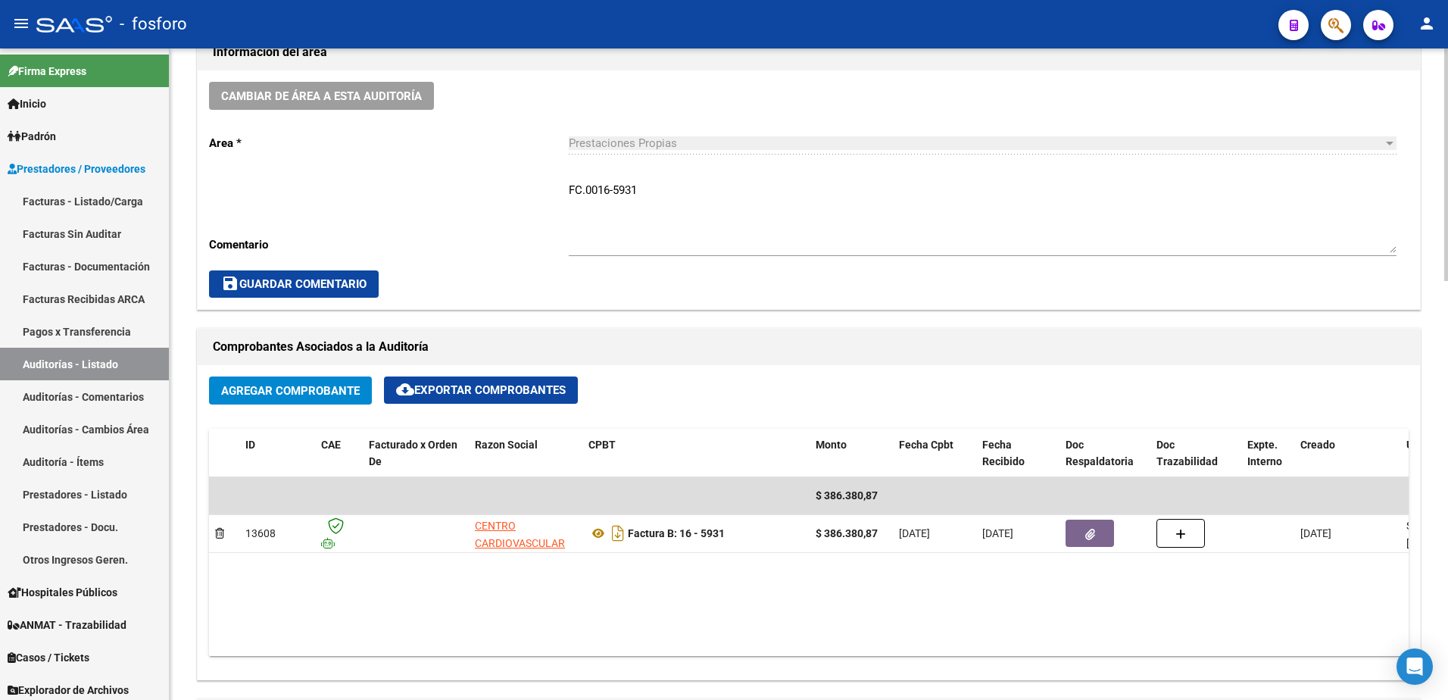
scroll to position [530, 0]
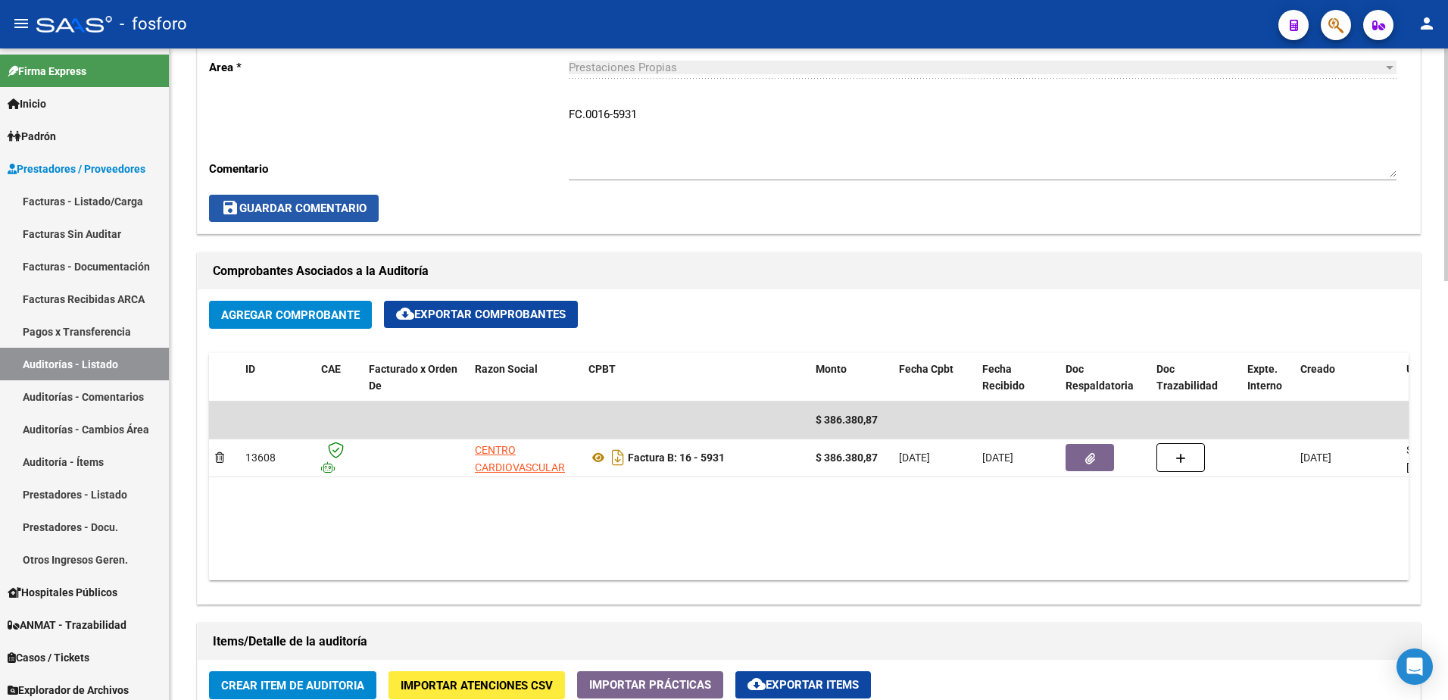
click at [355, 213] on span "save Guardar Comentario" at bounding box center [293, 208] width 145 height 14
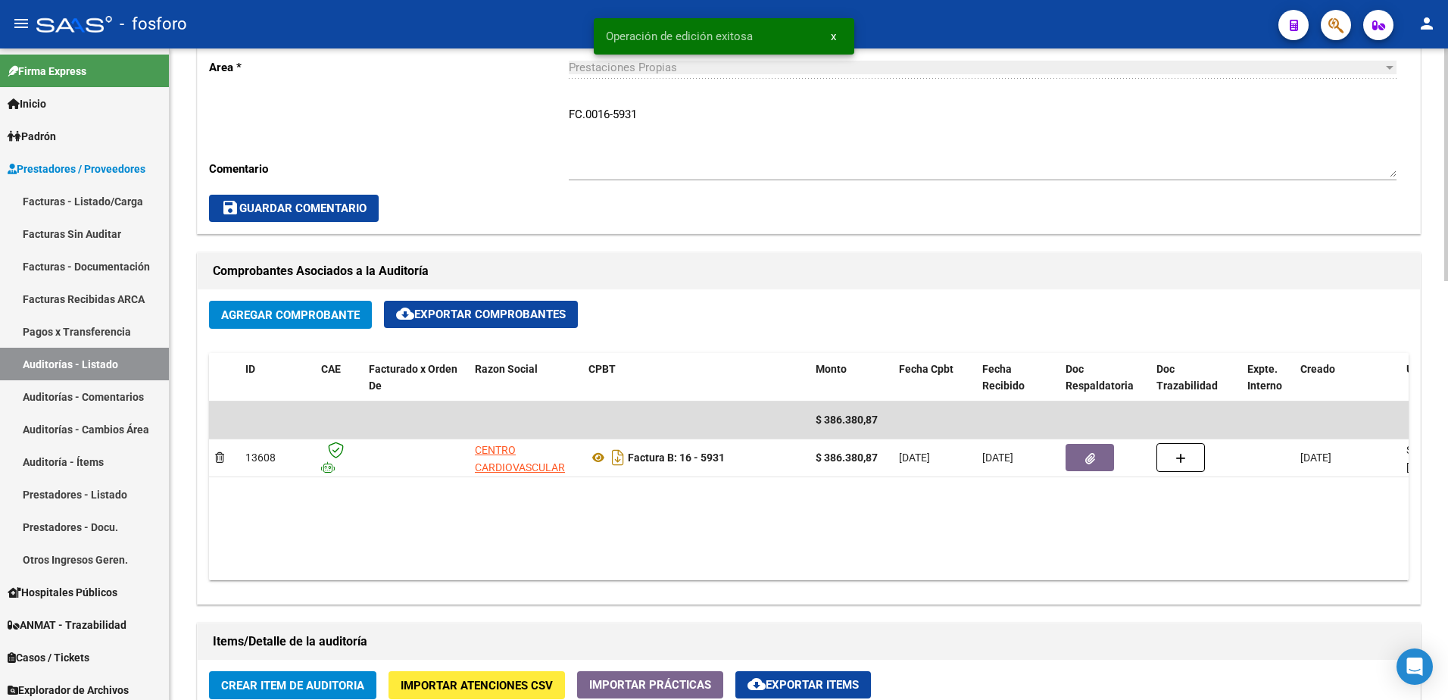
click at [303, 686] on span "Crear Item de Auditoria" at bounding box center [292, 685] width 143 height 14
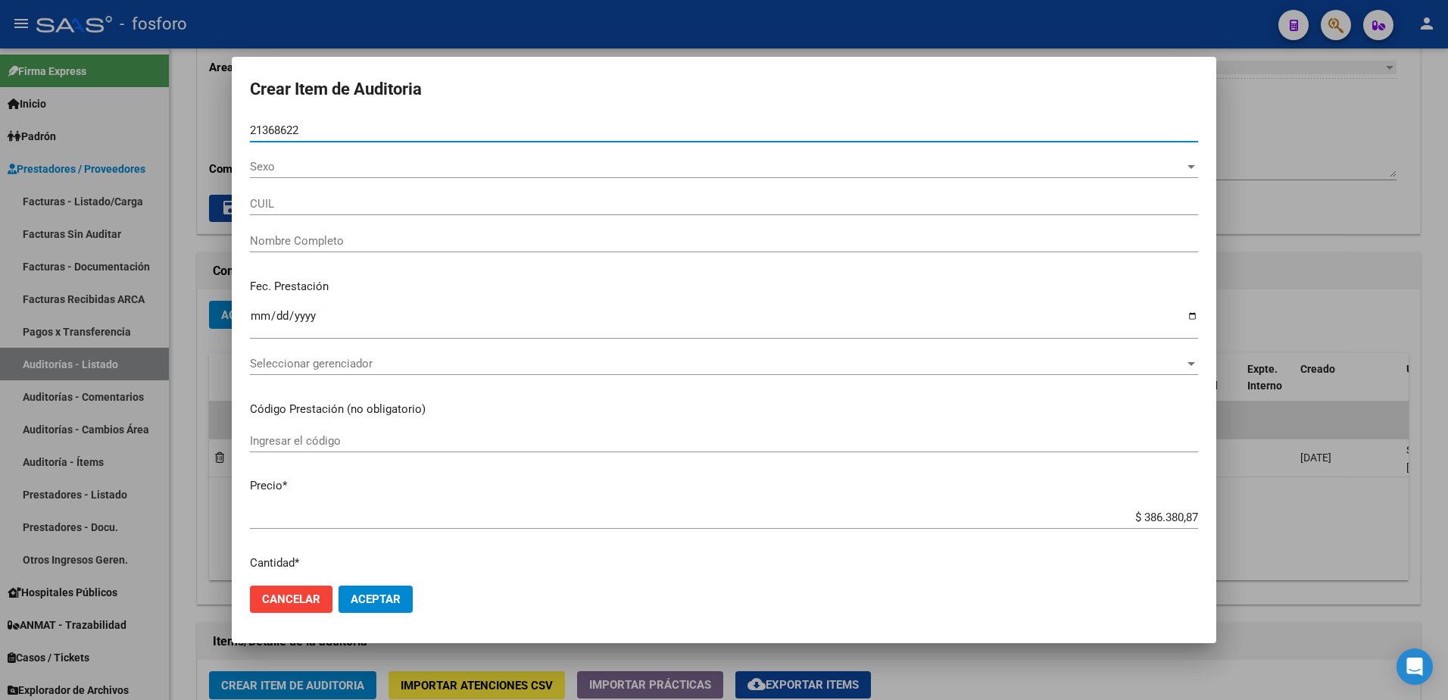
type input "21368622"
click at [338, 585] on button "Aceptar" at bounding box center [375, 598] width 74 height 27
type input "23213686224"
type input "BARRIOS [PERSON_NAME] -"
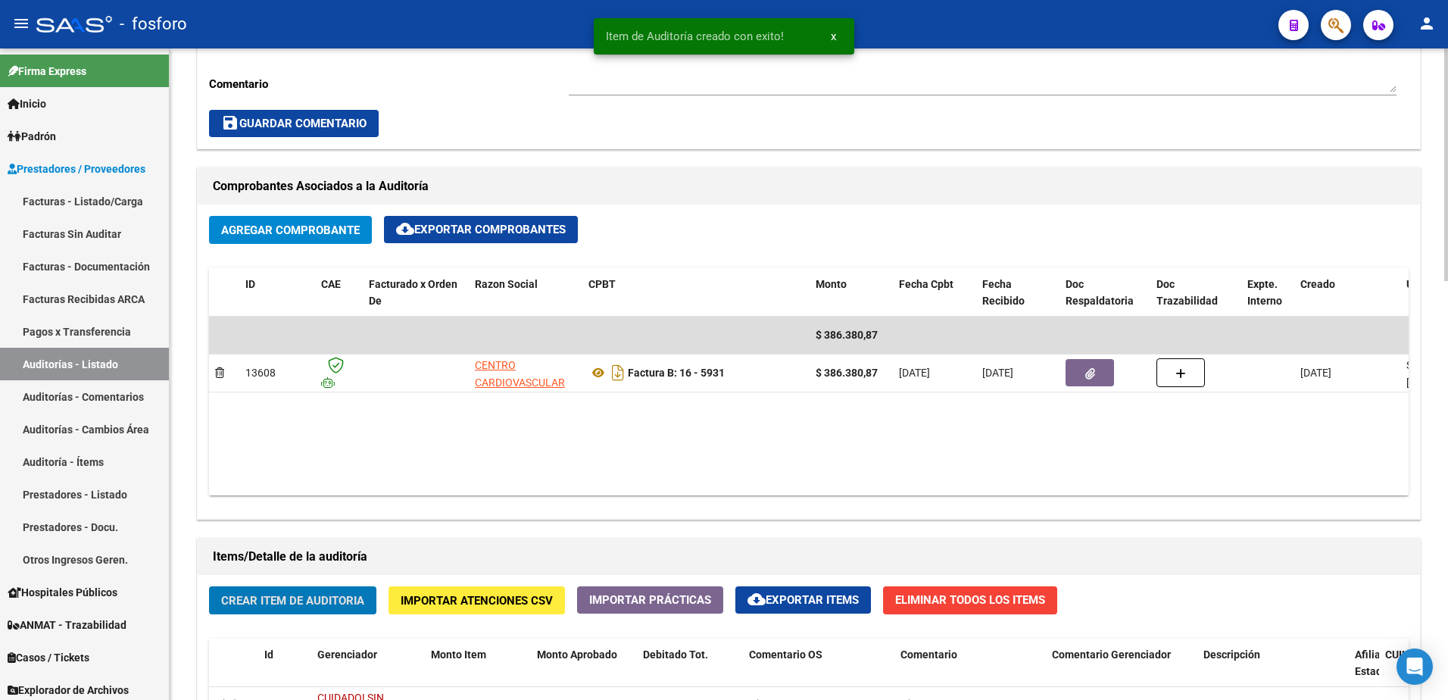
scroll to position [758, 0]
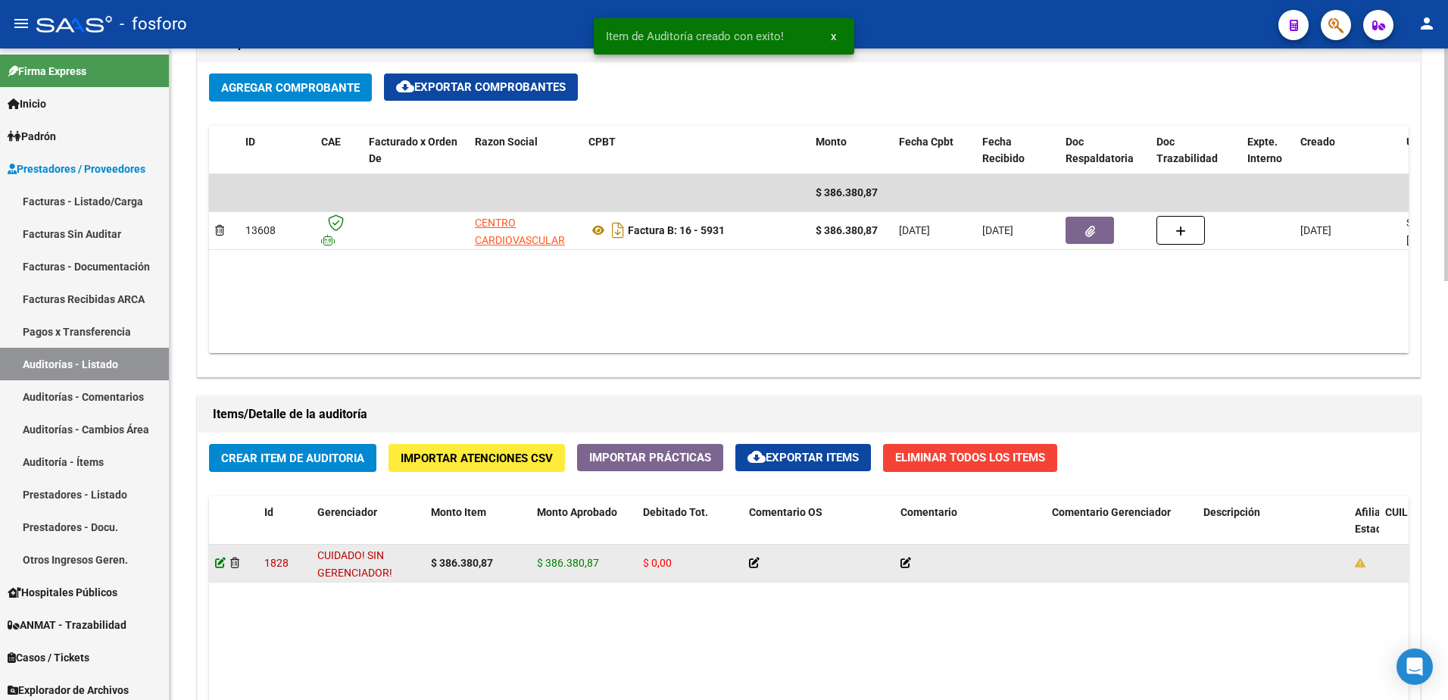
click at [215, 566] on icon at bounding box center [220, 562] width 11 height 11
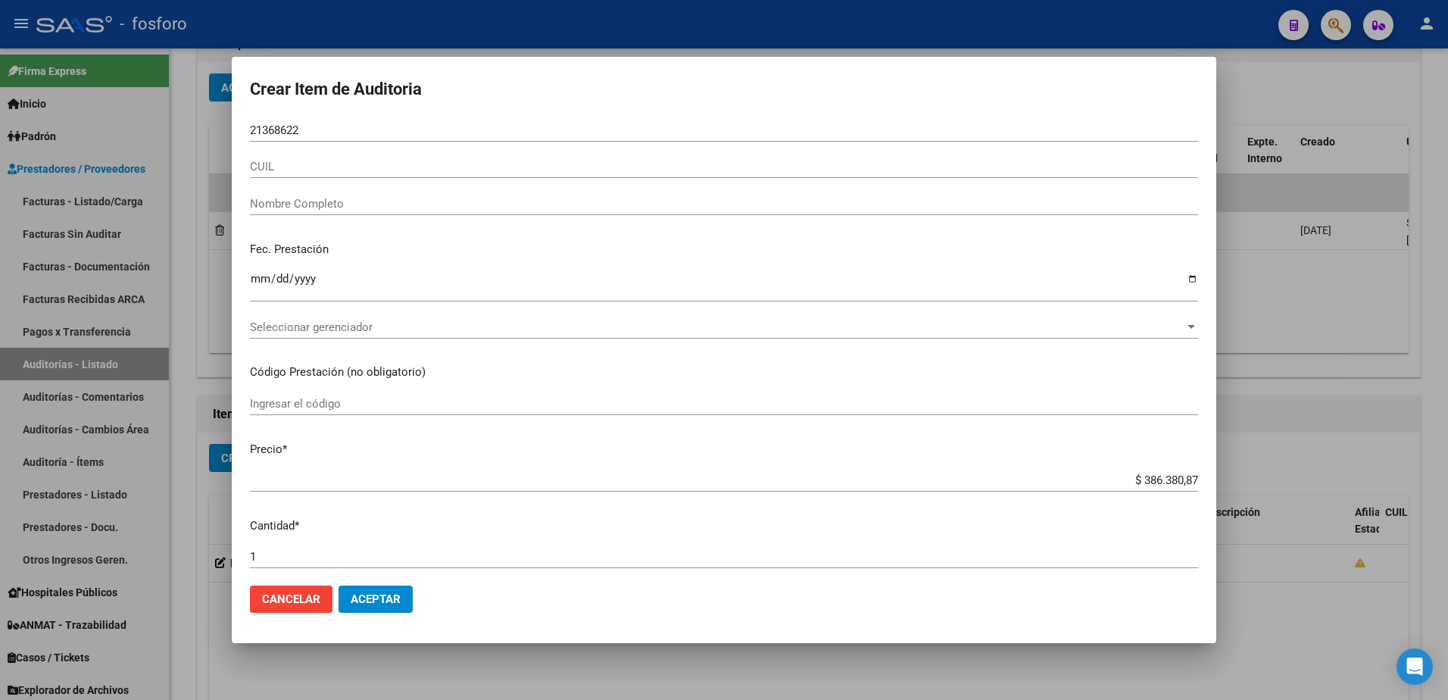
click at [302, 176] on div "CUIL" at bounding box center [724, 166] width 948 height 23
click at [276, 597] on span "Cancelar" at bounding box center [291, 599] width 58 height 14
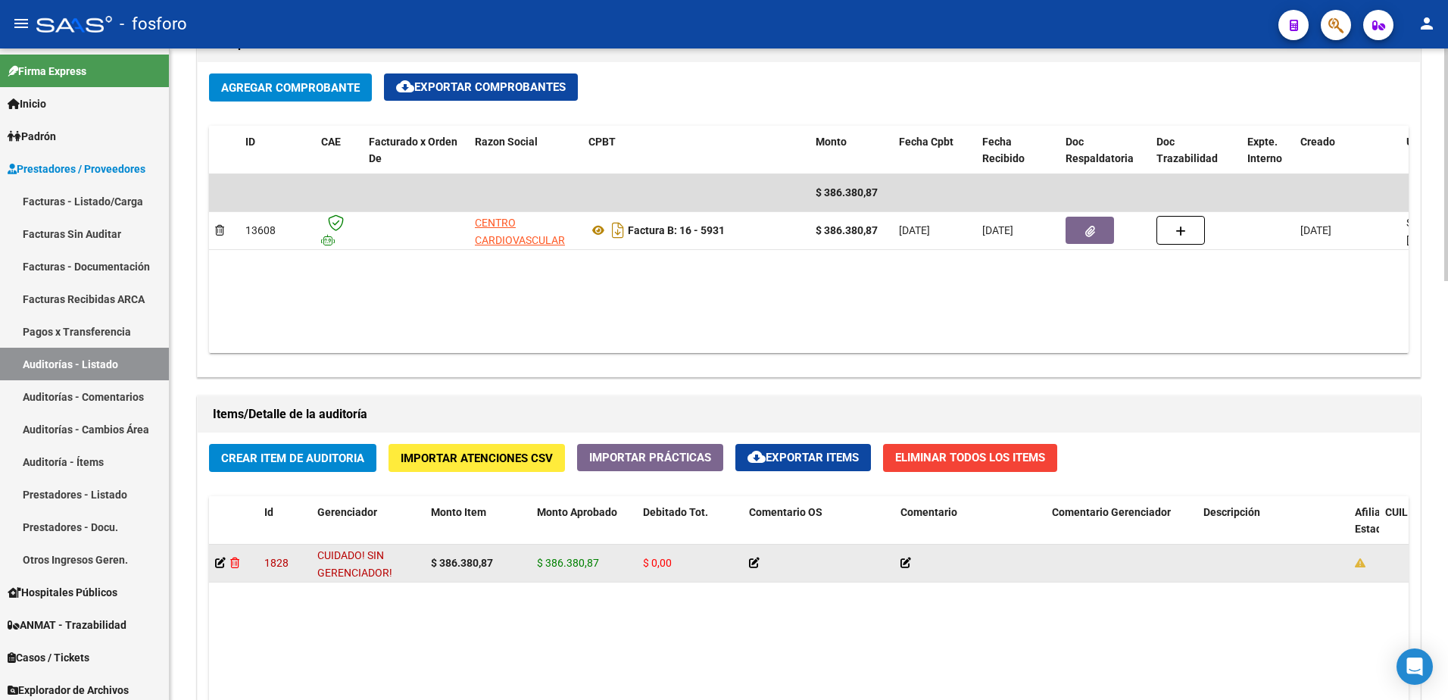
click at [234, 563] on icon at bounding box center [234, 562] width 9 height 11
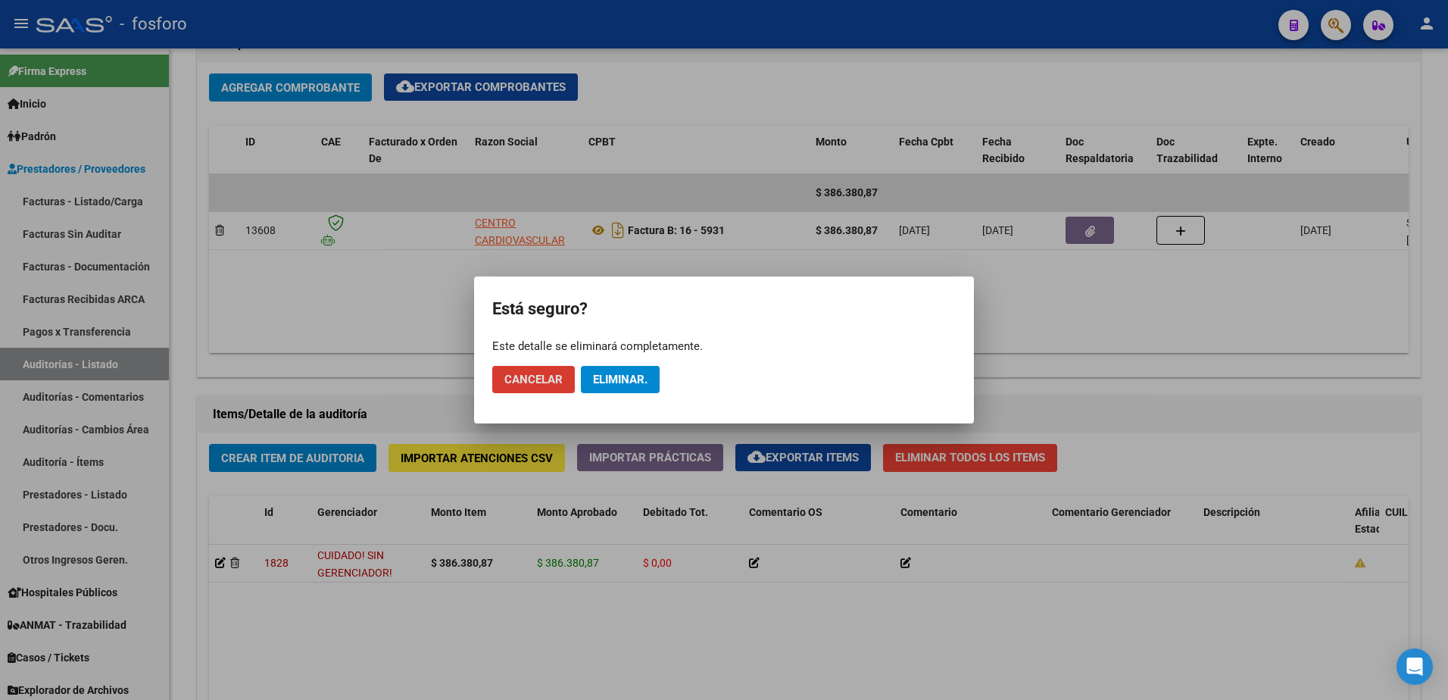
click at [609, 374] on span "Eliminar." at bounding box center [620, 380] width 55 height 14
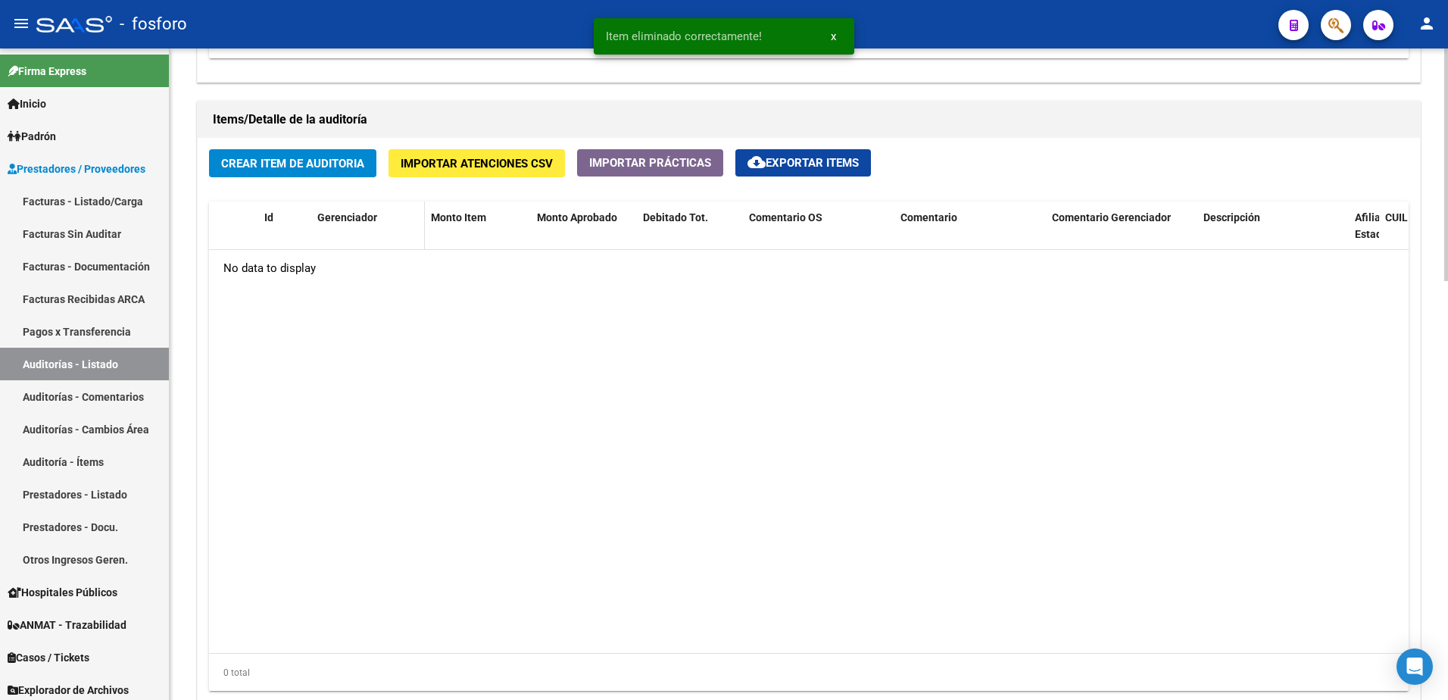
scroll to position [872, 0]
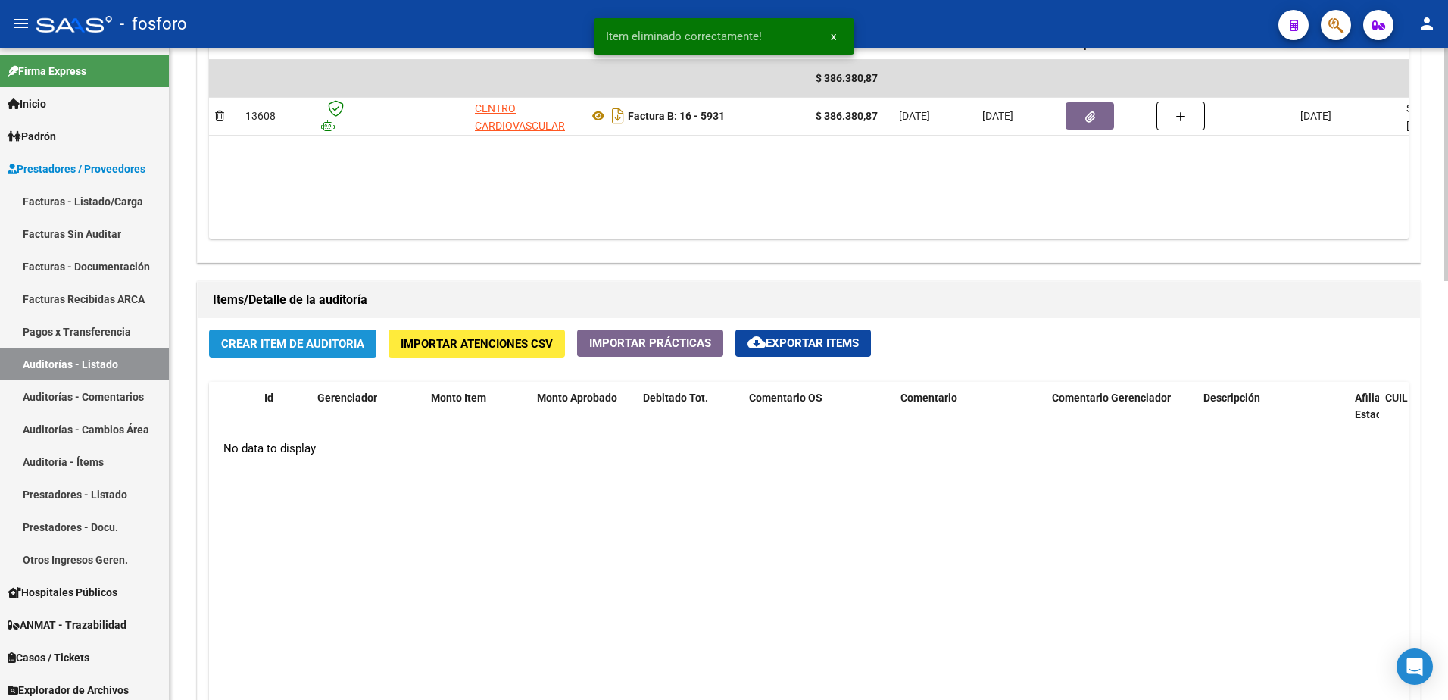
click at [325, 356] on button "Crear Item de Auditoria" at bounding box center [292, 343] width 167 height 28
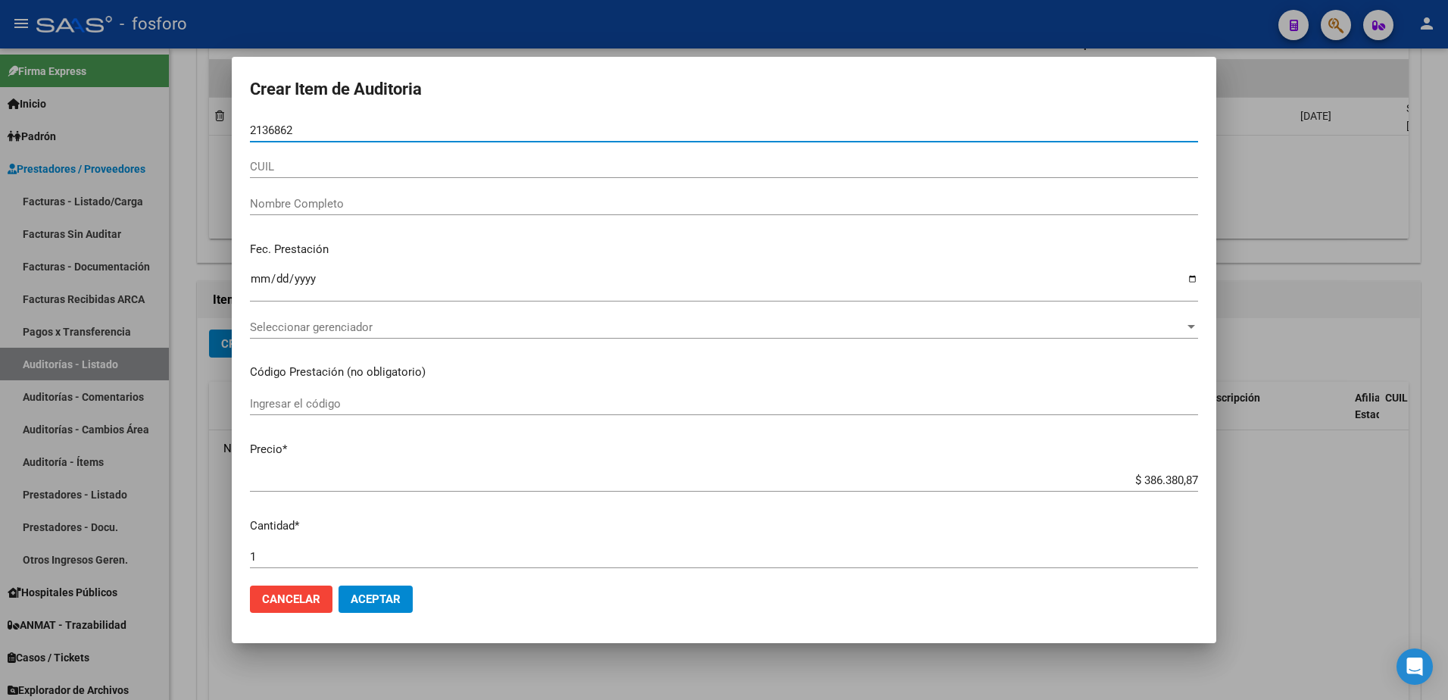
type input "21368622"
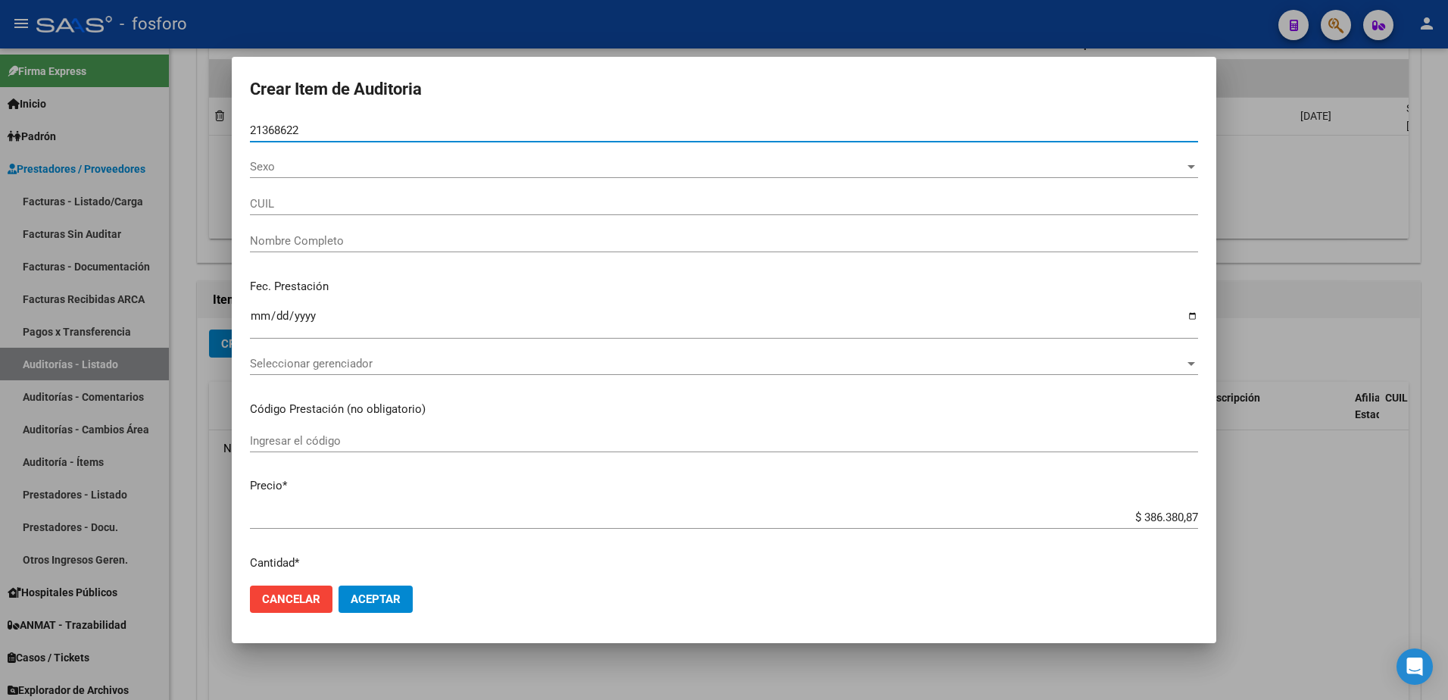
type input "23213686224"
type input "BARRIOS [PERSON_NAME] -"
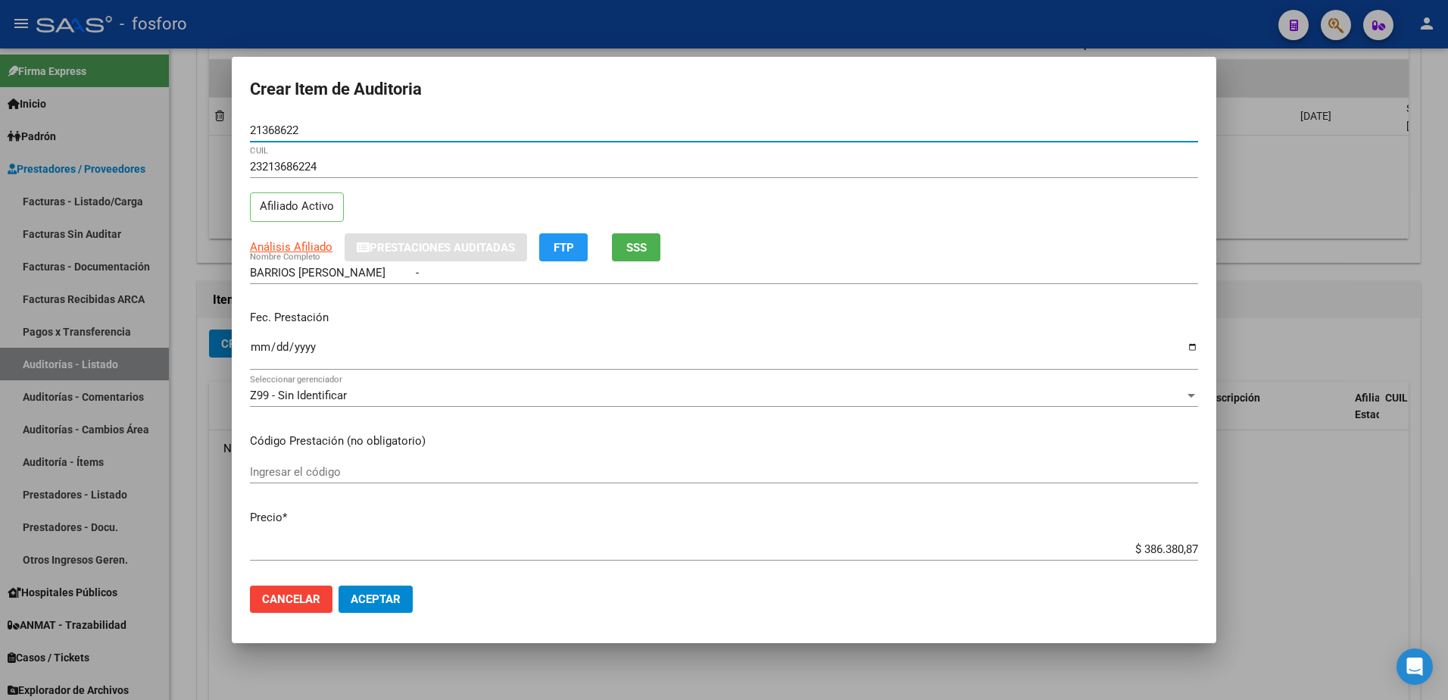
type input "21368622"
click at [261, 348] on input "Ingresar la fecha" at bounding box center [724, 353] width 948 height 24
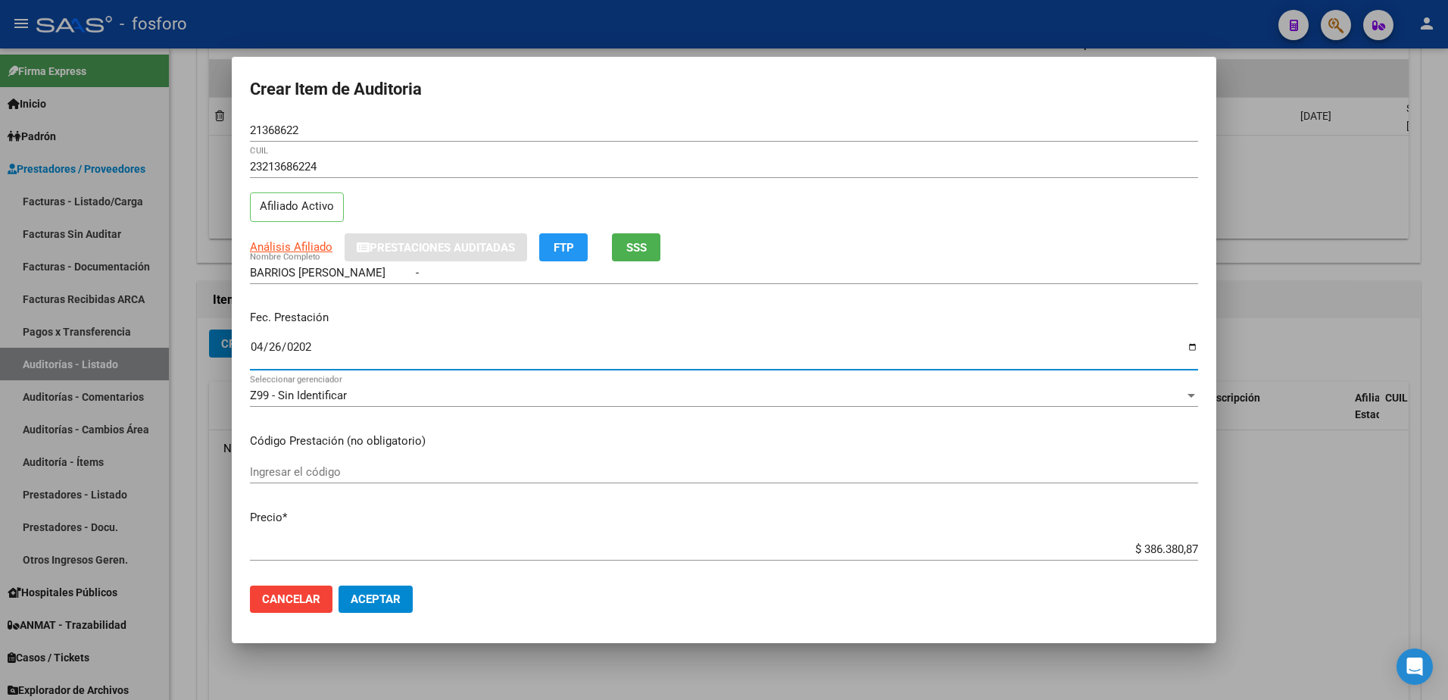
type input "[DATE]"
click at [439, 478] on input "Ingresar el código" at bounding box center [724, 472] width 948 height 14
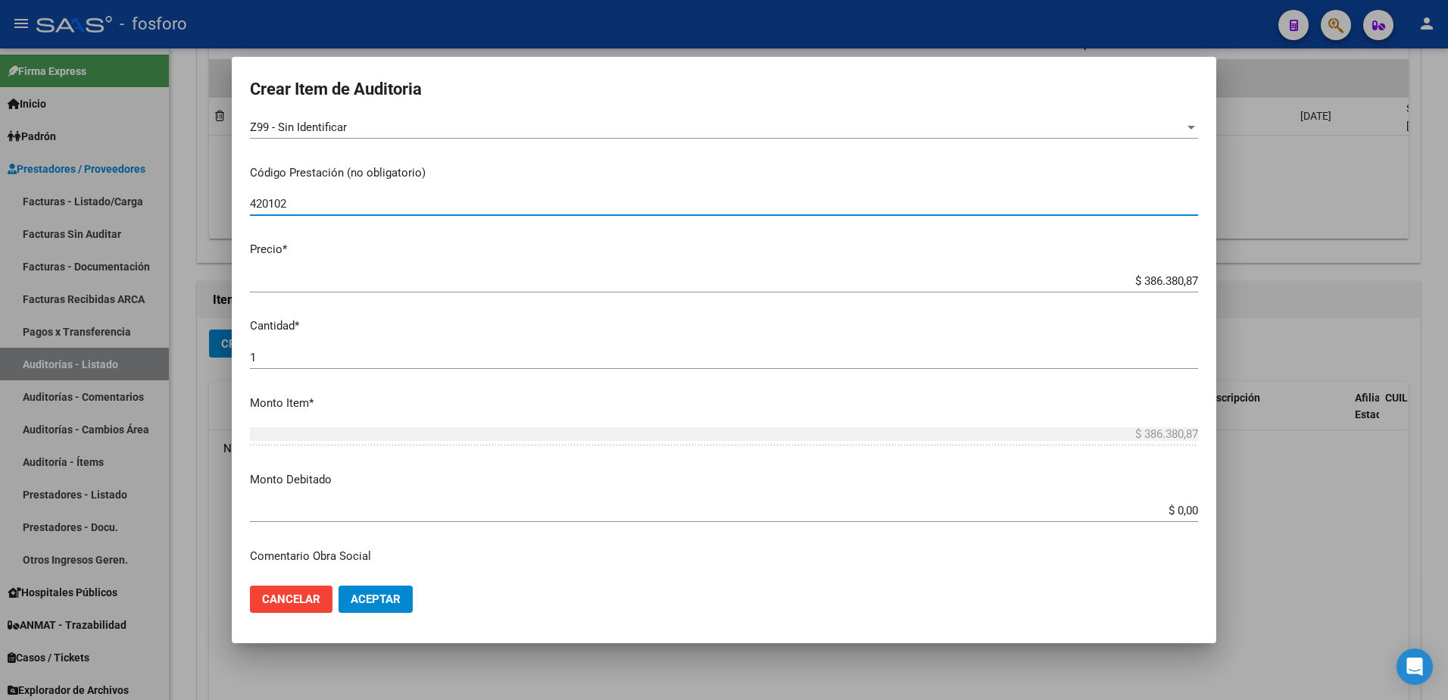
scroll to position [303, 0]
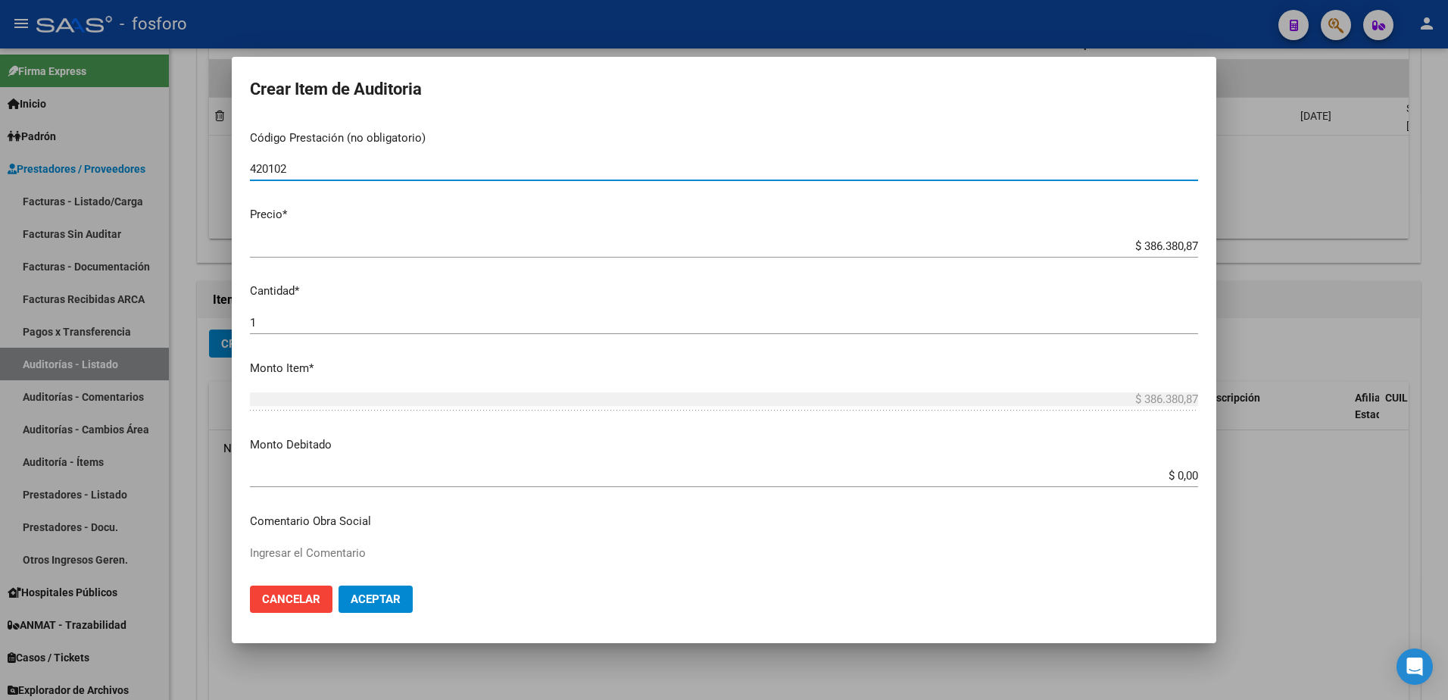
type input "420102"
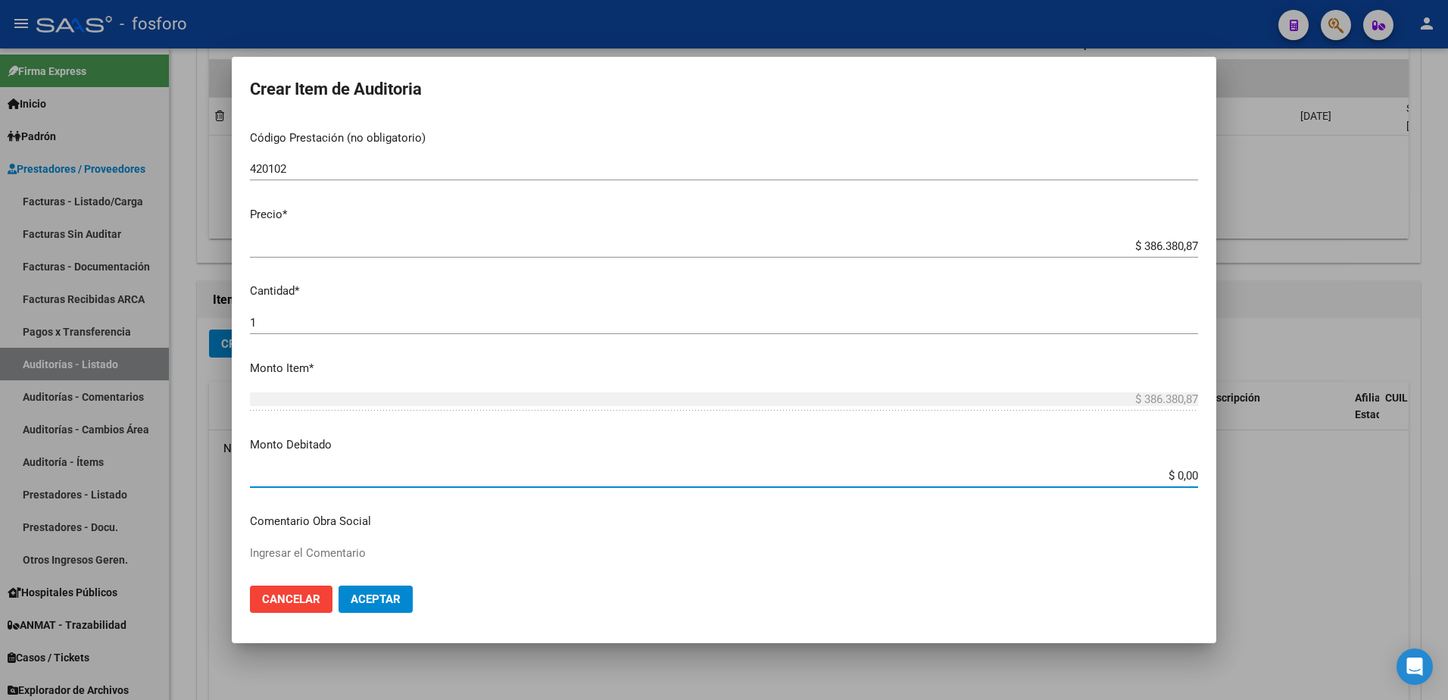
click at [1185, 476] on input "$ 0,00" at bounding box center [724, 476] width 948 height 14
type input "$ 52.216,00"
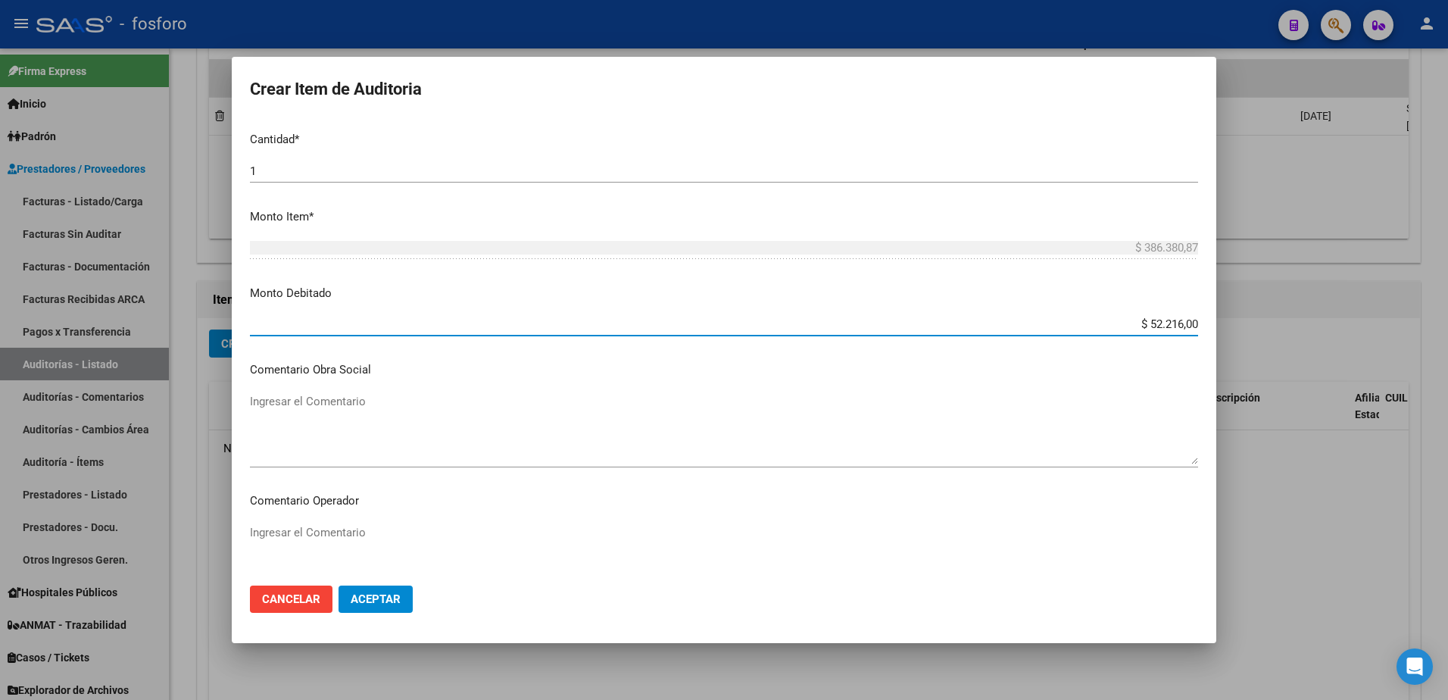
scroll to position [530, 0]
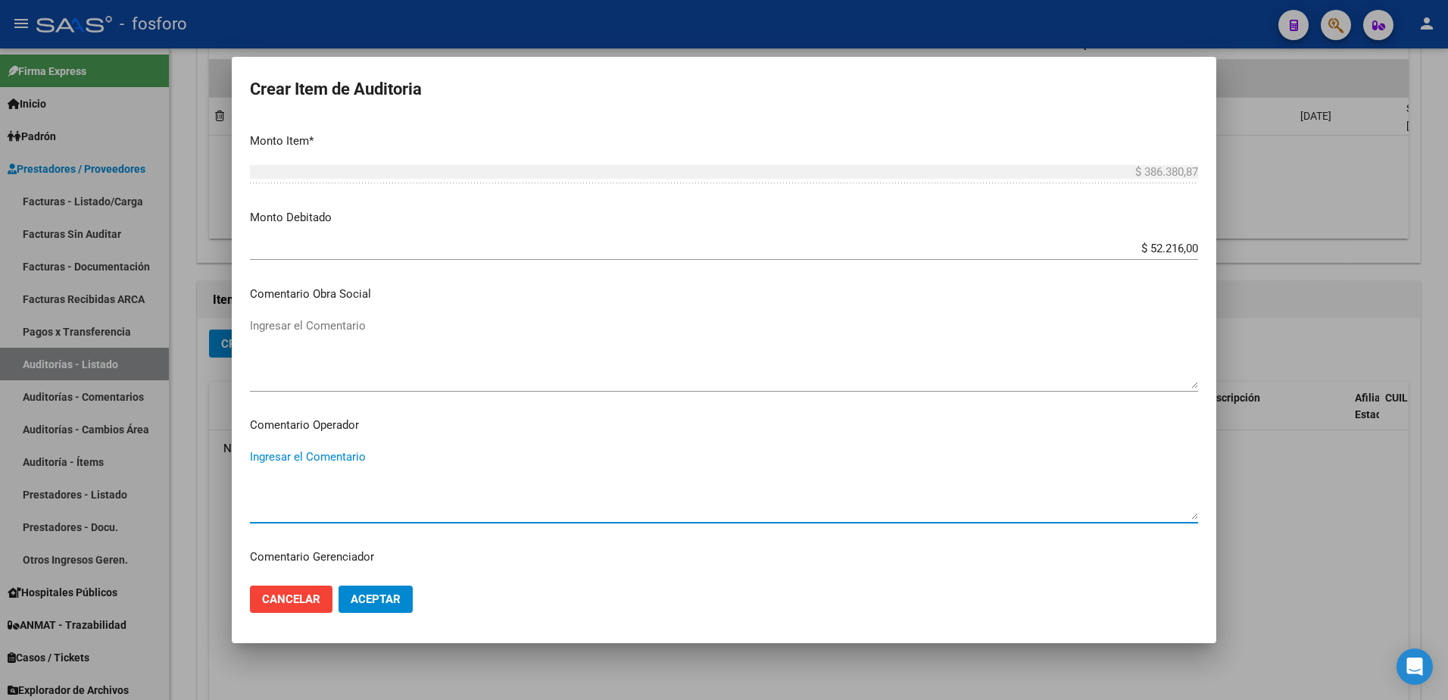
click at [317, 459] on textarea "Ingresar el Comentario" at bounding box center [724, 483] width 948 height 71
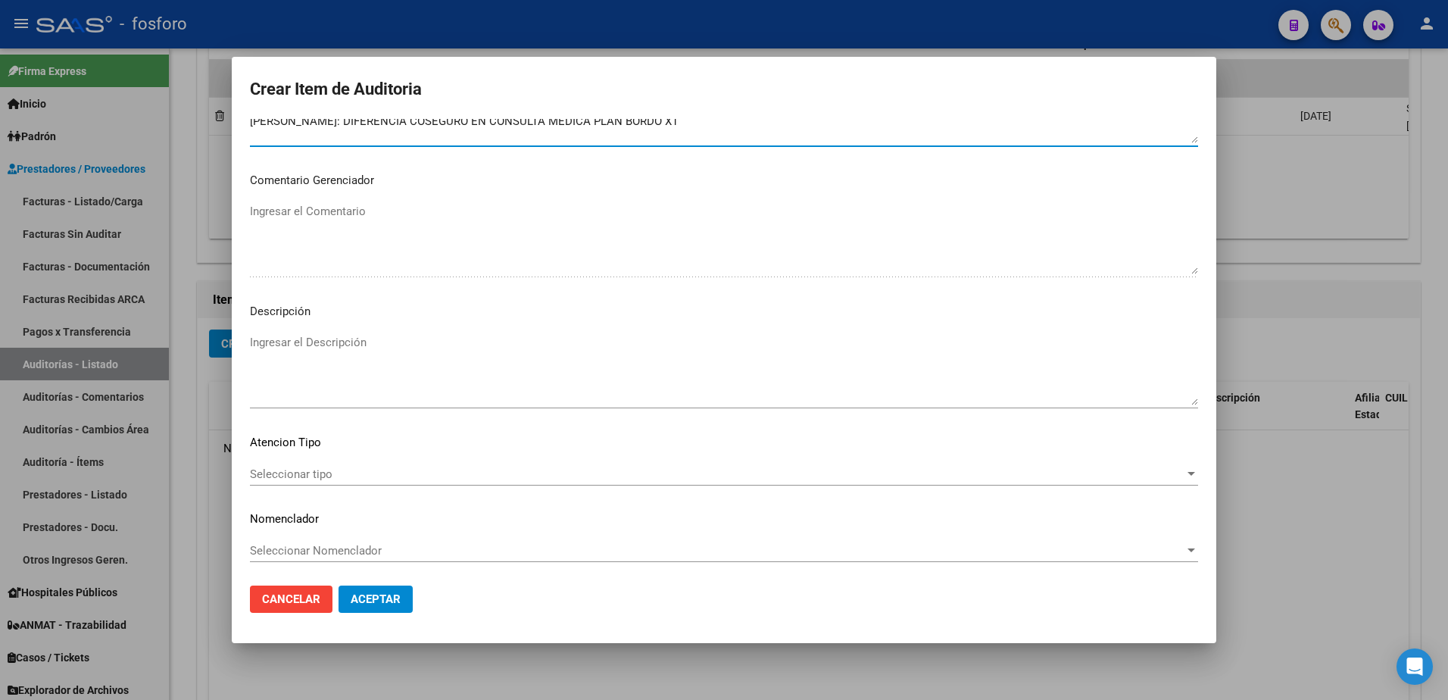
scroll to position [909, 0]
type textarea "SE DEBITAN LOS SIGUIENTES COSEGUROS: [PERSON_NAME]: DIFERENCIA COSEGURO EN CONS…"
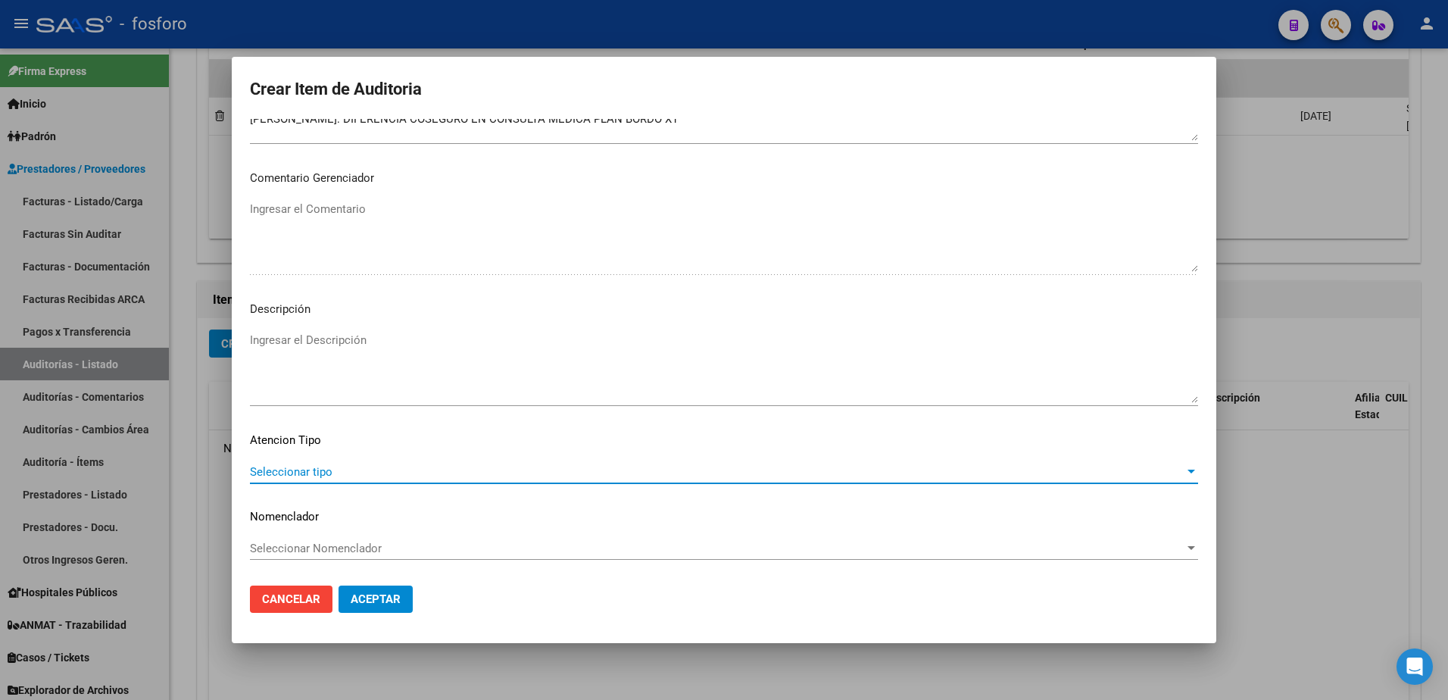
click at [300, 468] on span "Seleccionar tipo" at bounding box center [717, 472] width 934 height 14
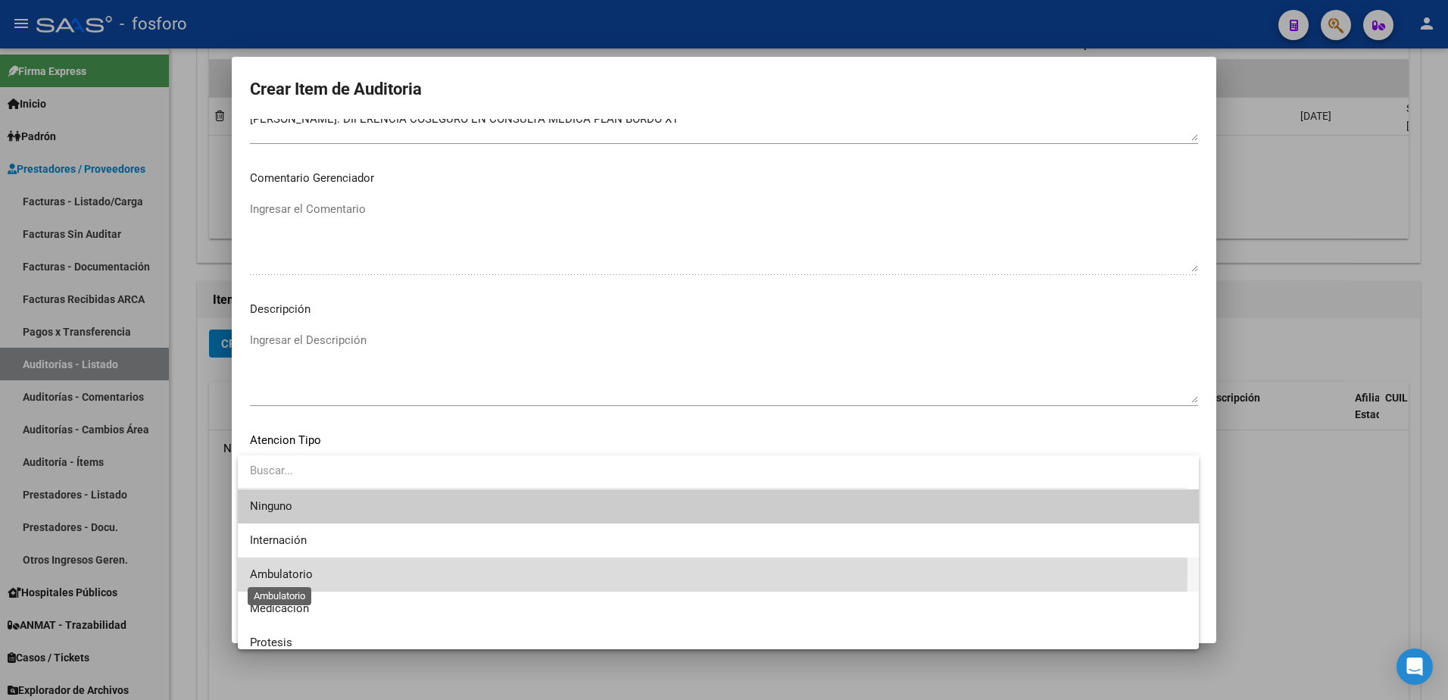
click at [297, 567] on span "Ambulatorio" at bounding box center [281, 574] width 63 height 14
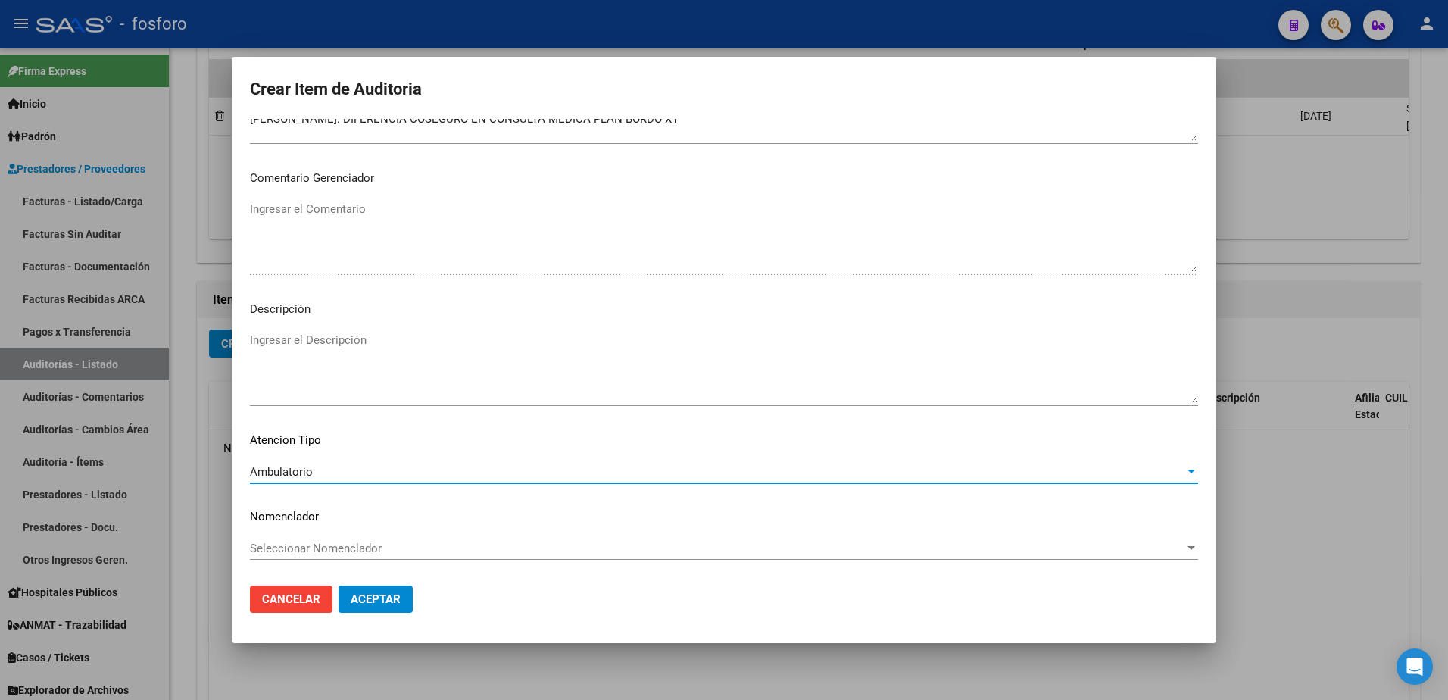
click at [394, 590] on button "Aceptar" at bounding box center [375, 598] width 74 height 27
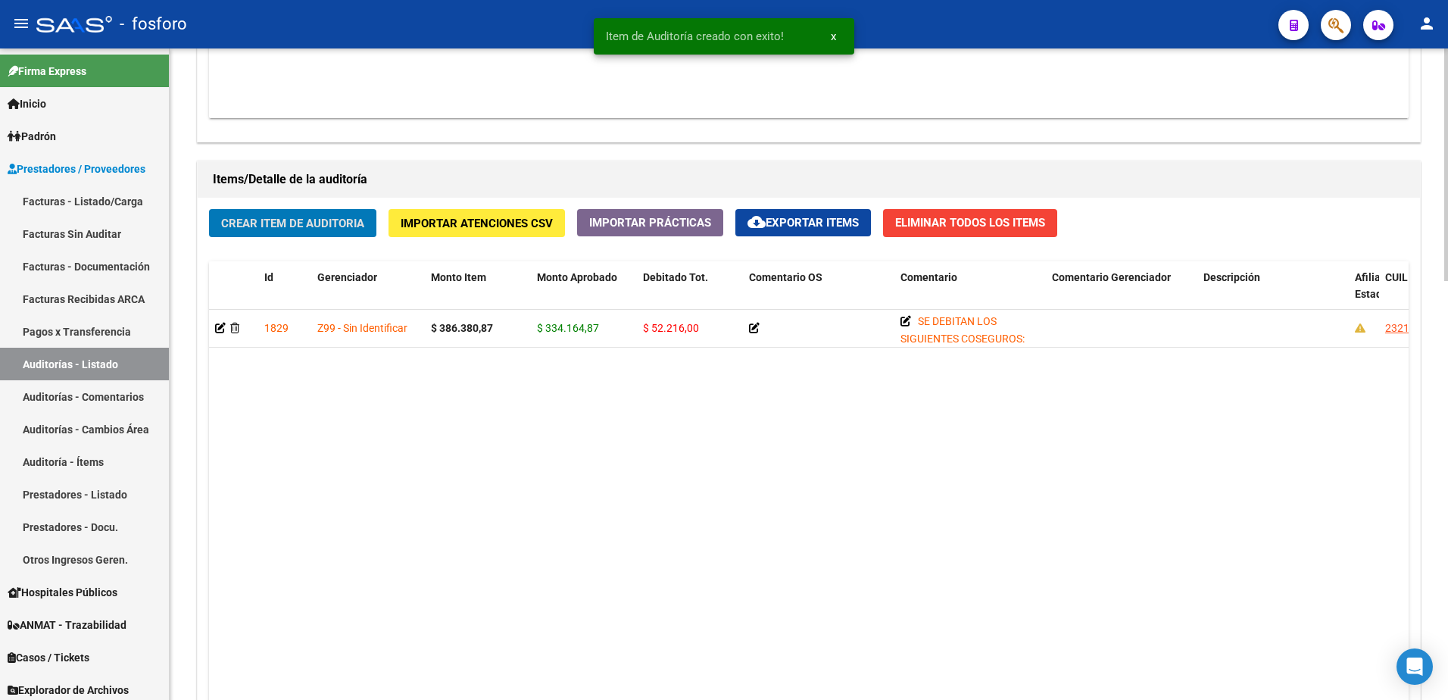
scroll to position [1175, 0]
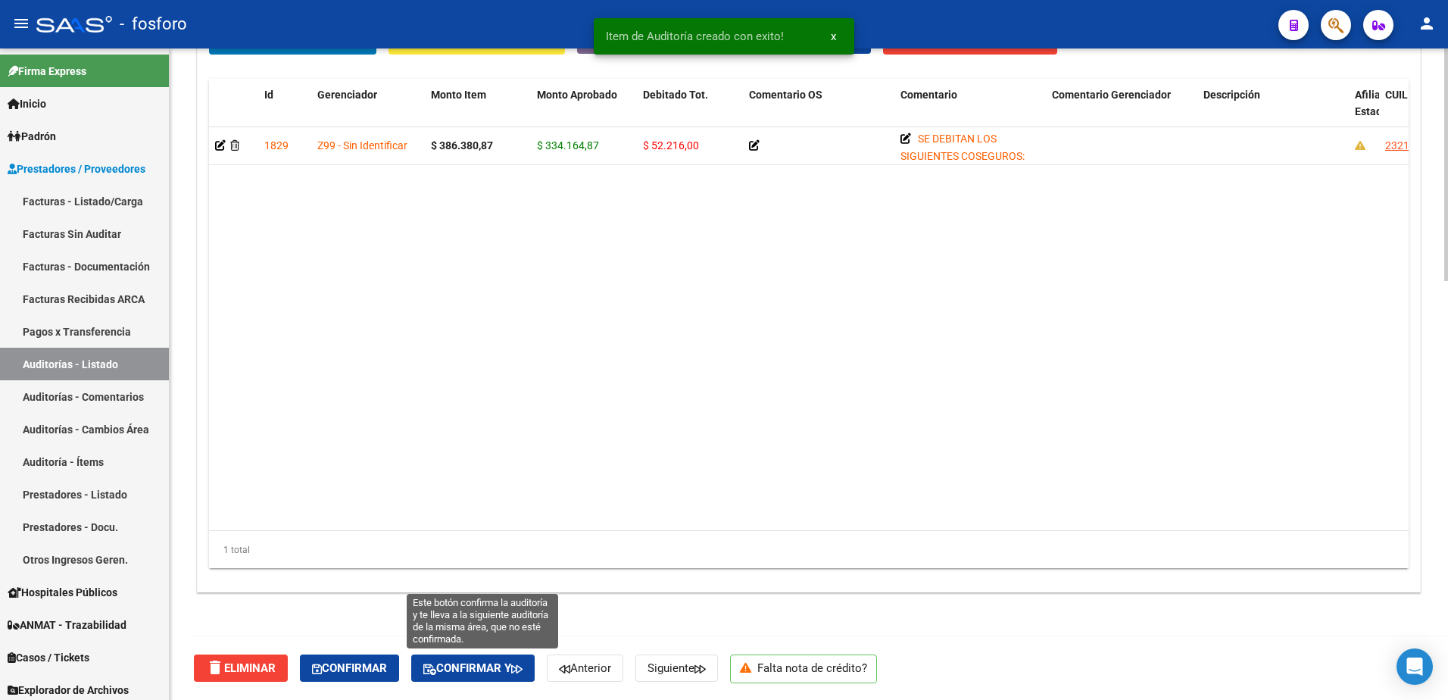
click at [453, 661] on span "Confirmar y" at bounding box center [472, 668] width 99 height 14
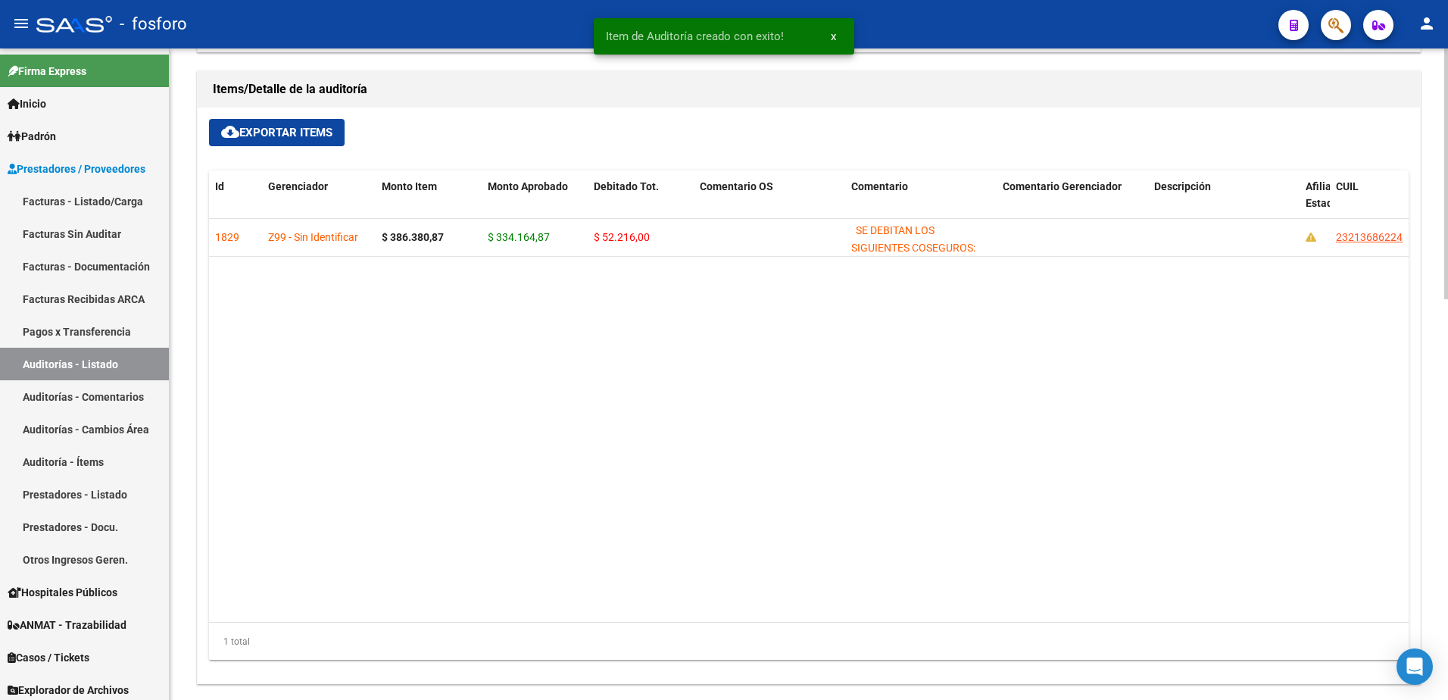
type input "202509"
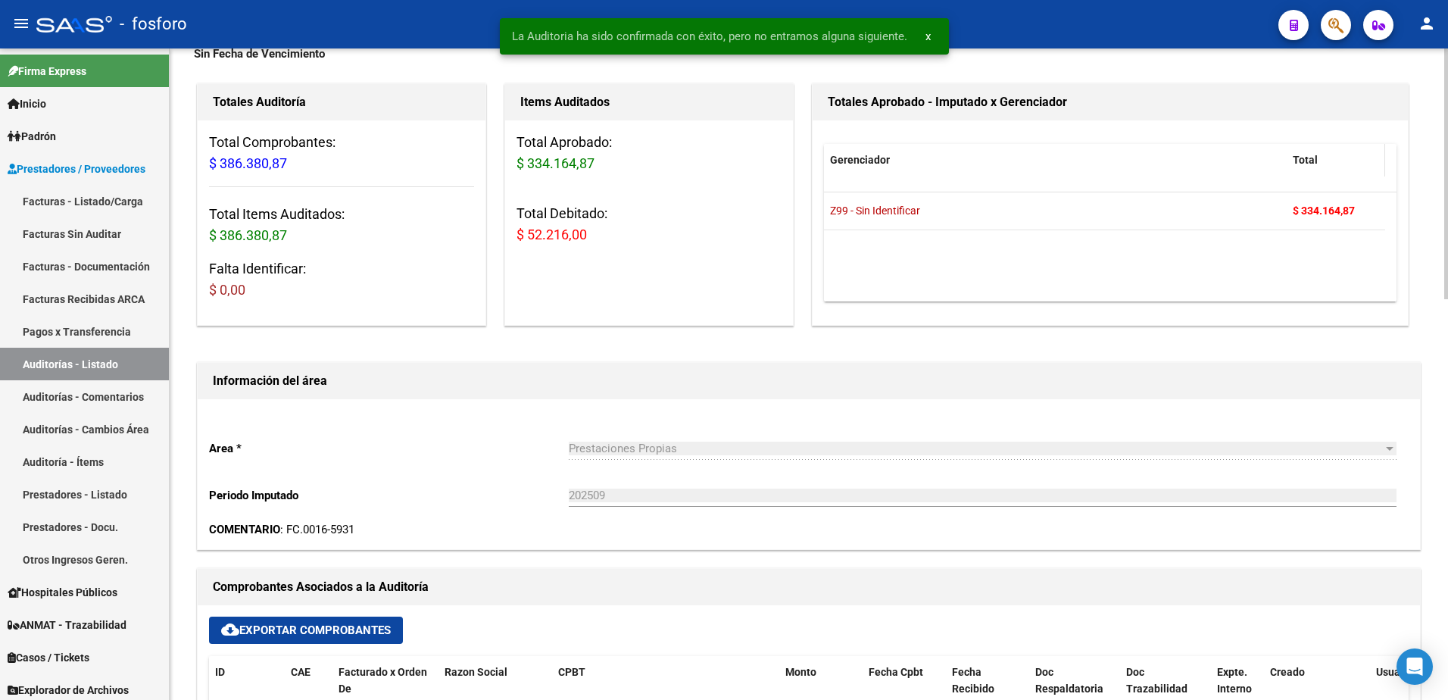
scroll to position [0, 0]
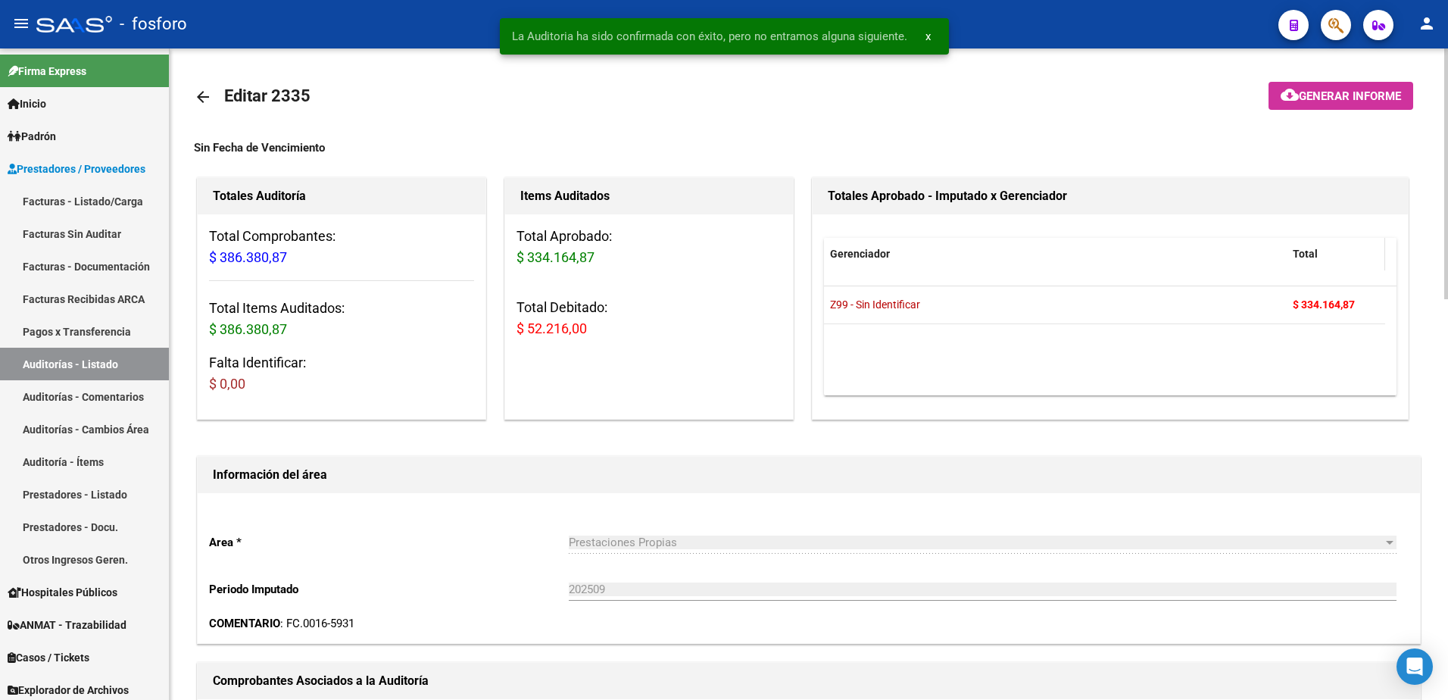
click at [1326, 86] on button "cloud_download Generar informe" at bounding box center [1340, 96] width 145 height 28
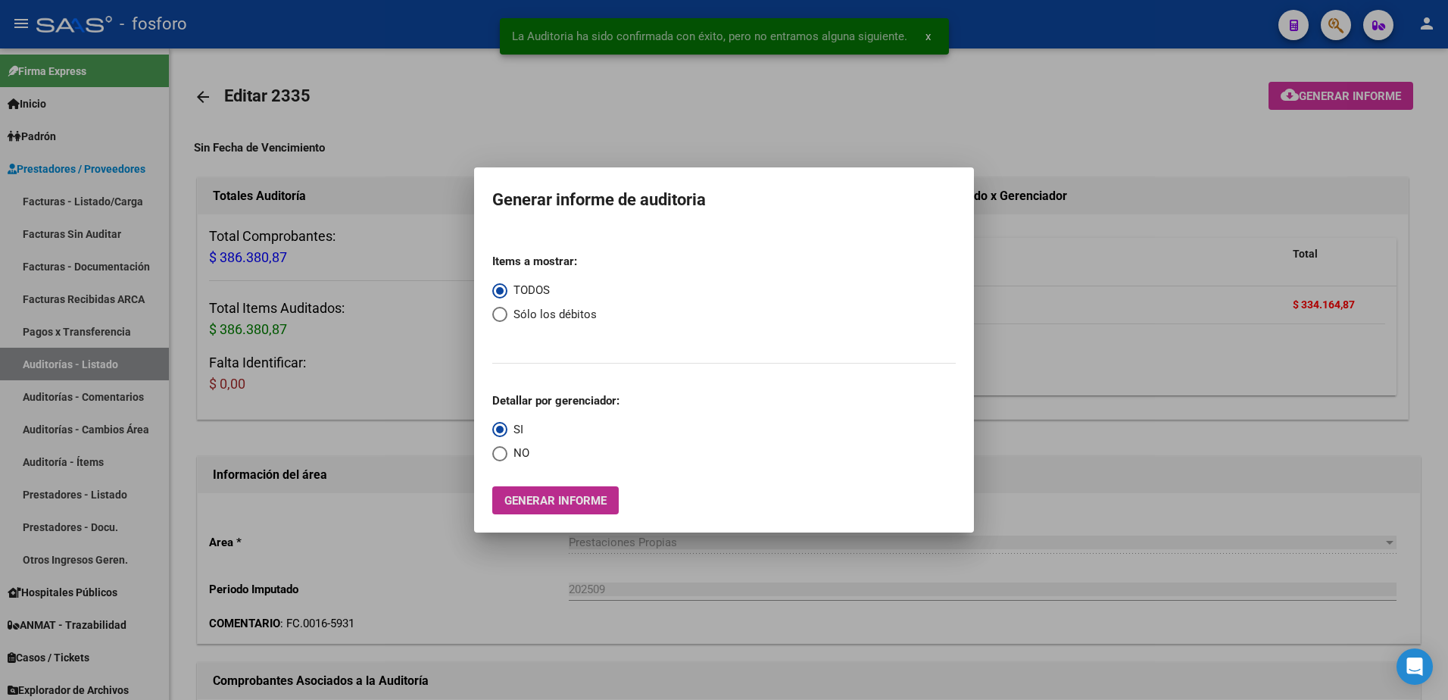
click at [567, 501] on span "Generar informe" at bounding box center [555, 501] width 102 height 14
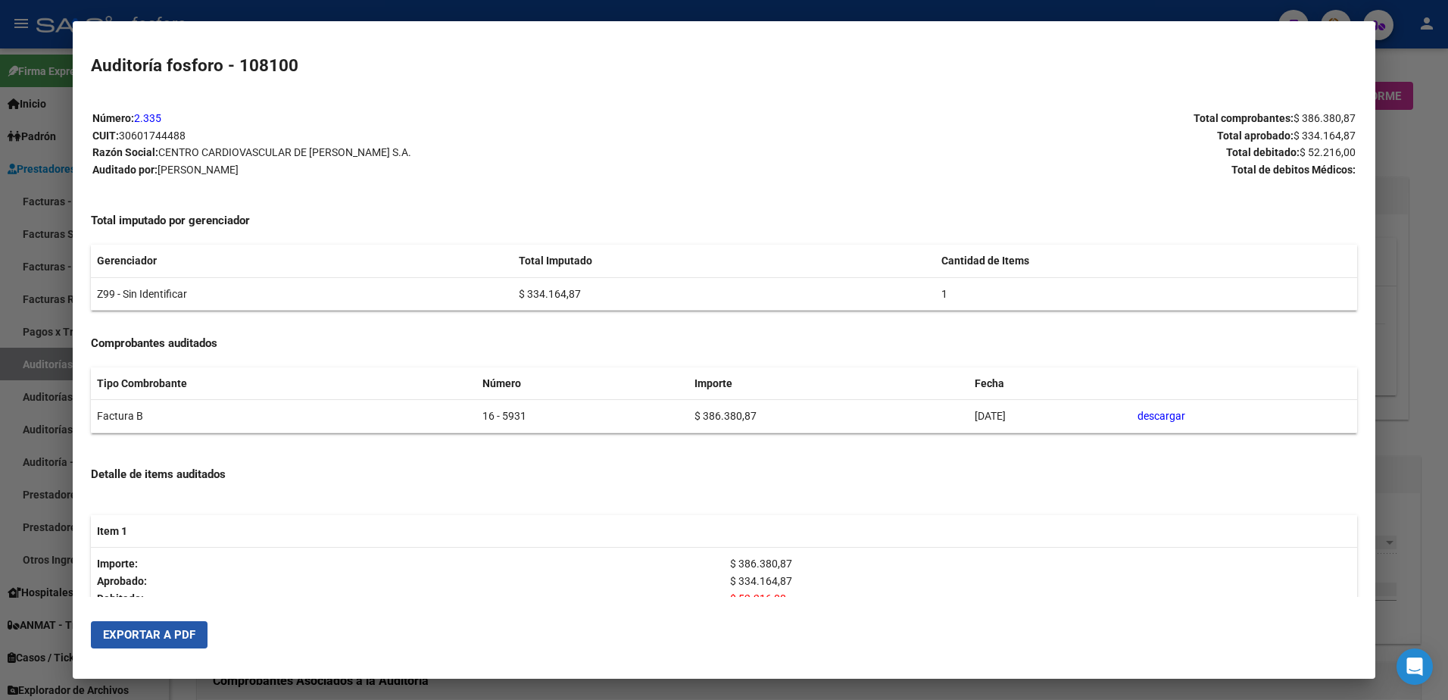
click at [167, 634] on span "Exportar a PDF" at bounding box center [149, 635] width 92 height 14
